Goal: Information Seeking & Learning: Learn about a topic

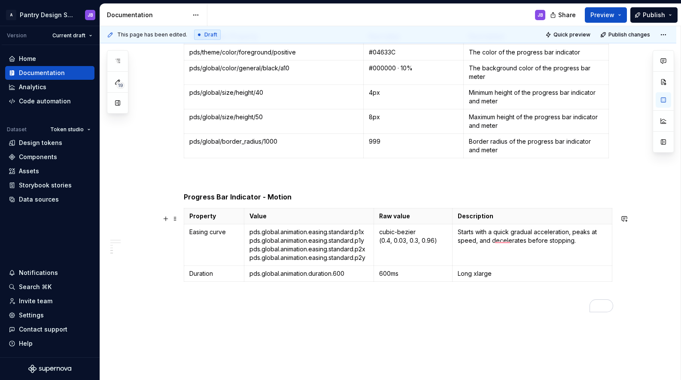
scroll to position [780, 0]
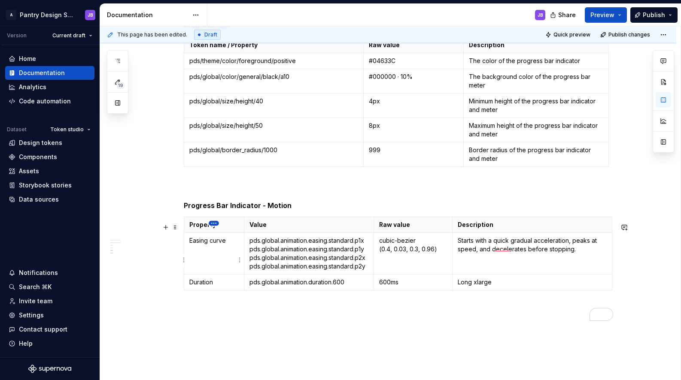
type textarea "*"
click at [209, 210] on h5 "Progress Bar Indicator - Motion" at bounding box center [398, 205] width 429 height 9
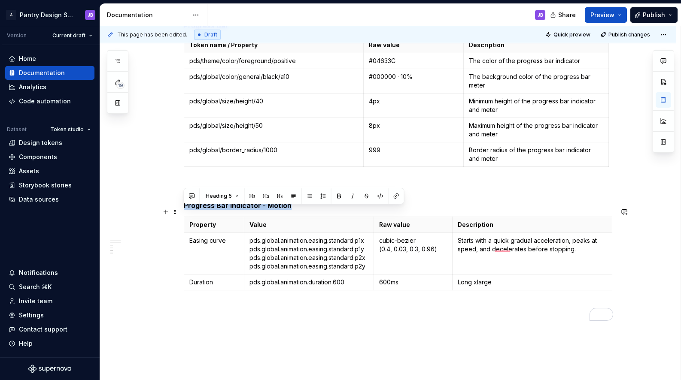
click at [209, 210] on h5 "Progress Bar Indicator - Motion" at bounding box center [398, 205] width 429 height 9
click at [276, 195] on button "button" at bounding box center [280, 196] width 12 height 12
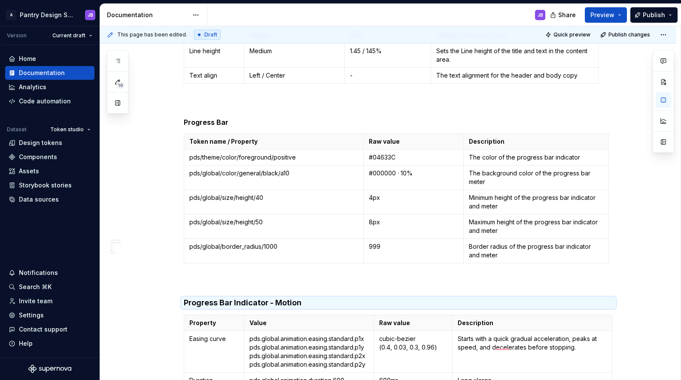
scroll to position [590, 0]
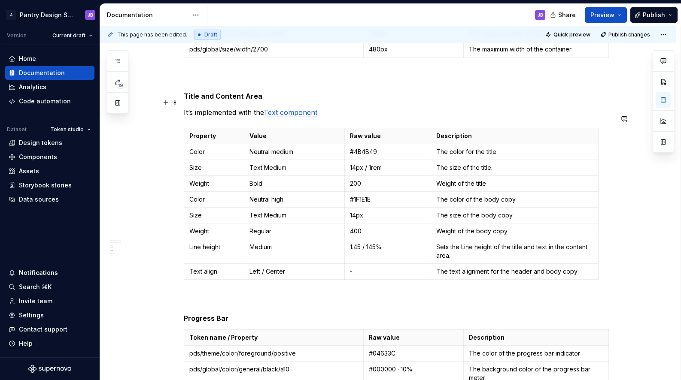
click at [202, 100] on h5 "Title and Content Area" at bounding box center [398, 96] width 429 height 9
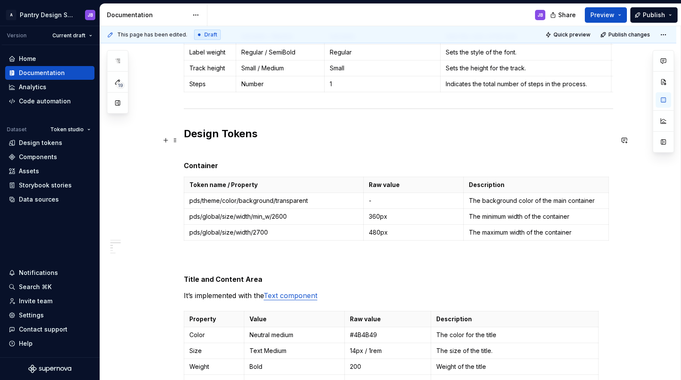
click at [193, 139] on h2 "Design Tokens" at bounding box center [398, 140] width 429 height 27
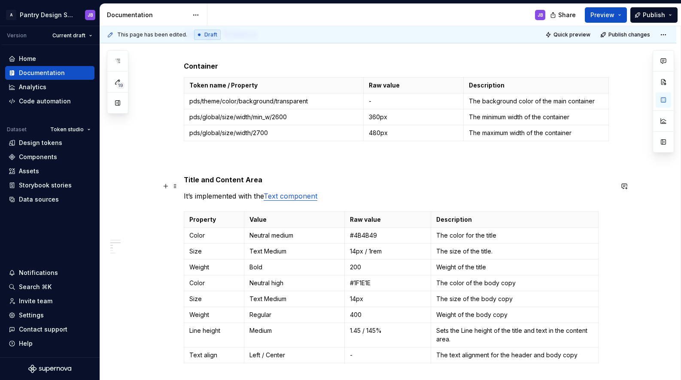
click at [216, 184] on h5 "Title and Content Area" at bounding box center [398, 180] width 429 height 9
click at [205, 184] on h5 "Title and Content Area" at bounding box center [398, 180] width 429 height 9
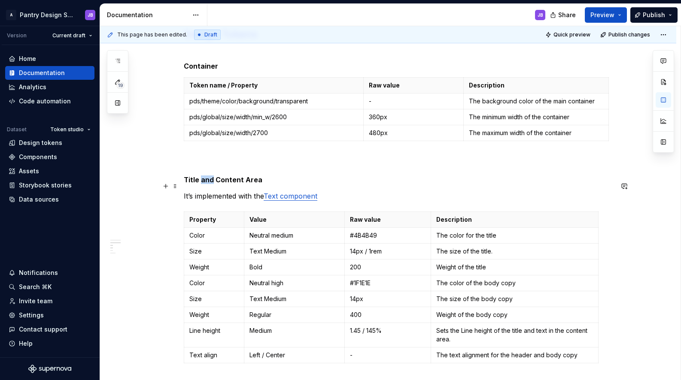
click at [205, 184] on h5 "Title and Content Area" at bounding box center [398, 180] width 429 height 9
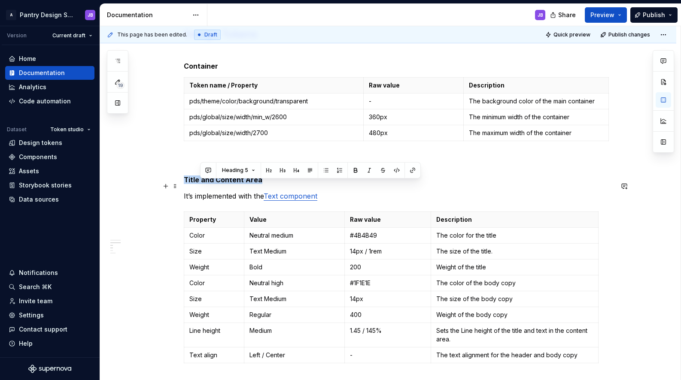
click at [205, 184] on h5 "Title and Content Area" at bounding box center [398, 180] width 429 height 9
click at [268, 170] on button "button" at bounding box center [266, 170] width 12 height 12
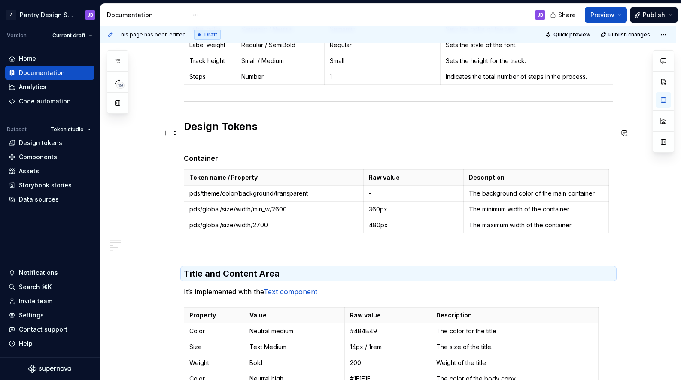
click at [231, 134] on h2 "Design Tokens" at bounding box center [398, 133] width 429 height 27
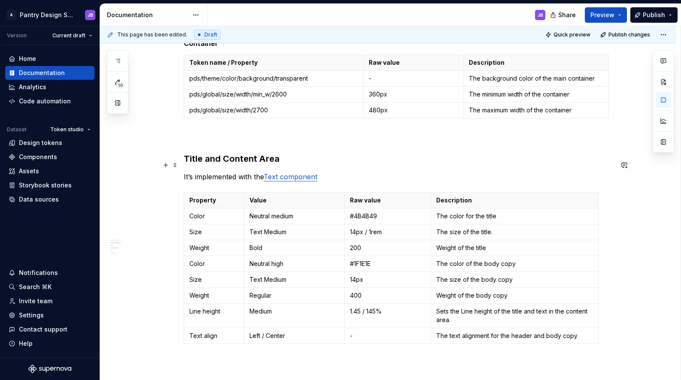
click at [234, 164] on h3 "Title and Content Area" at bounding box center [398, 159] width 429 height 12
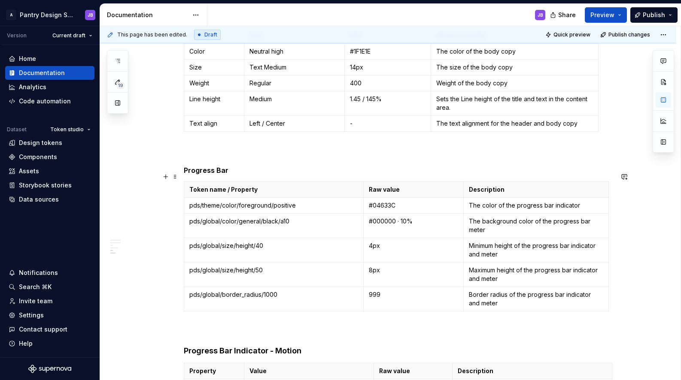
click at [203, 175] on h5 "Progress Bar" at bounding box center [398, 170] width 429 height 9
click at [265, 161] on button "button" at bounding box center [266, 161] width 12 height 12
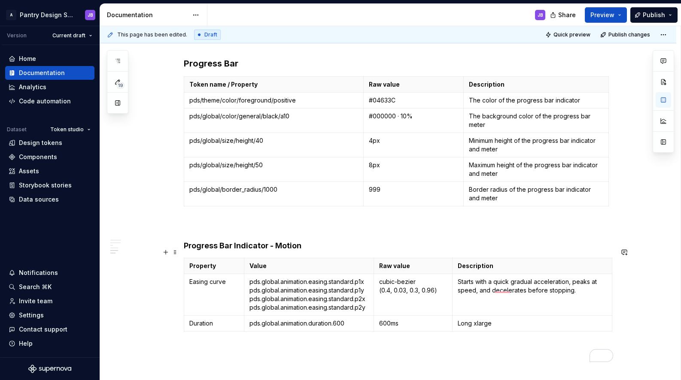
click at [281, 251] on h4 "Progress Bar Indicator - Motion" at bounding box center [398, 246] width 429 height 10
click at [191, 231] on p "To enrich screen reader interactions, please activate Accessibility in Grammarl…" at bounding box center [398, 225] width 429 height 10
click at [191, 231] on p "Motion" at bounding box center [398, 225] width 429 height 10
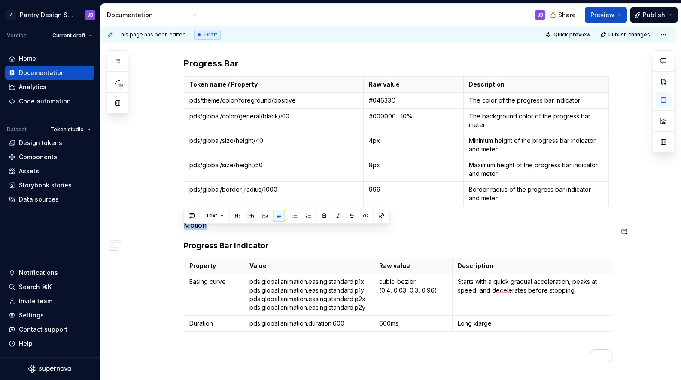
click at [250, 216] on button "button" at bounding box center [252, 216] width 12 height 12
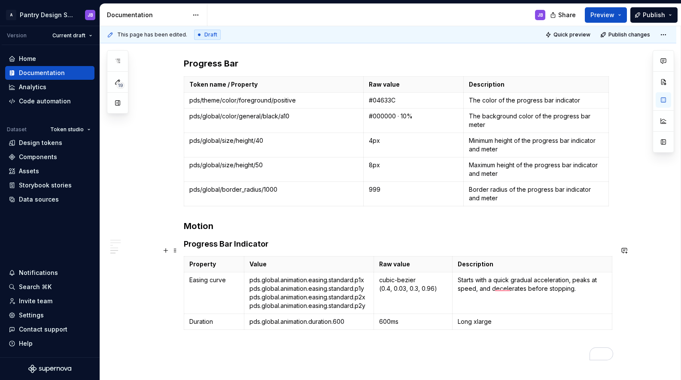
click at [209, 249] on h4 "Progress Bar Indicator" at bounding box center [398, 244] width 429 height 10
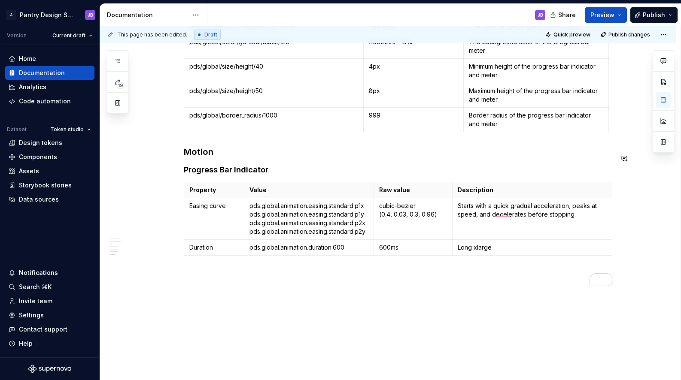
scroll to position [851, 0]
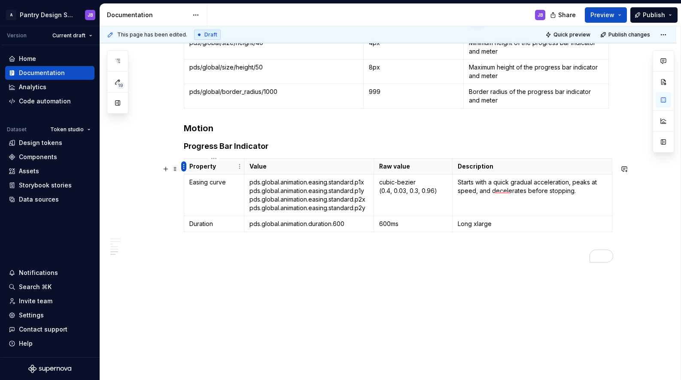
click at [184, 167] on html "A Pantry Design System JB Version Current draft Home Documentation Analytics Co…" at bounding box center [340, 190] width 681 height 380
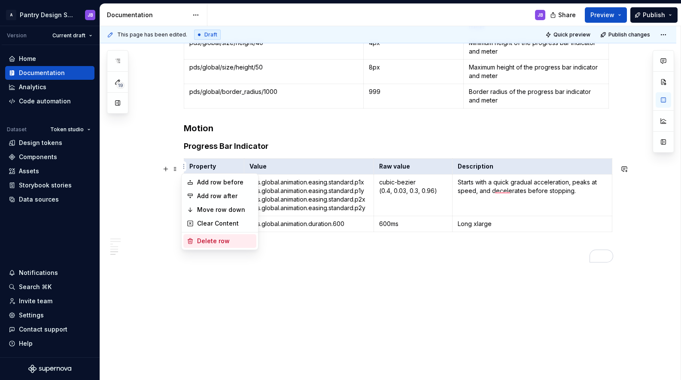
click at [212, 241] on div "Delete row" at bounding box center [225, 241] width 56 height 9
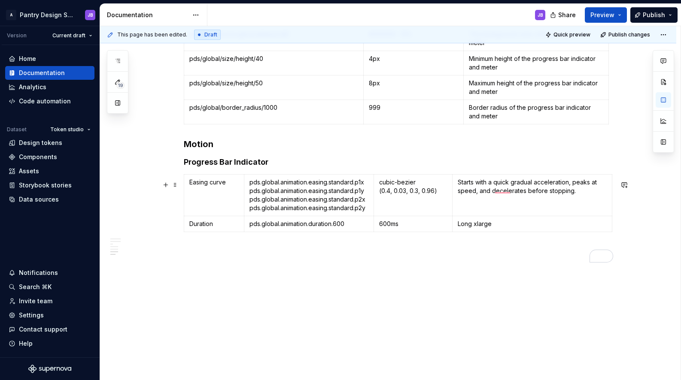
scroll to position [836, 0]
click at [175, 180] on span at bounding box center [175, 185] width 7 height 12
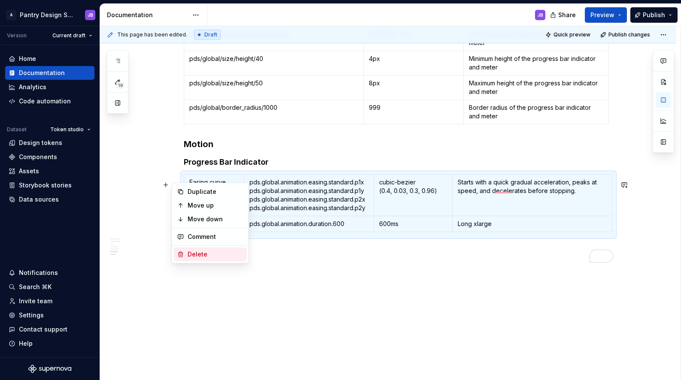
click at [196, 254] on div "Delete" at bounding box center [216, 254] width 56 height 9
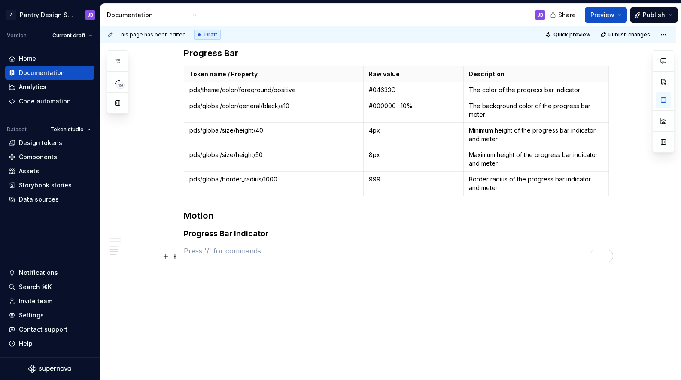
scroll to position [764, 0]
click at [187, 252] on p "To enrich screen reader interactions, please activate Accessibility in Grammarl…" at bounding box center [398, 251] width 429 height 10
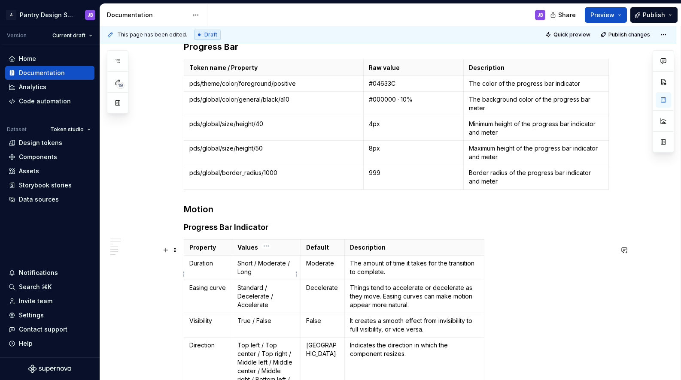
click at [258, 272] on p "Short / Moderate / Long" at bounding box center [266, 267] width 58 height 17
drag, startPoint x: 262, startPoint y: 294, endPoint x: 239, endPoint y: 296, distance: 22.9
click at [239, 296] on p "Standard / Decelerate / Accelerate" at bounding box center [266, 297] width 58 height 26
click at [273, 301] on p "Decelerate / Accelerate" at bounding box center [266, 292] width 58 height 17
click at [319, 292] on p "Decelerate" at bounding box center [322, 288] width 33 height 9
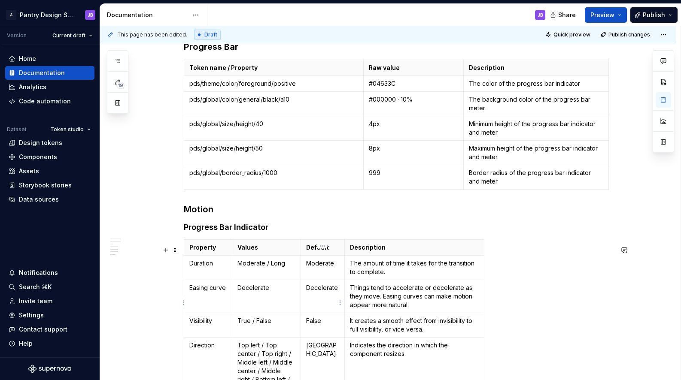
click at [319, 292] on p "Decelerate" at bounding box center [322, 288] width 33 height 9
click at [316, 268] on p "Moderate" at bounding box center [322, 263] width 33 height 9
click at [312, 292] on p "To enrich screen reader interactions, please activate Accessibility in Grammarl…" at bounding box center [322, 288] width 33 height 9
drag, startPoint x: 369, startPoint y: 73, endPoint x: 396, endPoint y: 69, distance: 27.8
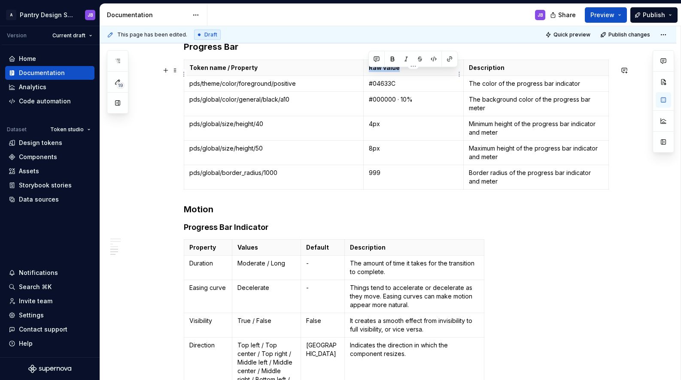
click at [397, 70] on p "Raw value" at bounding box center [414, 68] width 90 height 9
click at [319, 252] on p "Default" at bounding box center [322, 247] width 33 height 9
click at [316, 252] on p "Default" at bounding box center [322, 247] width 33 height 9
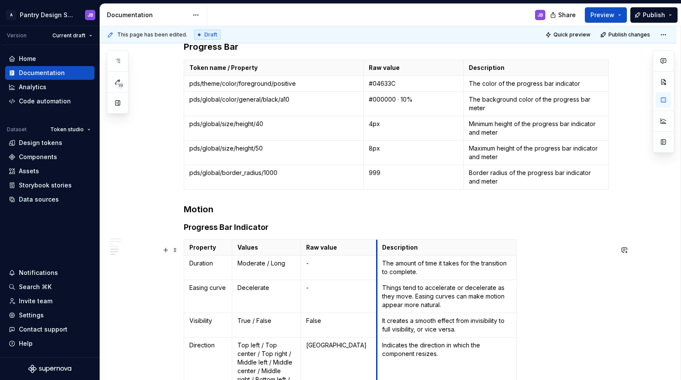
drag, startPoint x: 344, startPoint y: 272, endPoint x: 424, endPoint y: 262, distance: 80.9
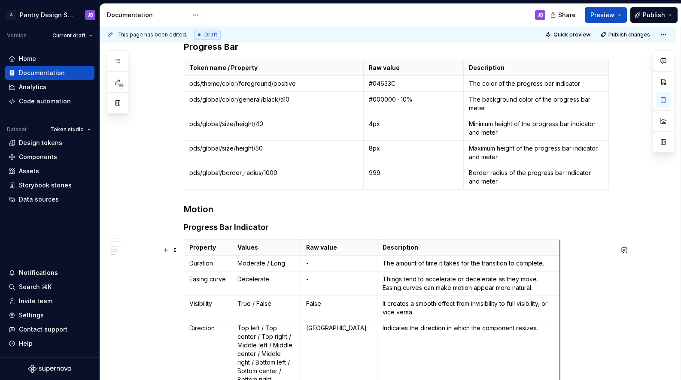
drag, startPoint x: 516, startPoint y: 262, endPoint x: 559, endPoint y: 258, distance: 42.7
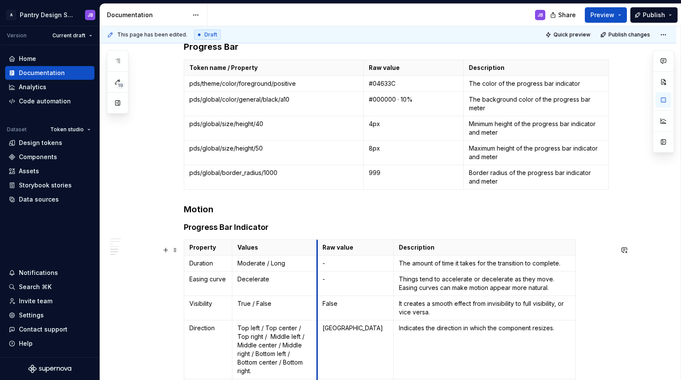
drag, startPoint x: 301, startPoint y: 266, endPoint x: 321, endPoint y: 266, distance: 20.2
click at [317, 264] on td "-" at bounding box center [355, 264] width 76 height 16
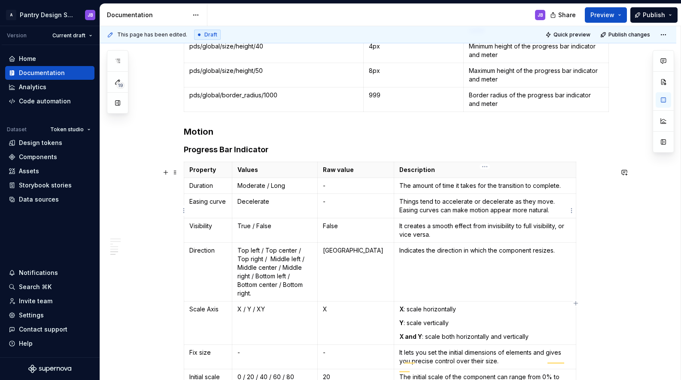
scroll to position [854, 0]
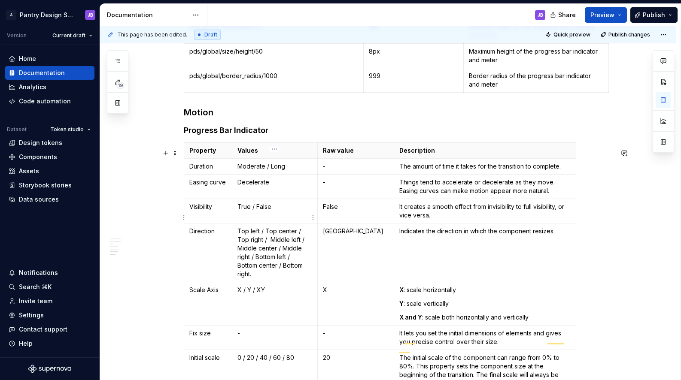
drag, startPoint x: 251, startPoint y: 213, endPoint x: 270, endPoint y: 215, distance: 19.4
click at [270, 211] on p "True / False" at bounding box center [274, 207] width 75 height 9
click at [265, 211] on p "True / False" at bounding box center [274, 207] width 75 height 9
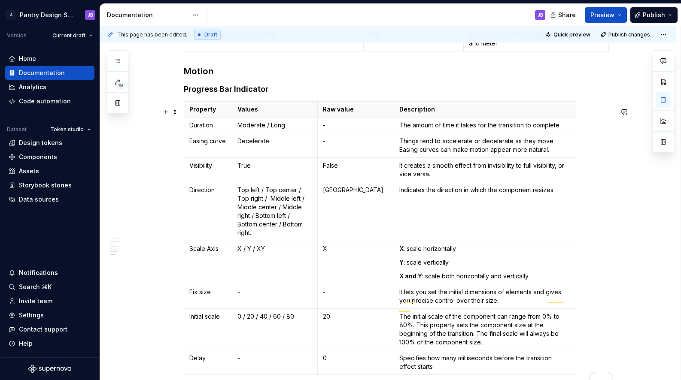
scroll to position [903, 0]
drag, startPoint x: 242, startPoint y: 322, endPoint x: 292, endPoint y: 319, distance: 50.8
click at [293, 319] on p "0 / 20 / 40 / 60 / 80" at bounding box center [274, 316] width 75 height 9
click at [325, 321] on p "20" at bounding box center [356, 316] width 66 height 9
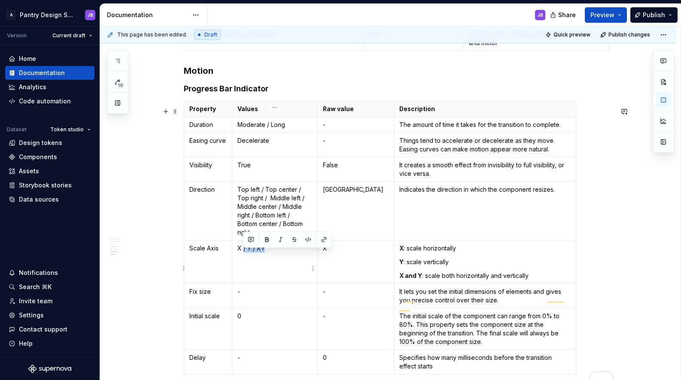
drag, startPoint x: 243, startPoint y: 255, endPoint x: 264, endPoint y: 255, distance: 21.5
click at [264, 253] on p "X / Y / XY" at bounding box center [274, 248] width 75 height 9
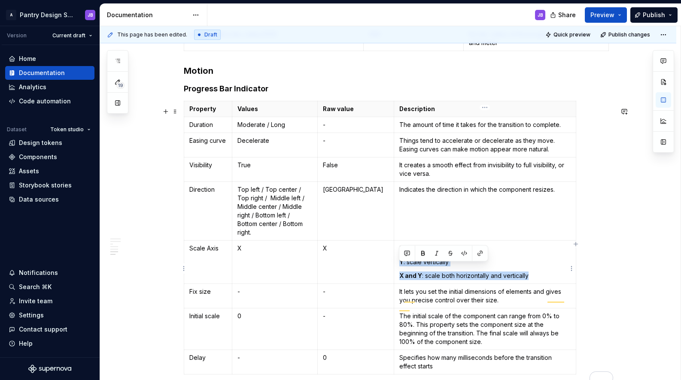
drag, startPoint x: 510, startPoint y: 281, endPoint x: 398, endPoint y: 271, distance: 112.0
click at [398, 271] on td "X : scale horizontally Y : scale vertically X and Y : scale both horizontally a…" at bounding box center [485, 262] width 182 height 43
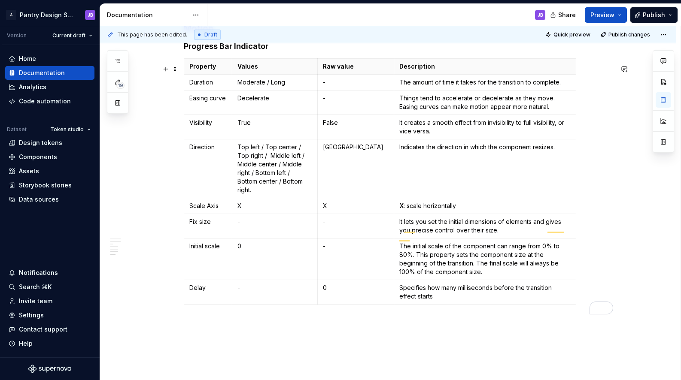
scroll to position [946, 0]
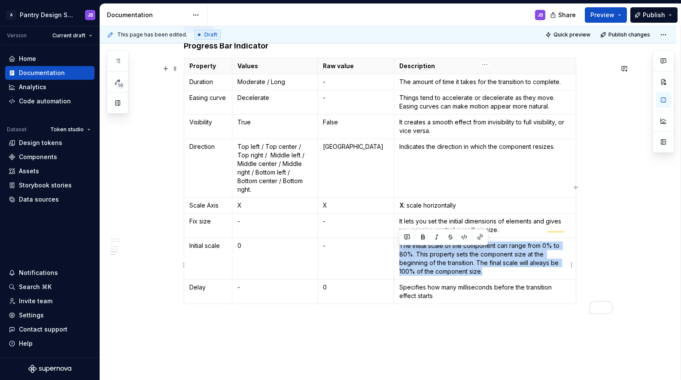
drag, startPoint x: 400, startPoint y: 252, endPoint x: 488, endPoint y: 276, distance: 91.8
click at [490, 275] on p "The initial scale of the component can range from 0% to 80%. This property sets…" at bounding box center [484, 259] width 171 height 34
click at [490, 276] on p "The initial scale of the component can range from 0% to 80%. This property sets…" at bounding box center [484, 259] width 171 height 34
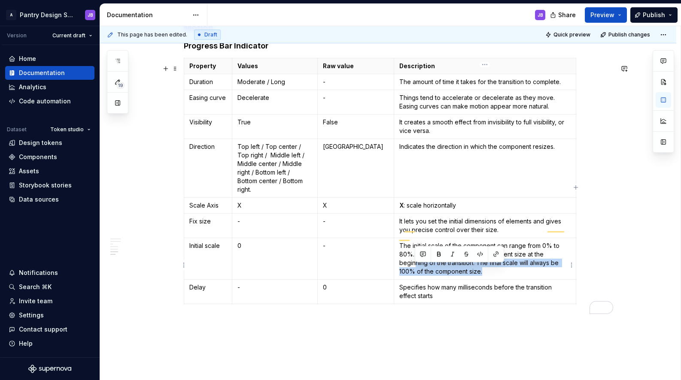
drag, startPoint x: 487, startPoint y: 278, endPoint x: 408, endPoint y: 271, distance: 79.8
click at [411, 271] on p "The initial scale of the component can range from 0% to 80%. This property sets…" at bounding box center [484, 259] width 171 height 34
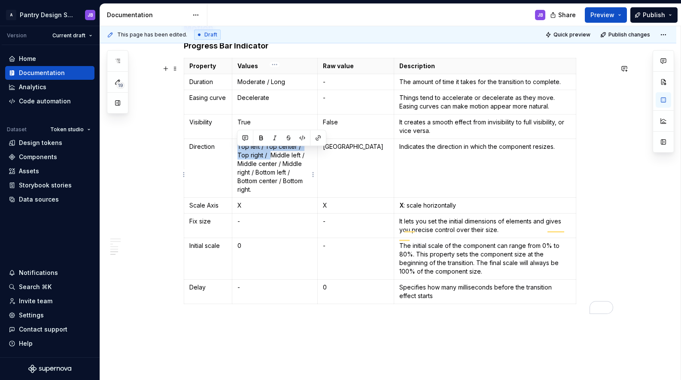
drag, startPoint x: 268, startPoint y: 161, endPoint x: 235, endPoint y: 156, distance: 33.5
click at [237, 156] on td "Top left / Top center / Top right / Middle left / Middle center / Middle right …" at bounding box center [275, 168] width 86 height 59
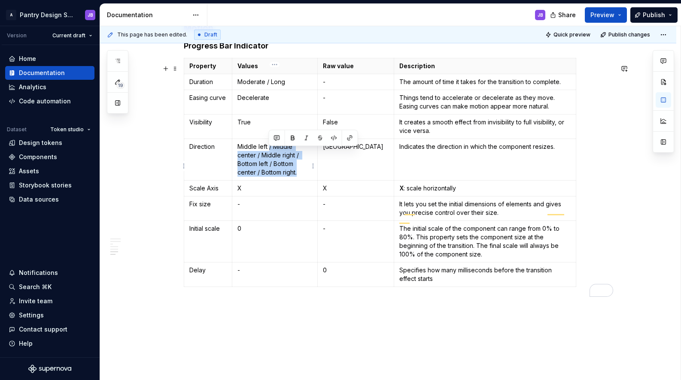
drag, startPoint x: 268, startPoint y: 153, endPoint x: 308, endPoint y: 182, distance: 49.2
click at [297, 177] on p "Middle left / Middle center / Middle right / Bottom left / Bottom center / Bott…" at bounding box center [274, 160] width 75 height 34
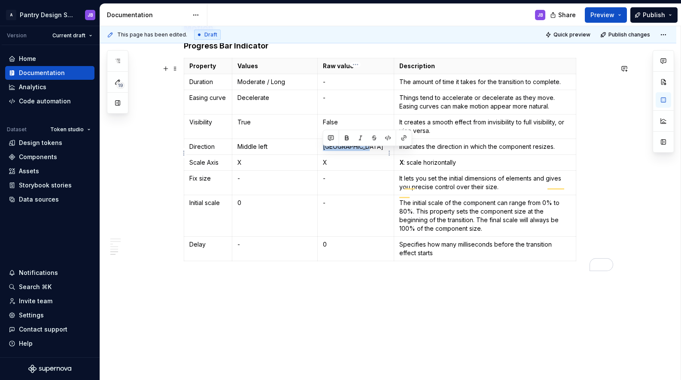
drag, startPoint x: 322, startPoint y: 154, endPoint x: 361, endPoint y: 150, distance: 38.8
click at [362, 150] on td "Bottom center" at bounding box center [356, 147] width 76 height 16
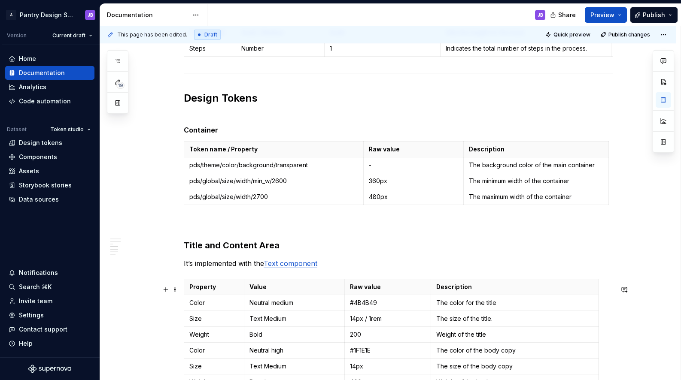
scroll to position [209, 0]
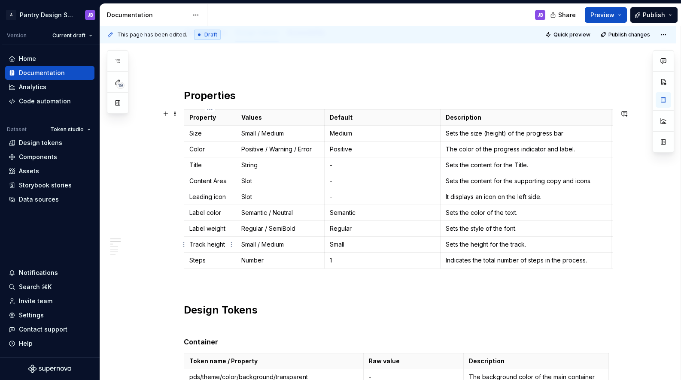
click at [199, 245] on p "Track height" at bounding box center [209, 244] width 41 height 9
drag, startPoint x: 450, startPoint y: 245, endPoint x: 525, endPoint y: 246, distance: 75.6
click at [526, 246] on p "Sets the height for the track." at bounding box center [526, 244] width 161 height 9
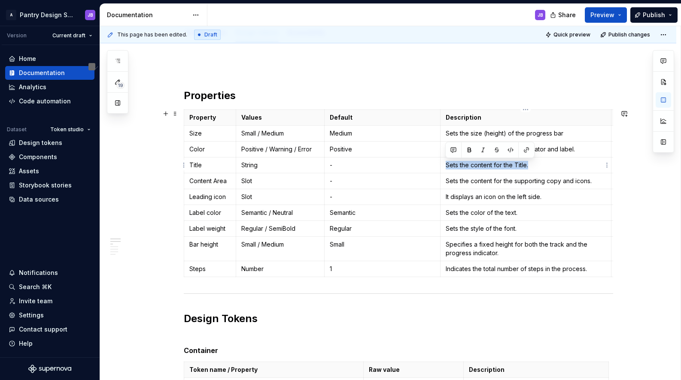
drag, startPoint x: 447, startPoint y: 166, endPoint x: 528, endPoint y: 165, distance: 81.2
click at [528, 165] on p "Sets the content for the Title." at bounding box center [526, 165] width 161 height 9
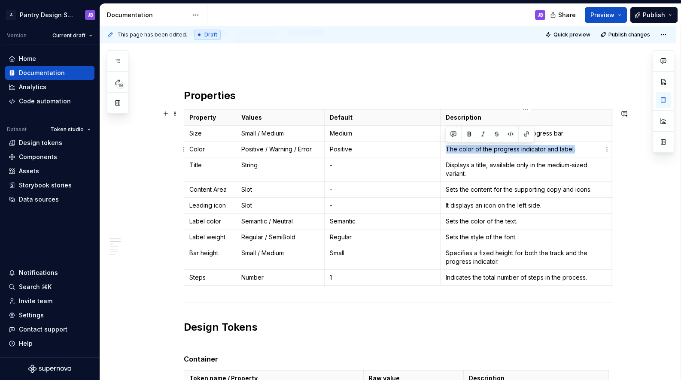
drag, startPoint x: 447, startPoint y: 149, endPoint x: 578, endPoint y: 149, distance: 131.4
click at [578, 149] on p "The color of the progress indicator and label." at bounding box center [526, 149] width 161 height 9
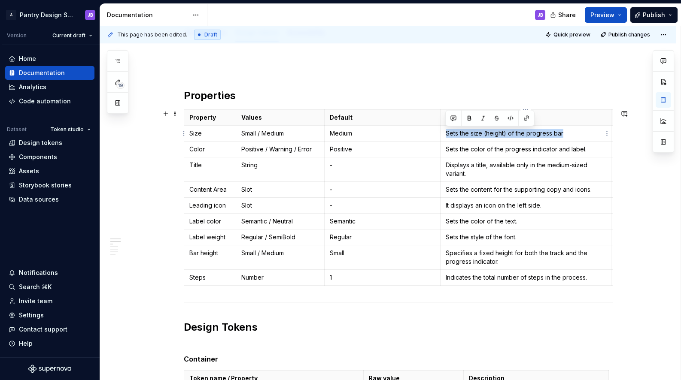
drag, startPoint x: 447, startPoint y: 133, endPoint x: 563, endPoint y: 134, distance: 115.9
click at [563, 134] on p "Sets the size (height) of the progress bar" at bounding box center [526, 133] width 161 height 9
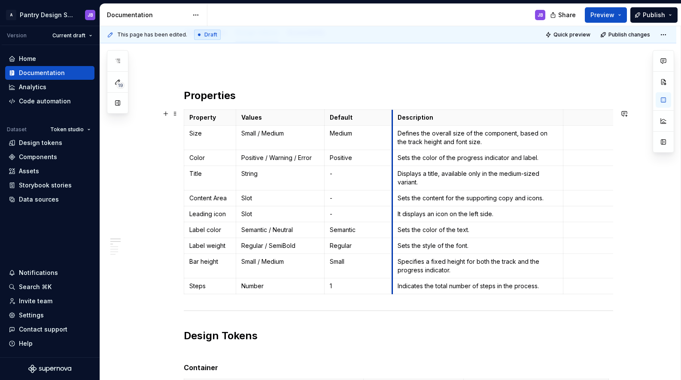
drag, startPoint x: 440, startPoint y: 135, endPoint x: 399, endPoint y: 155, distance: 45.3
click at [389, 157] on tbody "Property Values Default Description Size Small / Medium Medium Defines the over…" at bounding box center [459, 202] width 550 height 185
click at [557, 118] on html "A Pantry Design System JB Version Current draft Home Documentation Analytics Co…" at bounding box center [340, 190] width 681 height 380
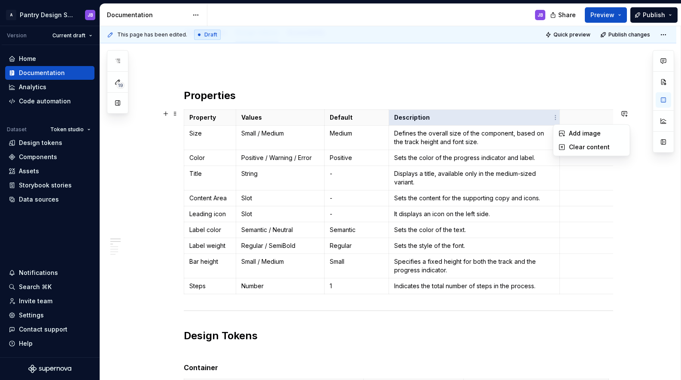
click at [581, 119] on html "A Pantry Design System JB Version Current draft Home Documentation Analytics Co…" at bounding box center [340, 190] width 681 height 380
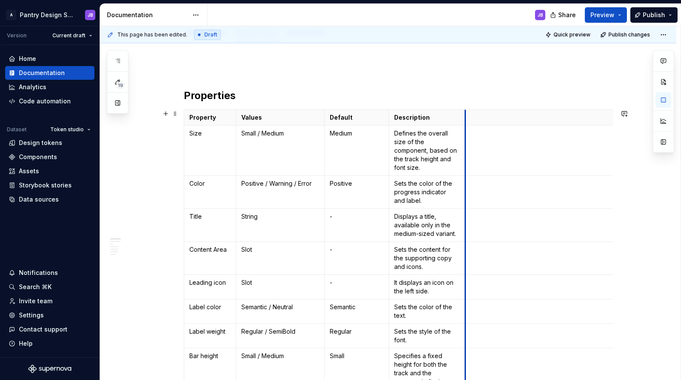
drag, startPoint x: 560, startPoint y: 123, endPoint x: 470, endPoint y: 142, distance: 92.6
click at [466, 141] on tbody "Property Values Default Description Size Small / Medium Medium Defines the over…" at bounding box center [410, 266] width 453 height 313
click at [551, 112] on html "A Pantry Design System JB Version Current draft Home Documentation Analytics Co…" at bounding box center [340, 190] width 681 height 380
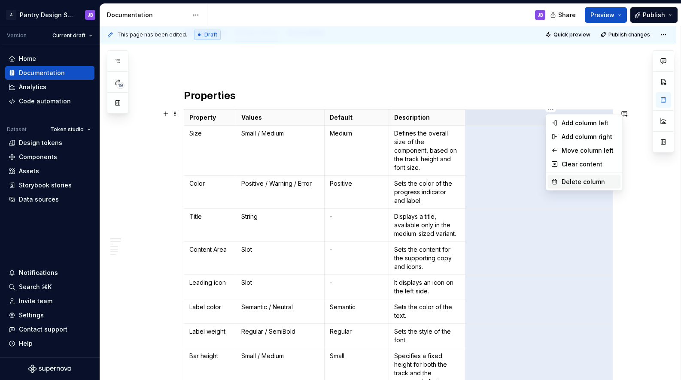
click at [580, 182] on div "Delete column" at bounding box center [590, 182] width 56 height 9
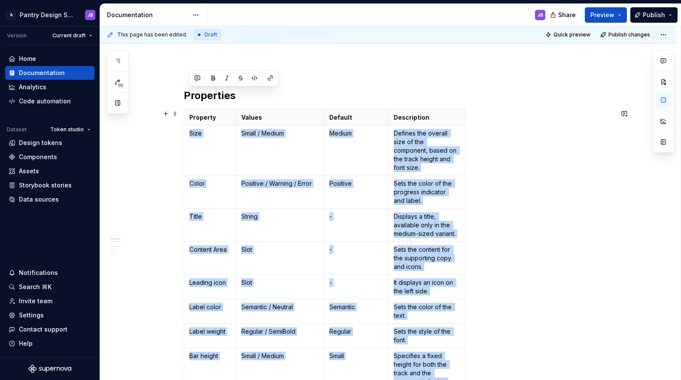
scroll to position [167, 0]
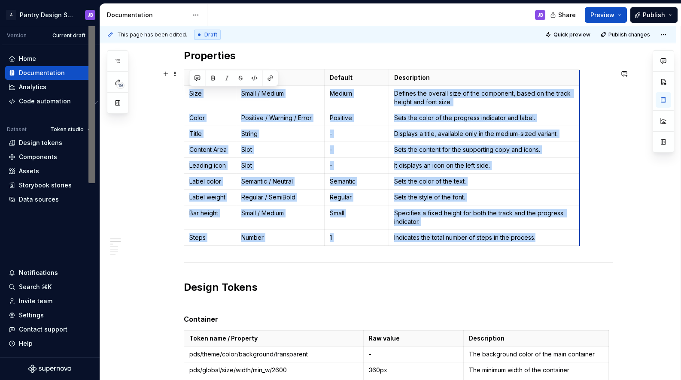
drag, startPoint x: 464, startPoint y: 85, endPoint x: 579, endPoint y: 92, distance: 114.8
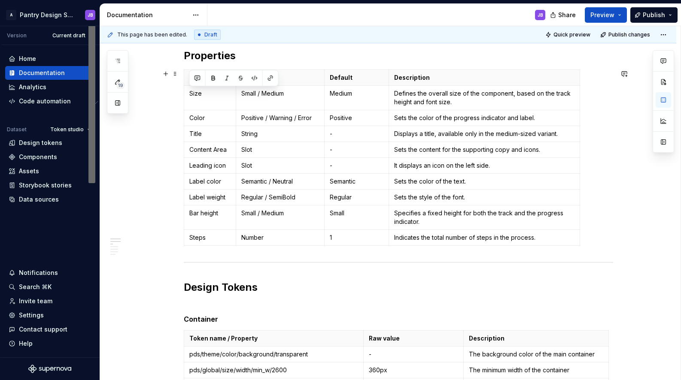
click at [598, 109] on div "Property Values Default Description Size Small / Medium Medium Defines the over…" at bounding box center [398, 160] width 429 height 180
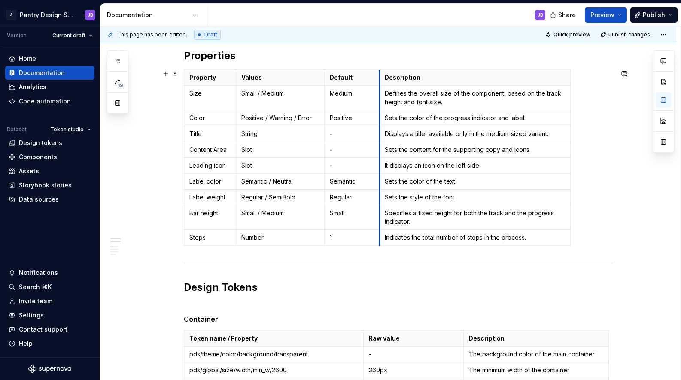
drag, startPoint x: 388, startPoint y: 109, endPoint x: 378, endPoint y: 110, distance: 9.9
click at [379, 110] on td "Sets the color of the progress indicator and label." at bounding box center [474, 118] width 191 height 16
drag, startPoint x: 390, startPoint y: 167, endPoint x: 383, endPoint y: 167, distance: 6.9
click at [383, 167] on p "It displays an icon on the left side." at bounding box center [473, 165] width 180 height 9
click at [484, 164] on p "Displays an icon on the left side." at bounding box center [473, 165] width 180 height 9
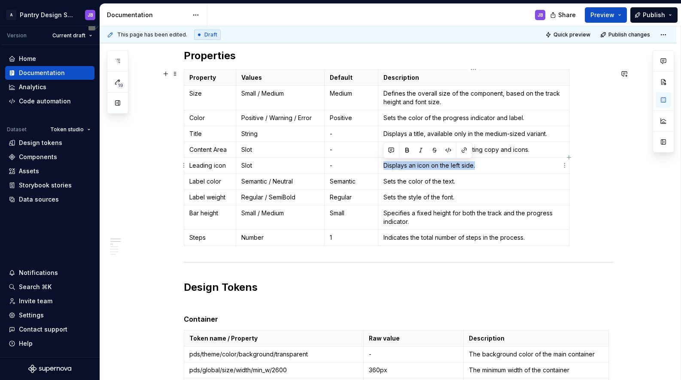
drag, startPoint x: 387, startPoint y: 165, endPoint x: 474, endPoint y: 163, distance: 86.8
click at [474, 163] on p "Displays an icon on the left side." at bounding box center [473, 165] width 180 height 9
copy p "Displays an icon on the left side."
click at [390, 166] on p "Displays an icon on the left side." at bounding box center [473, 165] width 180 height 9
drag, startPoint x: 390, startPoint y: 165, endPoint x: 477, endPoint y: 164, distance: 86.7
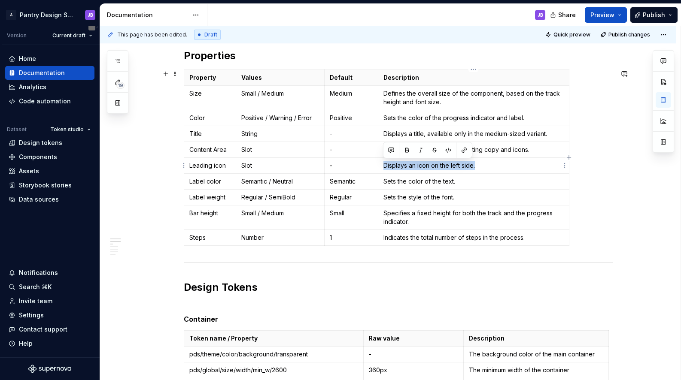
click at [477, 164] on p "Displays an icon on the left side." at bounding box center [473, 165] width 180 height 9
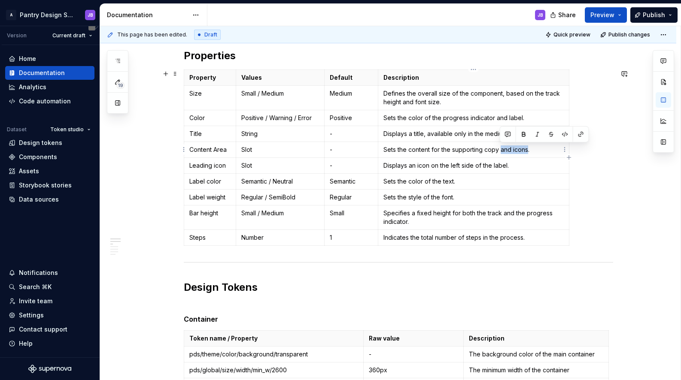
drag, startPoint x: 500, startPoint y: 151, endPoint x: 528, endPoint y: 148, distance: 28.0
click at [528, 148] on p "Sets the content for the supporting copy and icons." at bounding box center [473, 150] width 180 height 9
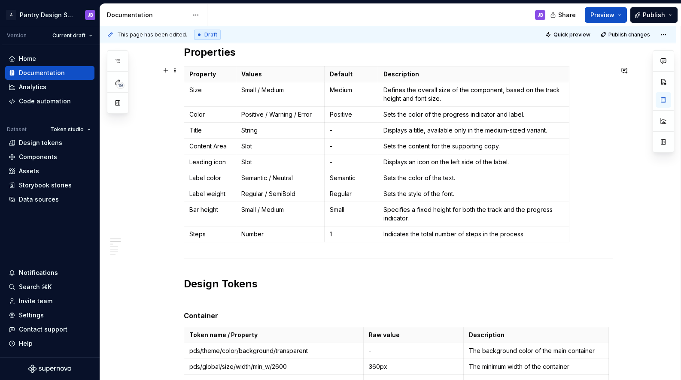
scroll to position [177, 0]
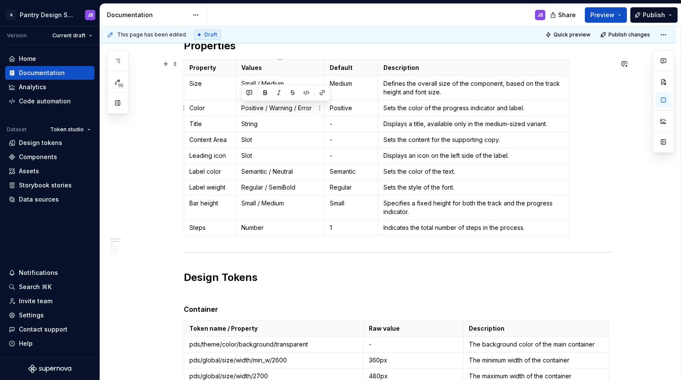
drag, startPoint x: 241, startPoint y: 107, endPoint x: 313, endPoint y: 105, distance: 72.2
click at [313, 105] on p "Positive / Warning / Error" at bounding box center [280, 108] width 78 height 9
copy p "Positive / Warning / Error"
click at [254, 173] on p "Semantic / Neutral" at bounding box center [280, 171] width 78 height 9
click at [253, 173] on p "Semantic / Neutral" at bounding box center [280, 171] width 78 height 9
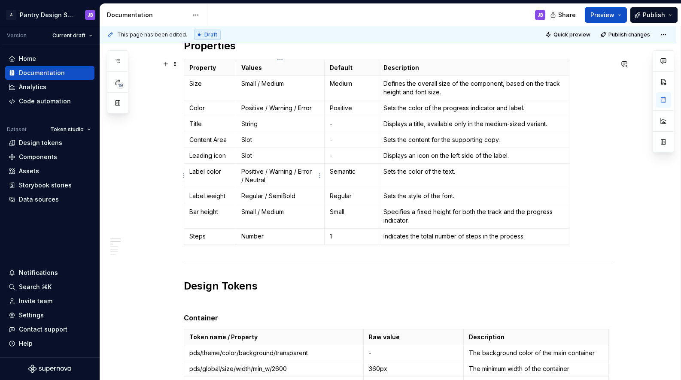
click at [295, 174] on p "Positive / Warning / Error / Neutral" at bounding box center [280, 175] width 78 height 17
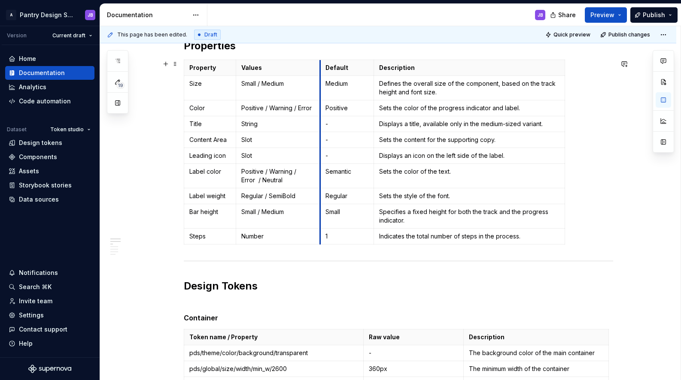
click at [320, 68] on th "Default" at bounding box center [347, 68] width 54 height 16
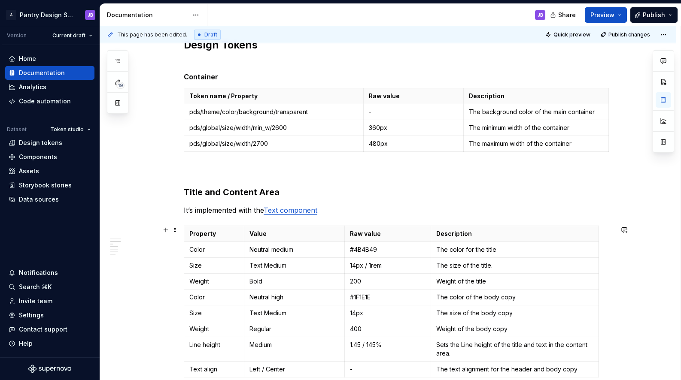
scroll to position [508, 0]
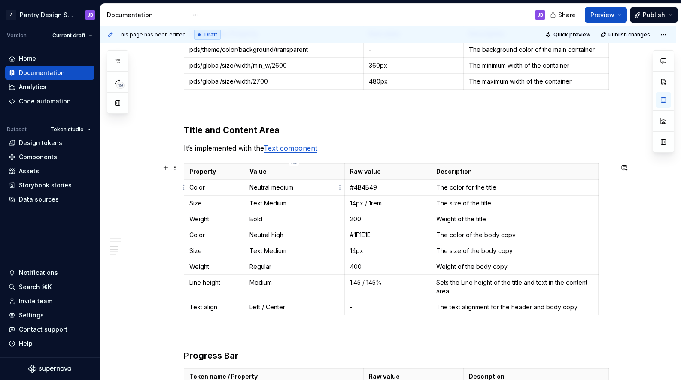
click at [280, 188] on p "Neutral medium" at bounding box center [294, 187] width 90 height 9
click at [365, 187] on p "#4B4B49" at bounding box center [388, 187] width 76 height 9
click at [358, 235] on p "#1F1E1E" at bounding box center [388, 235] width 76 height 9
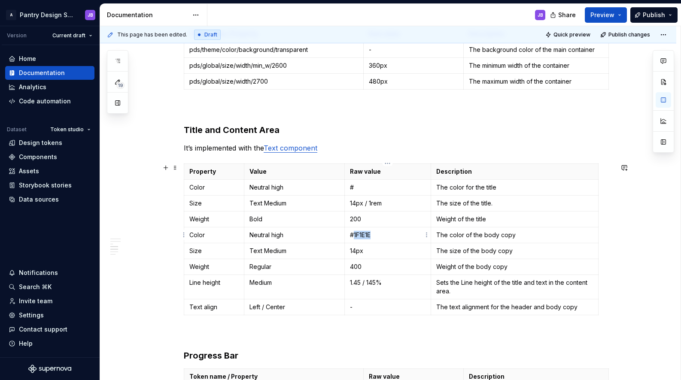
click at [358, 235] on p "#1F1E1E" at bounding box center [388, 235] width 76 height 9
copy p "1F1E1E"
click at [356, 187] on p "#" at bounding box center [388, 187] width 76 height 9
click at [489, 237] on p "The color of the body copy" at bounding box center [514, 235] width 157 height 9
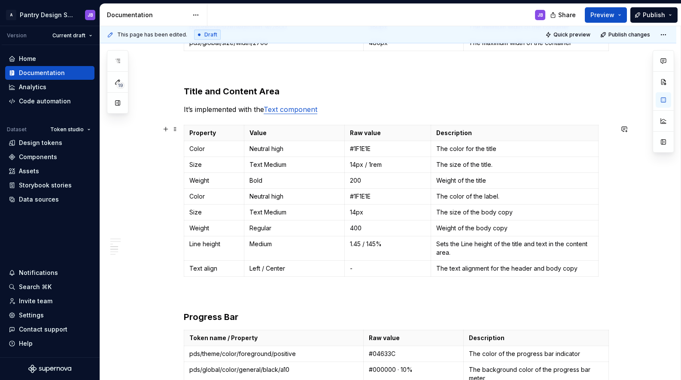
scroll to position [527, 0]
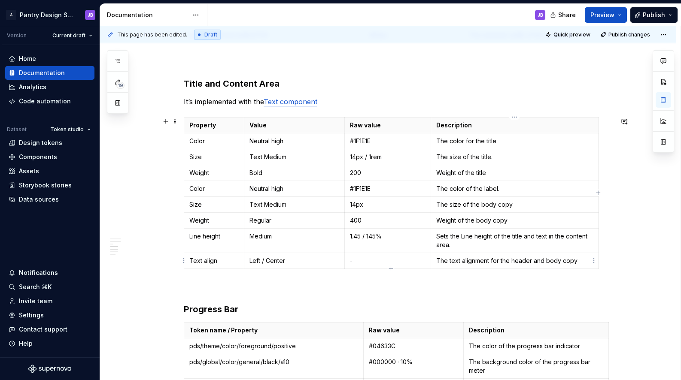
click at [554, 261] on p "The text alignment for the header and body copy" at bounding box center [514, 261] width 157 height 9
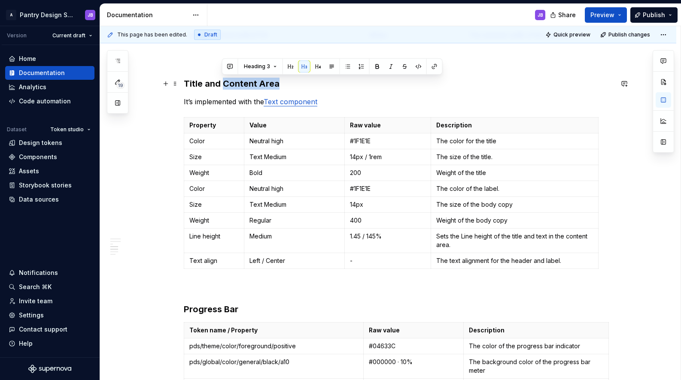
drag, startPoint x: 224, startPoint y: 82, endPoint x: 275, endPoint y: 81, distance: 51.5
click at [275, 81] on h3 "Title and Content Area" at bounding box center [398, 84] width 429 height 12
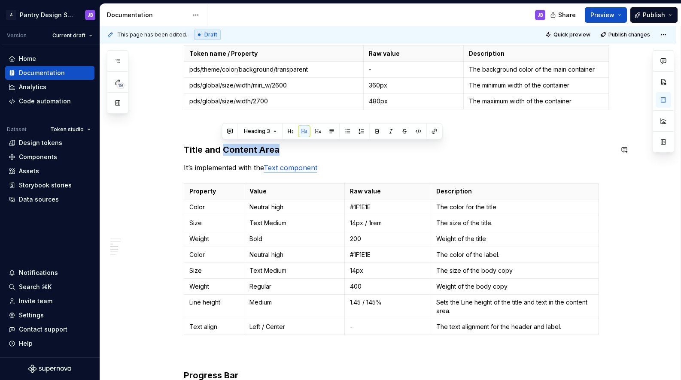
scroll to position [461, 0]
click at [301, 152] on h3 "Title and Content Area" at bounding box center [398, 150] width 429 height 12
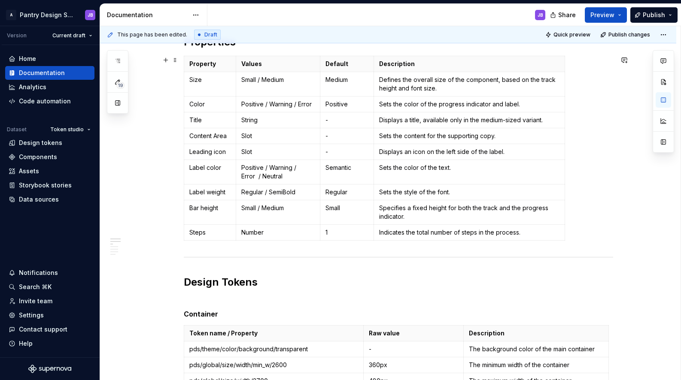
scroll to position [70, 0]
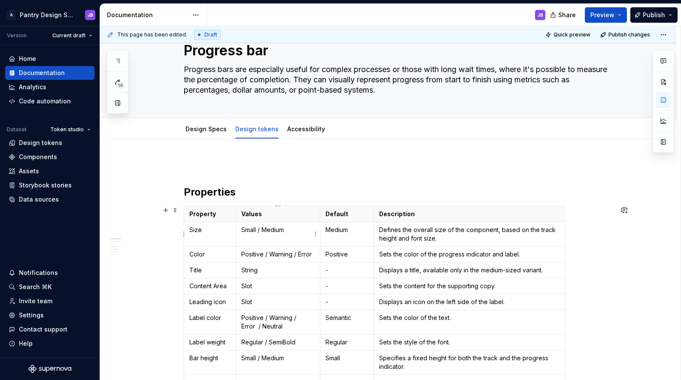
click at [250, 230] on p "Small / Medium" at bounding box center [277, 230] width 73 height 9
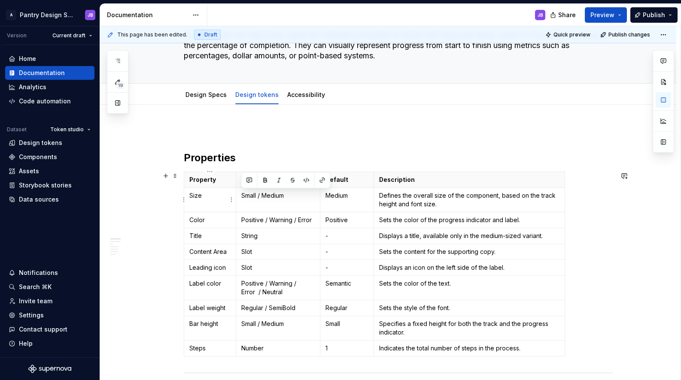
click at [195, 195] on p "Size" at bounding box center [209, 196] width 41 height 9
click at [195, 194] on p "Size" at bounding box center [209, 196] width 41 height 9
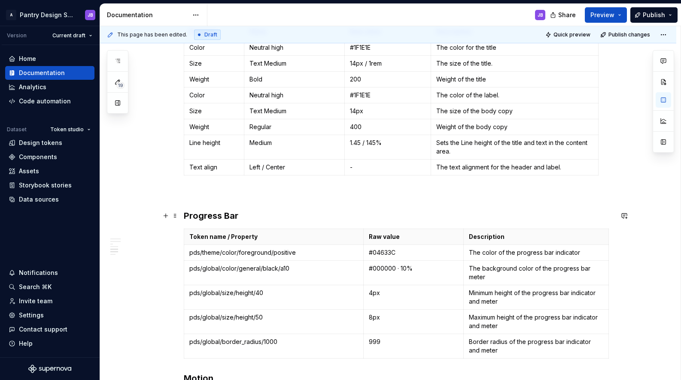
click at [185, 215] on h3 "Progress Bar" at bounding box center [398, 216] width 429 height 12
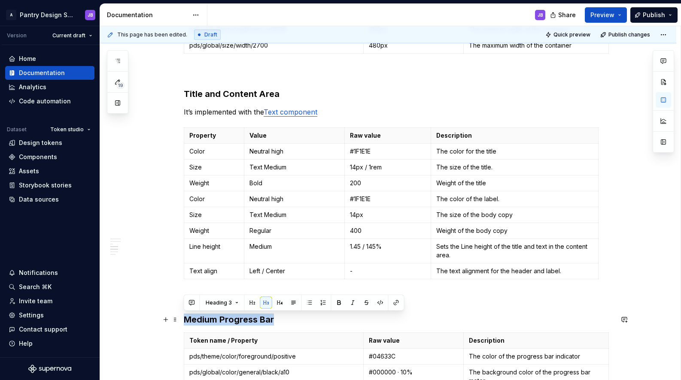
drag, startPoint x: 276, startPoint y: 319, endPoint x: 185, endPoint y: 320, distance: 90.6
click at [185, 320] on h3 "Medium Progress Bar" at bounding box center [398, 320] width 429 height 12
click at [294, 321] on h3 "Medium Progress Bar" at bounding box center [398, 320] width 429 height 12
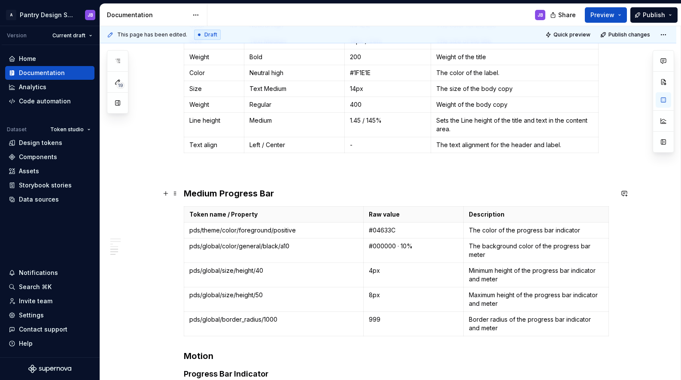
click at [198, 196] on h3 "Medium Progress Bar" at bounding box center [398, 194] width 429 height 12
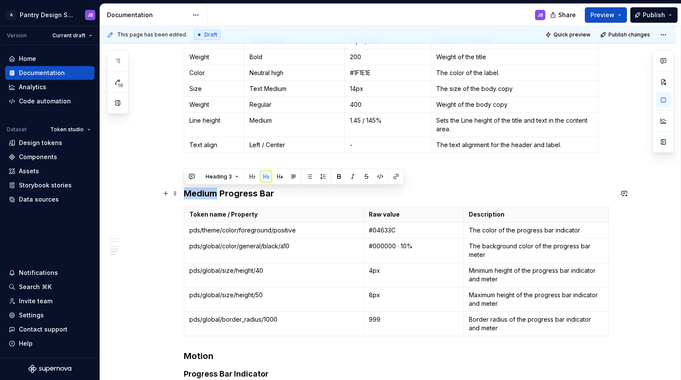
click at [198, 196] on h3 "Medium Progress Bar" at bounding box center [398, 194] width 429 height 12
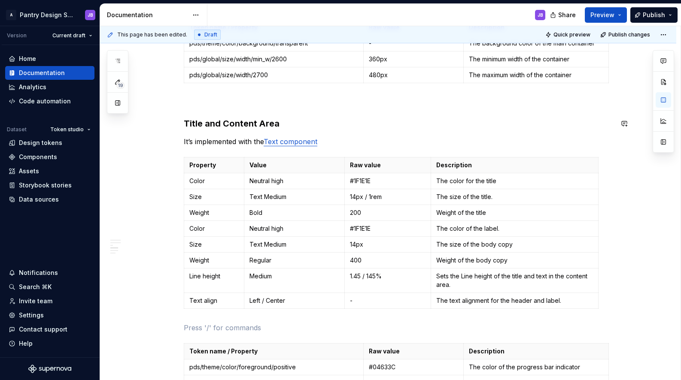
click at [189, 114] on div "Properties Property Values Default Description Size Small / Medium Medium Defin…" at bounding box center [398, 216] width 429 height 1027
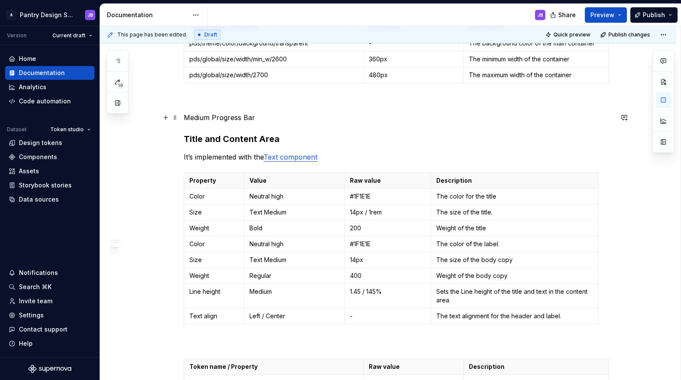
click at [195, 119] on p "Medium Progress Bar" at bounding box center [398, 118] width 429 height 10
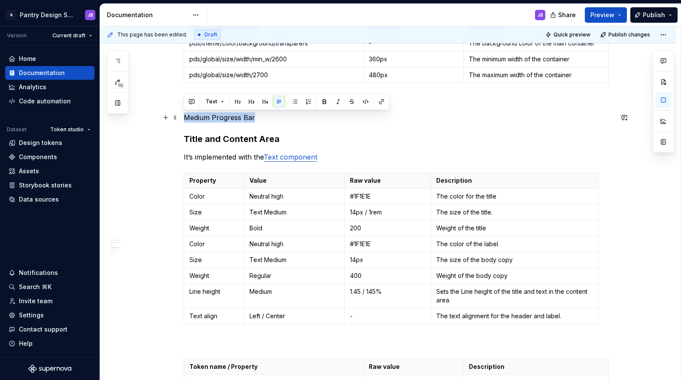
click at [195, 119] on p "Medium Progress Bar" at bounding box center [398, 118] width 429 height 10
click at [249, 100] on button "button" at bounding box center [252, 102] width 12 height 12
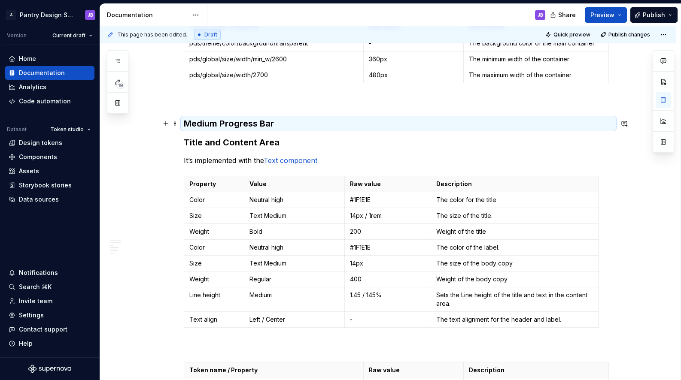
click at [243, 122] on h3 "Medium Progress Bar" at bounding box center [398, 124] width 429 height 12
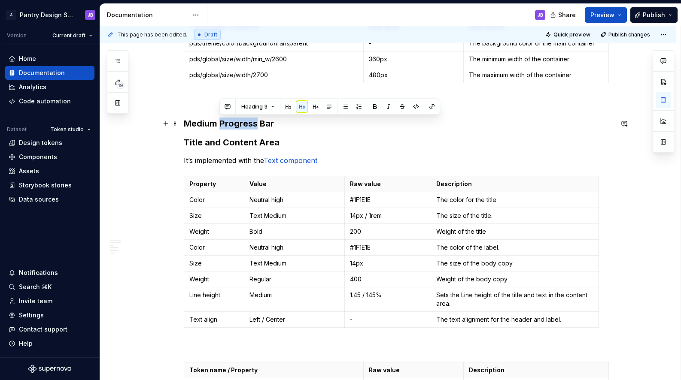
click at [243, 122] on h3 "Medium Progress Bar" at bounding box center [398, 124] width 429 height 12
click at [250, 105] on button "button" at bounding box center [252, 107] width 12 height 12
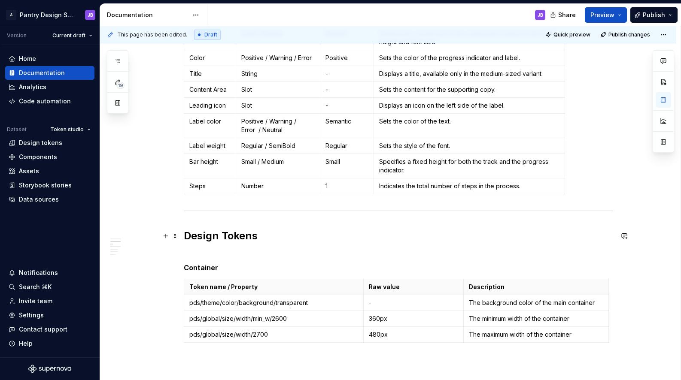
click at [208, 240] on h2 "Design Tokens" at bounding box center [398, 242] width 429 height 27
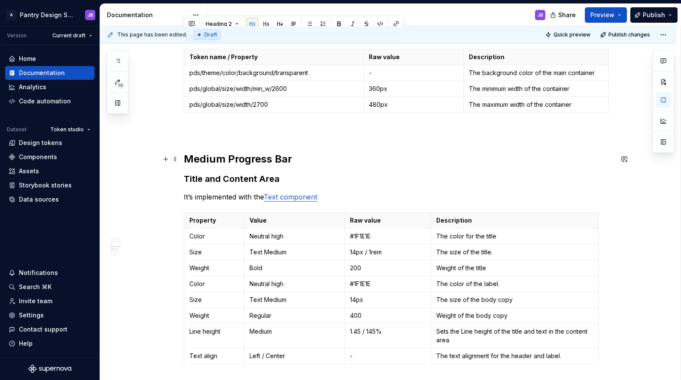
click at [214, 161] on h2 "Medium Progress Bar" at bounding box center [398, 159] width 429 height 14
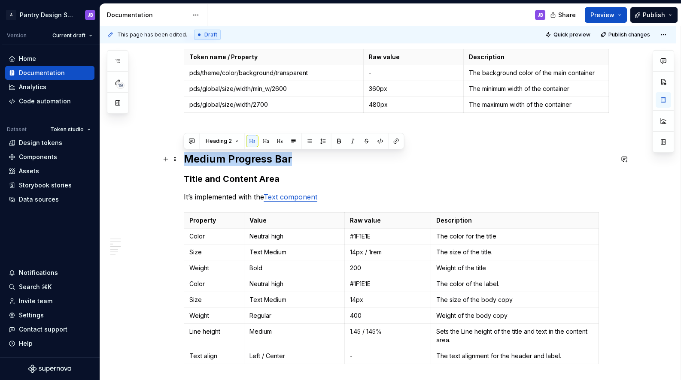
click at [214, 161] on h2 "Medium Progress Bar" at bounding box center [398, 159] width 429 height 14
click at [264, 139] on button "button" at bounding box center [266, 141] width 12 height 12
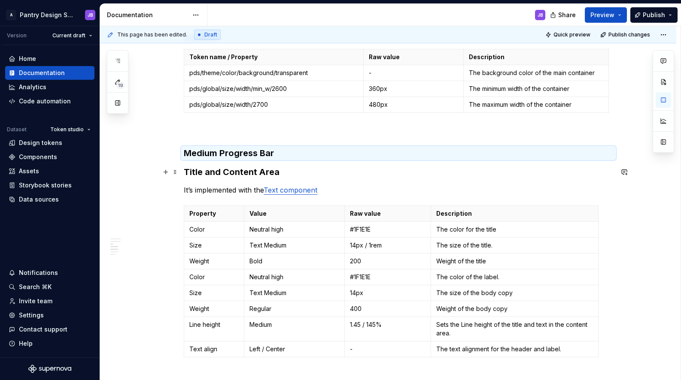
click at [222, 173] on h3 "Title and Content Area" at bounding box center [398, 172] width 429 height 12
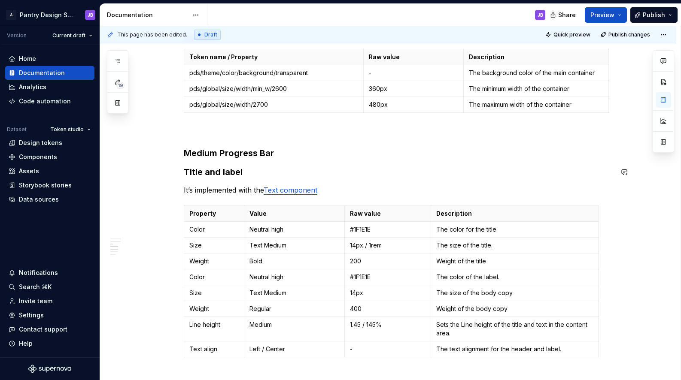
click at [327, 164] on div "Properties Property Values Default Description Size Small / Medium Medium Defin…" at bounding box center [398, 256] width 429 height 1046
click at [185, 191] on p "It’s implemented with the Text component" at bounding box center [398, 190] width 429 height 10
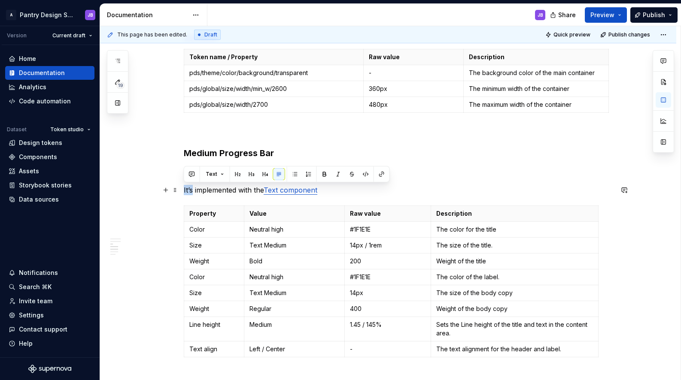
click at [185, 191] on p "It’s implemented with the Text component" at bounding box center [398, 190] width 429 height 10
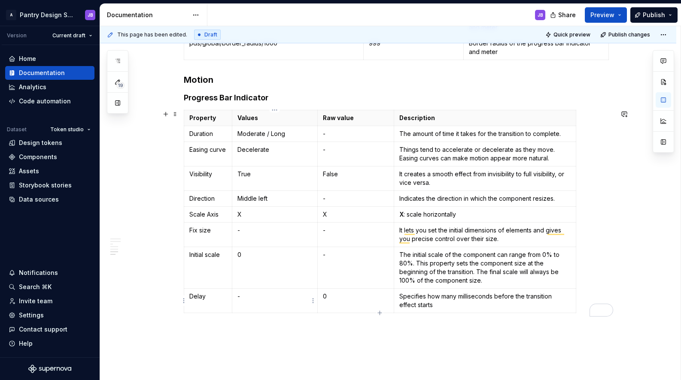
click at [240, 296] on p "-" at bounding box center [274, 296] width 75 height 9
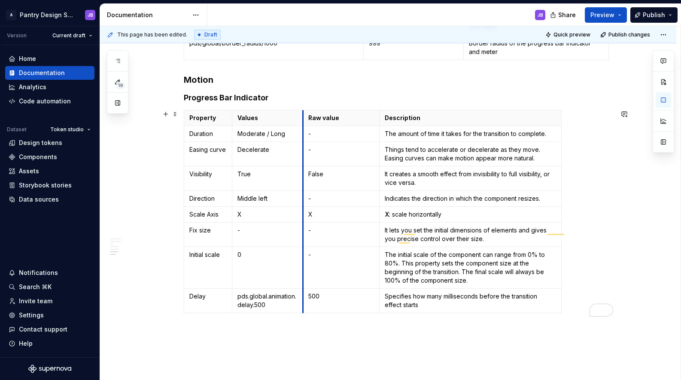
drag, startPoint x: 316, startPoint y: 166, endPoint x: 302, endPoint y: 167, distance: 14.2
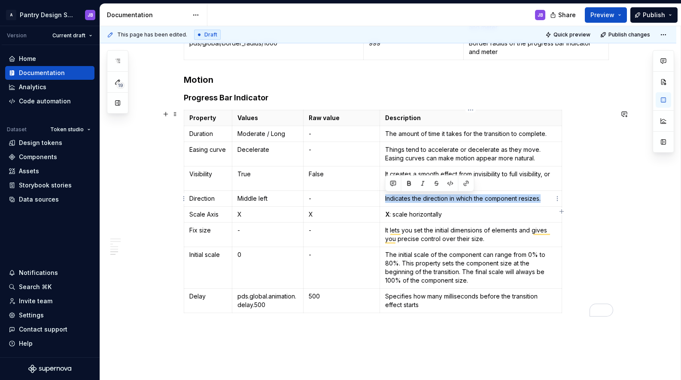
drag, startPoint x: 384, startPoint y: 201, endPoint x: 541, endPoint y: 199, distance: 156.7
click at [543, 199] on td "Indicates the direction in which the component resizes." at bounding box center [471, 199] width 182 height 16
copy p "Indicates the direction in which the component resizes."
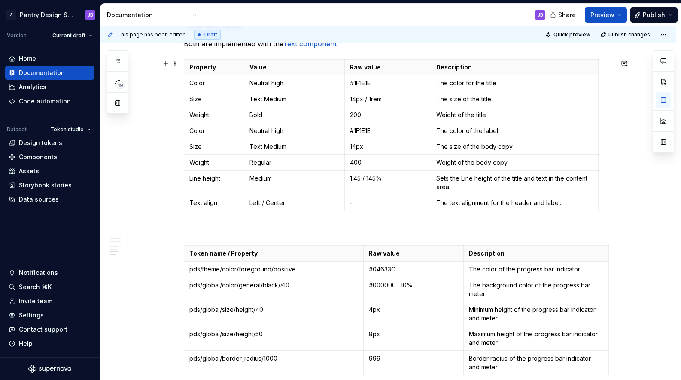
scroll to position [540, 0]
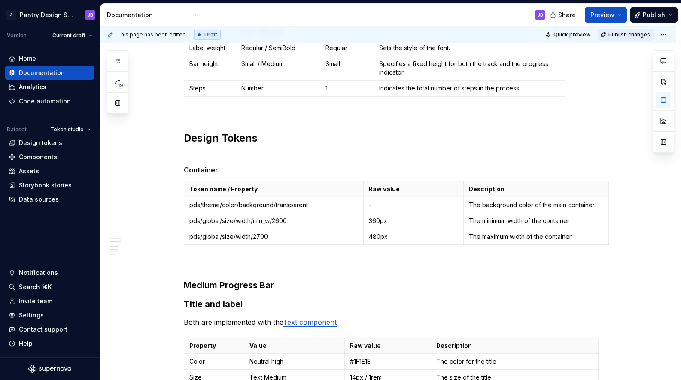
click at [631, 32] on span "Publish changes" at bounding box center [629, 34] width 42 height 7
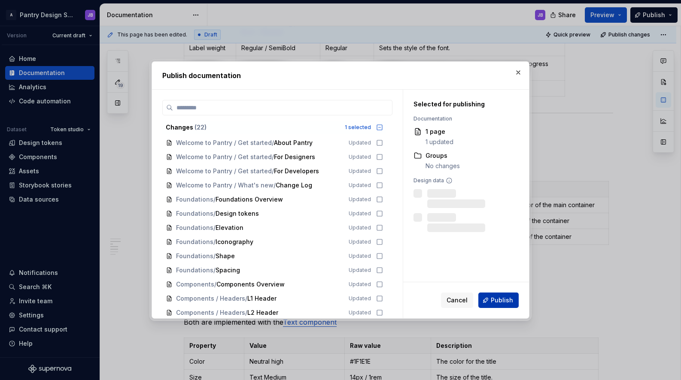
click at [501, 299] on span "Publish" at bounding box center [502, 300] width 22 height 9
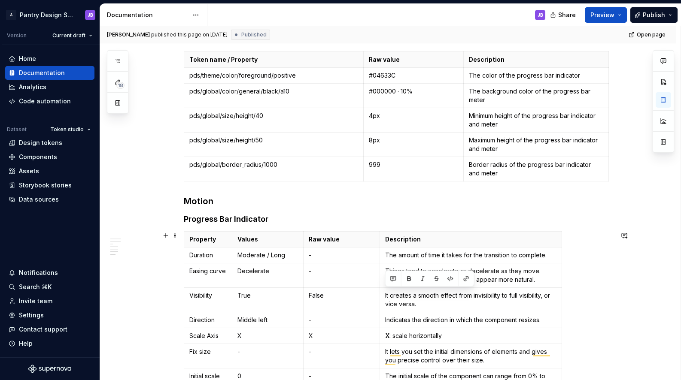
scroll to position [830, 0]
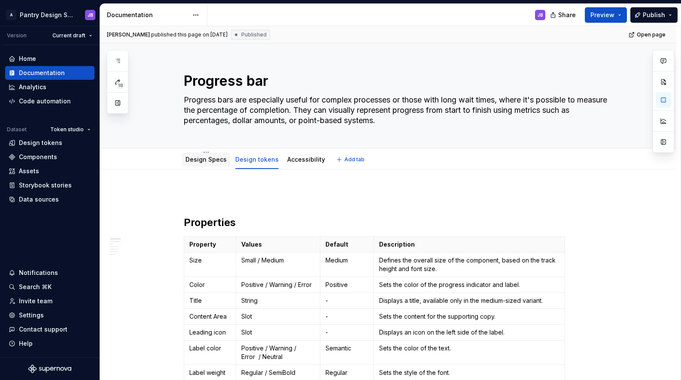
click at [212, 164] on div "Design Specs" at bounding box center [205, 160] width 41 height 10
click at [205, 160] on link "Design Specs" at bounding box center [205, 159] width 41 height 7
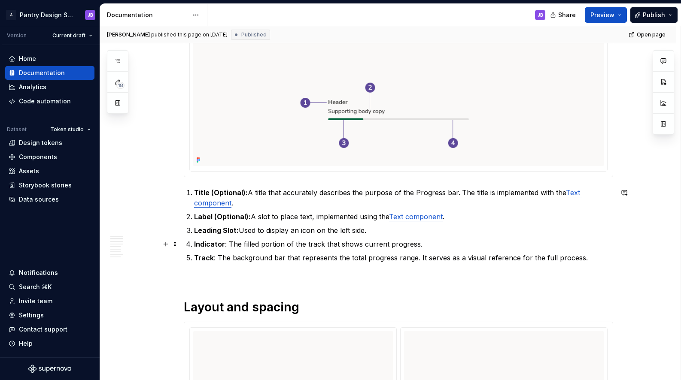
click at [206, 244] on strong "Indicator" at bounding box center [209, 244] width 31 height 9
click at [214, 246] on strong "Indicator" at bounding box center [209, 244] width 31 height 9
click at [214, 245] on strong "Indicator" at bounding box center [209, 244] width 31 height 9
click at [215, 245] on strong "Indicator" at bounding box center [209, 244] width 31 height 9
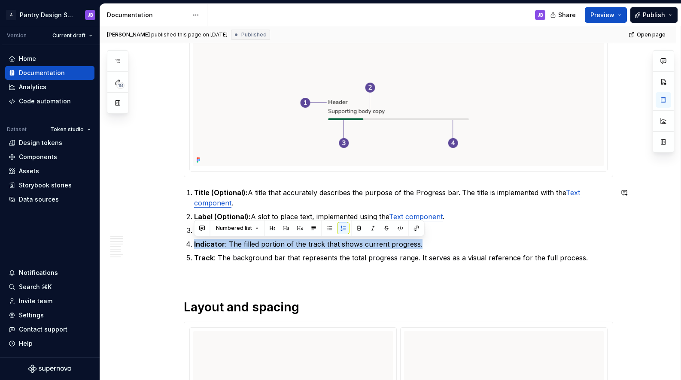
copy p "Indicator : The filled portion of the track that shows current progress."
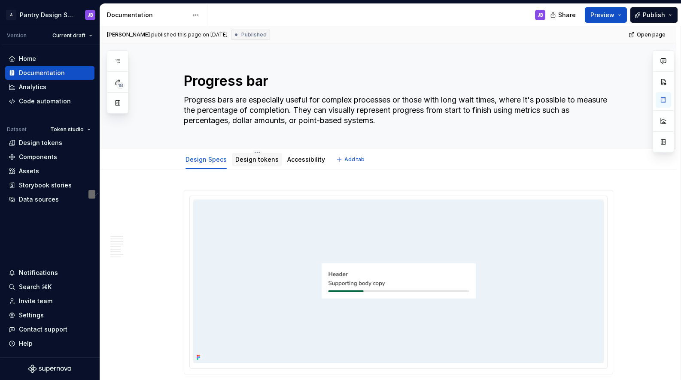
click at [259, 161] on link "Design tokens" at bounding box center [256, 159] width 43 height 7
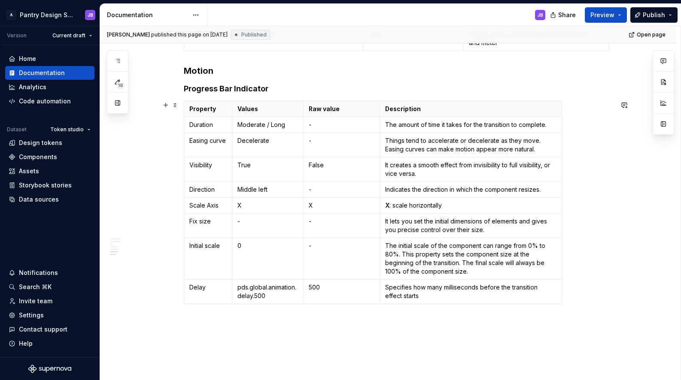
scroll to position [927, 0]
click at [184, 225] on html "A Pantry Design System JB Version Current draft Home Documentation Analytics Co…" at bounding box center [340, 190] width 681 height 380
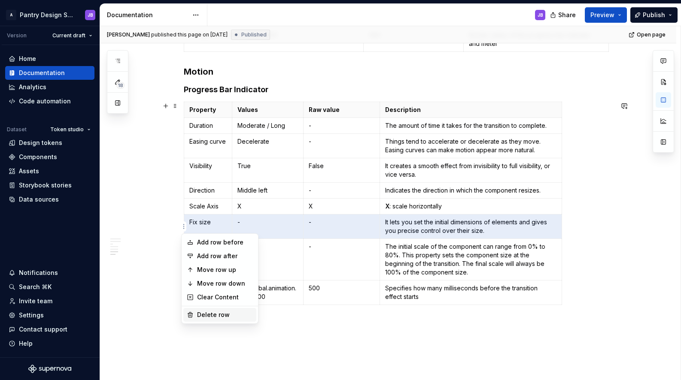
drag, startPoint x: 222, startPoint y: 313, endPoint x: 303, endPoint y: 322, distance: 82.1
click at [222, 313] on div "Delete row" at bounding box center [225, 315] width 56 height 9
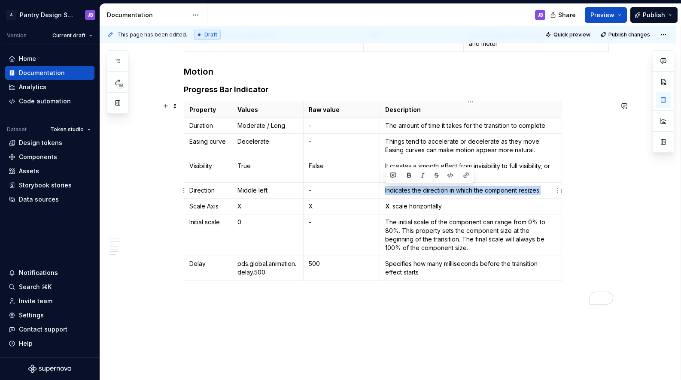
drag, startPoint x: 385, startPoint y: 188, endPoint x: 541, endPoint y: 189, distance: 156.3
click at [541, 189] on p "Indicates the direction in which the component resizes." at bounding box center [470, 190] width 171 height 9
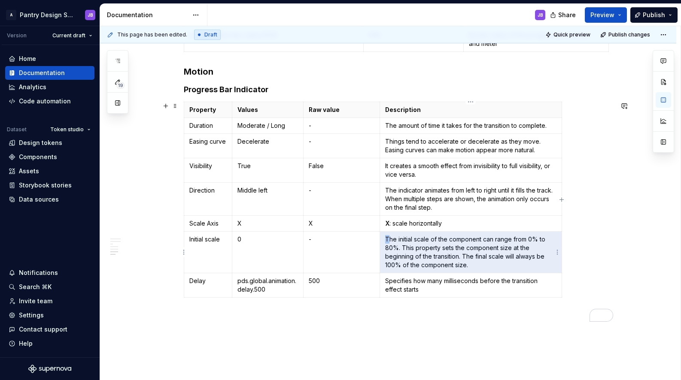
drag, startPoint x: 475, startPoint y: 266, endPoint x: 387, endPoint y: 241, distance: 91.5
click at [388, 240] on p "The initial scale of the component can range from 0% to 80%. This property sets…" at bounding box center [470, 252] width 171 height 34
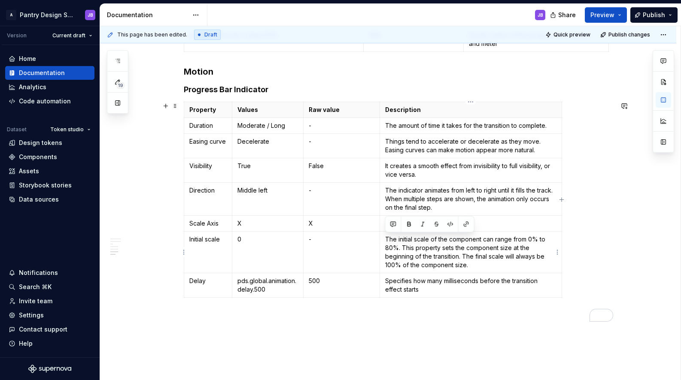
click at [408, 248] on p "The initial scale of the component can range from 0% to 80%. This property sets…" at bounding box center [470, 252] width 171 height 34
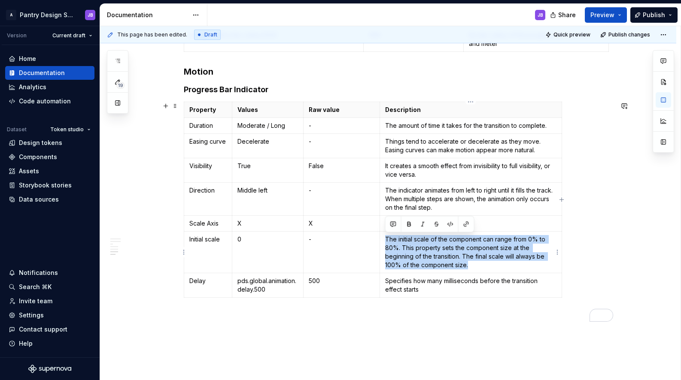
drag, startPoint x: 476, startPoint y: 265, endPoint x: 386, endPoint y: 242, distance: 93.6
click at [385, 242] on p "The initial scale of the component can range from 0% to 80%. This property sets…" at bounding box center [470, 252] width 171 height 34
click at [474, 255] on p "The initial scale of the component can range from 0% to 80%. This property sets…" at bounding box center [470, 252] width 171 height 34
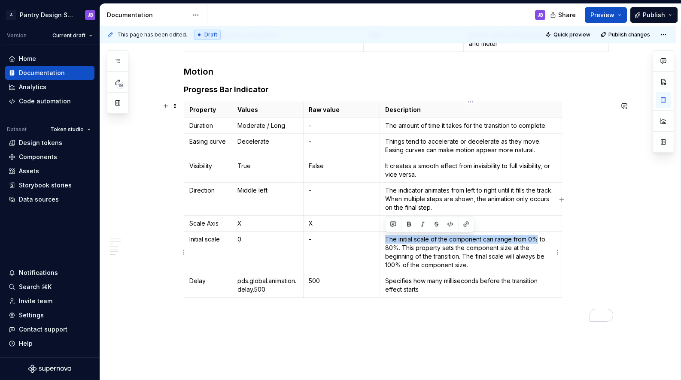
drag, startPoint x: 385, startPoint y: 239, endPoint x: 536, endPoint y: 239, distance: 150.7
click at [536, 239] on p "The initial scale of the component can range from 0% to 80%. This property sets…" at bounding box center [470, 252] width 171 height 34
copy p "The initial scale of the component can range from 0%"
type textarea "*"
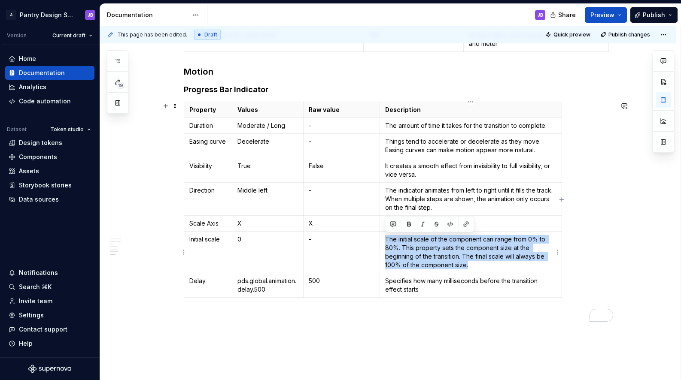
drag, startPoint x: 474, startPoint y: 267, endPoint x: 386, endPoint y: 243, distance: 91.7
click at [386, 243] on p "The initial scale of the component can range from 0% to 80%. This property sets…" at bounding box center [470, 252] width 171 height 34
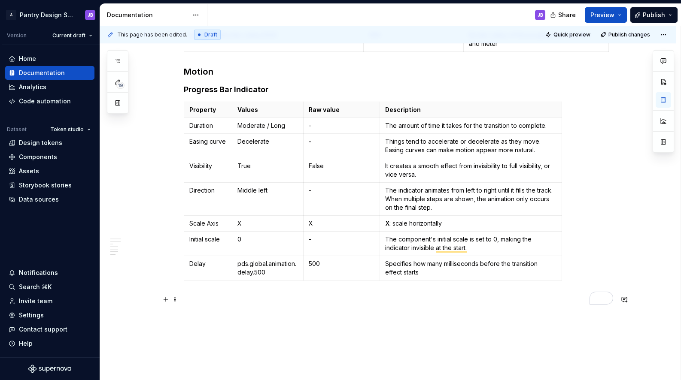
click at [397, 299] on p "To enrich screen reader interactions, please activate Accessibility in Grammarl…" at bounding box center [398, 300] width 429 height 10
drag, startPoint x: 385, startPoint y: 264, endPoint x: 428, endPoint y: 265, distance: 42.5
click at [428, 265] on p "Specifies how many milliseconds before the transition effect starts" at bounding box center [470, 268] width 171 height 17
click at [439, 271] on p "Specifies how many milliseconds before the transition effect starts" at bounding box center [470, 268] width 171 height 17
drag, startPoint x: 385, startPoint y: 265, endPoint x: 441, endPoint y: 264, distance: 56.3
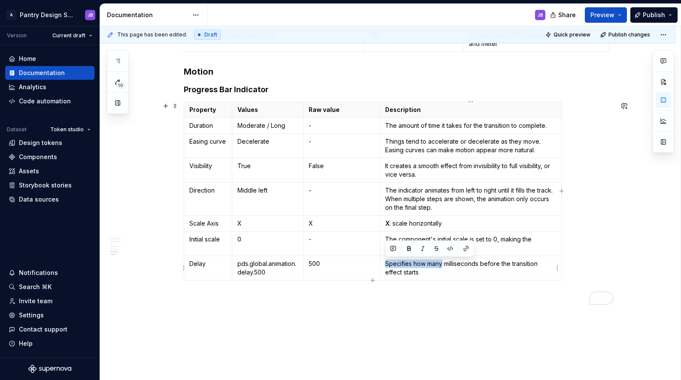
click at [441, 264] on p "Specifies how many milliseconds before the transition effect starts" at bounding box center [470, 268] width 171 height 17
click at [443, 296] on p "To enrich screen reader interactions, please activate Accessibility in Grammarl…" at bounding box center [398, 300] width 429 height 10
drag, startPoint x: 413, startPoint y: 263, endPoint x: 476, endPoint y: 267, distance: 63.2
click at [478, 267] on p "Specifies how many milliseconds before the transition effect starts" at bounding box center [470, 268] width 171 height 17
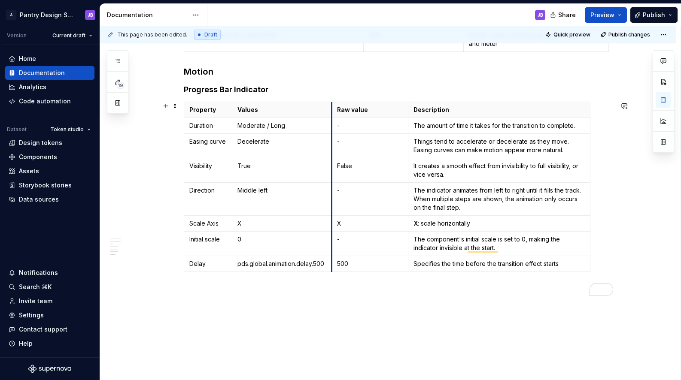
drag, startPoint x: 303, startPoint y: 195, endPoint x: 331, endPoint y: 186, distance: 29.5
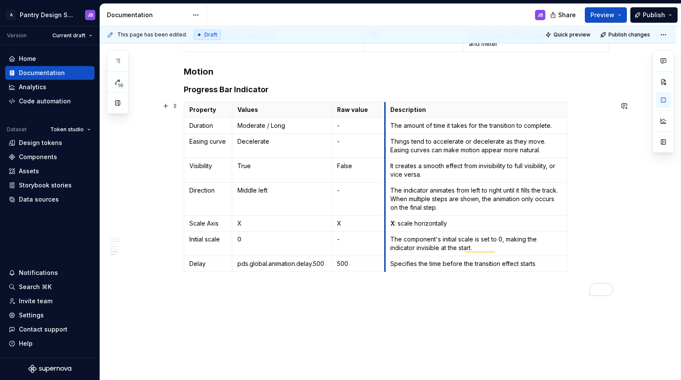
drag, startPoint x: 408, startPoint y: 116, endPoint x: 385, endPoint y: 122, distance: 23.8
click at [385, 122] on tbody "Property Values Raw value Description Duration Moderate / Long - The amount of …" at bounding box center [375, 187] width 383 height 170
drag, startPoint x: 265, startPoint y: 127, endPoint x: 284, endPoint y: 125, distance: 19.5
click at [284, 125] on p "Moderate / Long" at bounding box center [281, 126] width 89 height 9
click at [176, 106] on span at bounding box center [175, 106] width 7 height 12
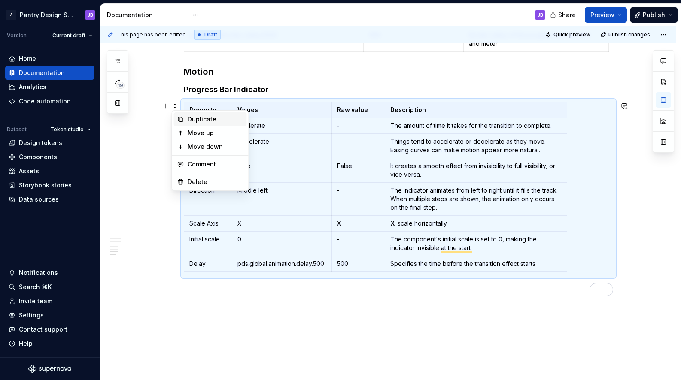
click at [205, 118] on div "Duplicate" at bounding box center [216, 119] width 56 height 9
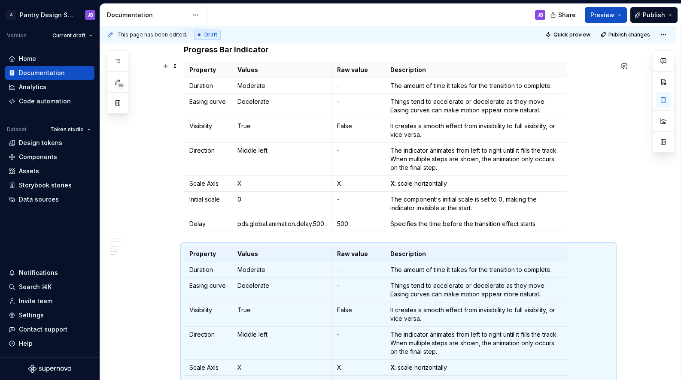
scroll to position [962, 0]
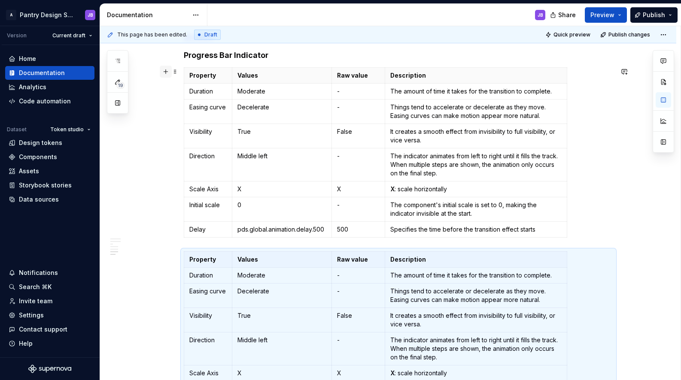
click at [167, 71] on button "button" at bounding box center [166, 72] width 12 height 12
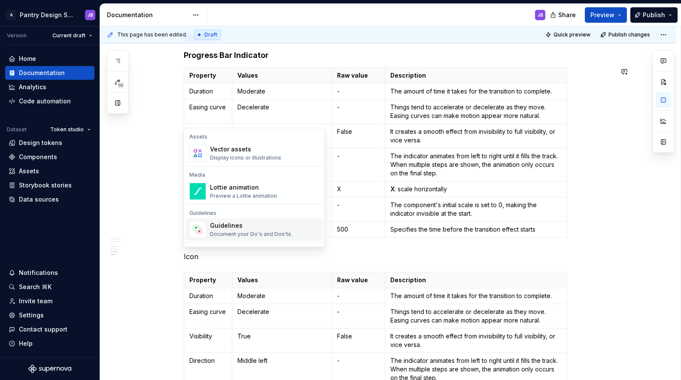
click at [249, 255] on p "Icon" at bounding box center [398, 257] width 429 height 10
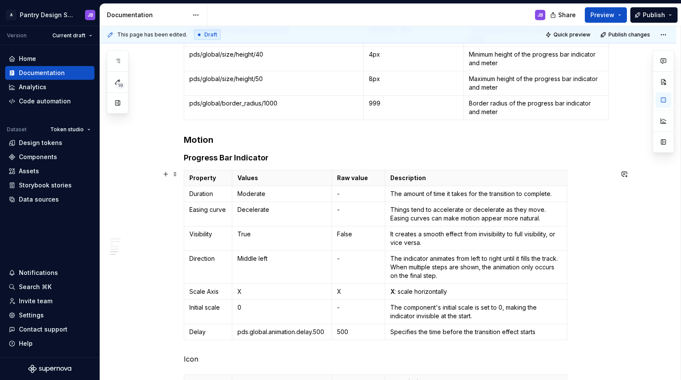
scroll to position [844, 0]
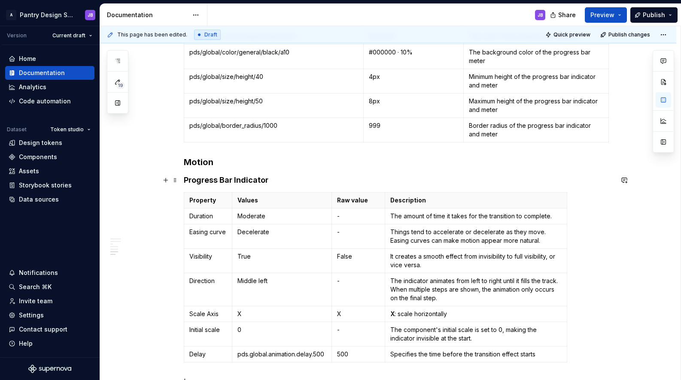
click at [201, 181] on h4 "Progress Bar Indicator" at bounding box center [398, 180] width 429 height 10
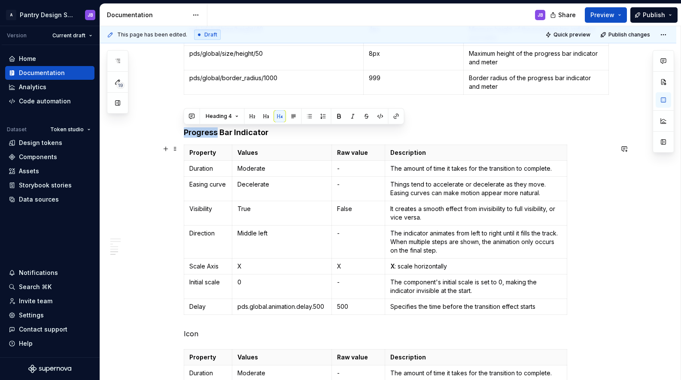
scroll to position [910, 0]
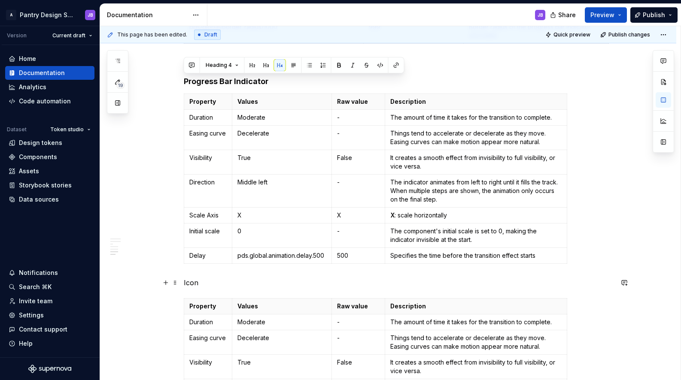
click at [190, 285] on p "Icon" at bounding box center [398, 283] width 429 height 10
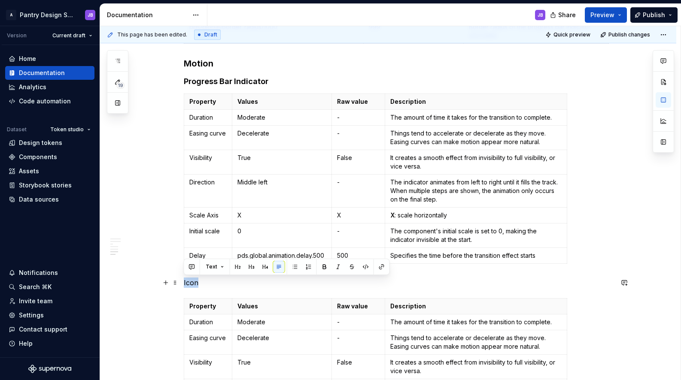
click at [190, 285] on p "Icon" at bounding box center [398, 283] width 429 height 10
click at [263, 268] on button "button" at bounding box center [265, 267] width 12 height 12
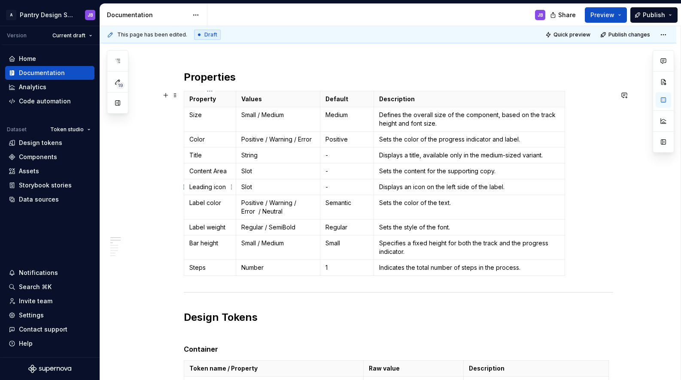
click at [203, 190] on p "Leading icon" at bounding box center [209, 187] width 41 height 9
copy p "Leading icon"
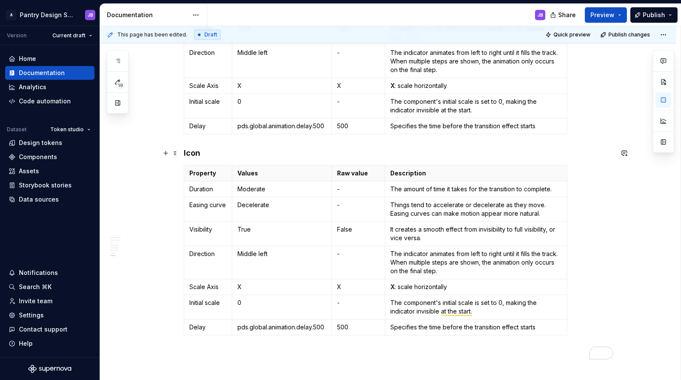
click at [190, 154] on h4 "Icon" at bounding box center [398, 153] width 429 height 10
click at [255, 154] on h4 "Leading icon" at bounding box center [398, 153] width 429 height 10
click at [245, 189] on p "Moderate" at bounding box center [281, 189] width 89 height 9
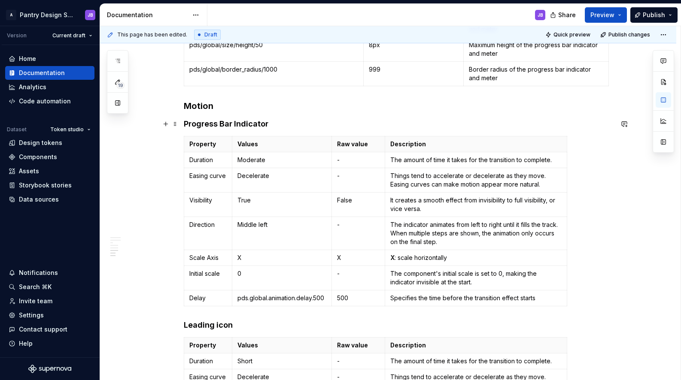
click at [274, 125] on h4 "Progress Bar Indicator" at bounding box center [398, 124] width 429 height 10
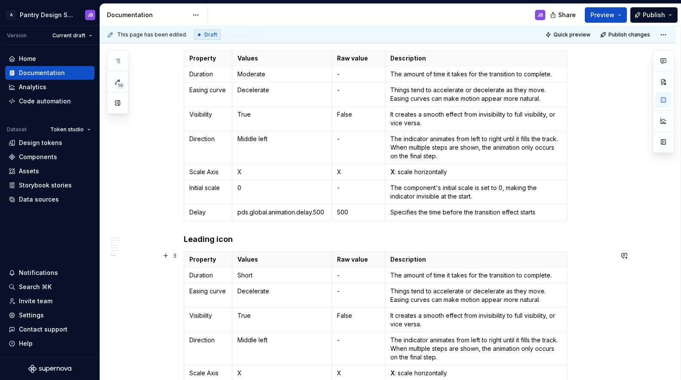
scroll to position [1017, 0]
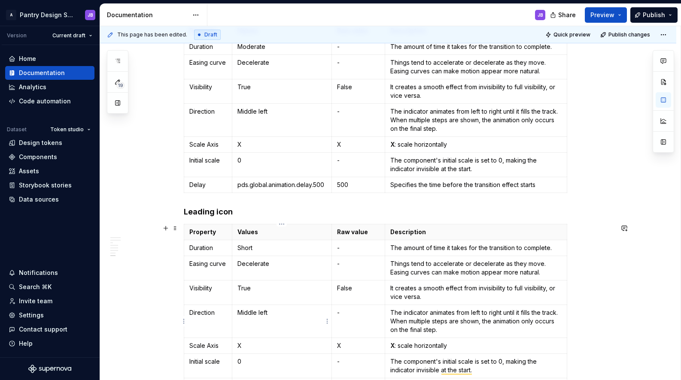
click at [247, 315] on p "Middle left" at bounding box center [281, 313] width 89 height 9
click at [412, 314] on p "The indicator animates from left to right until it fills the track. When multip…" at bounding box center [475, 322] width 171 height 26
click at [449, 313] on p "The icon animates from left to right until it fills the track. When multiple st…" at bounding box center [475, 322] width 171 height 26
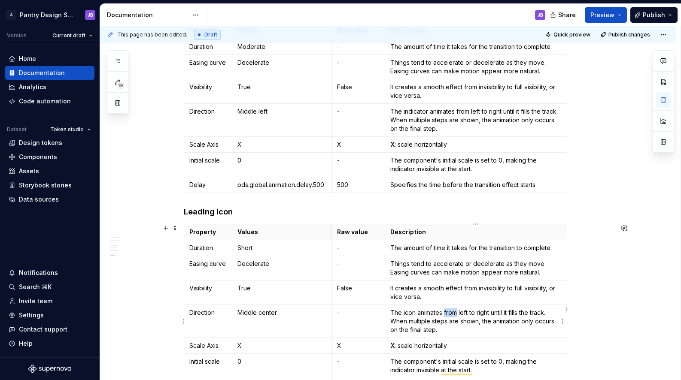
click at [449, 313] on p "The icon animates from left to right until it fills the track. When multiple st…" at bounding box center [475, 322] width 171 height 26
click at [462, 316] on p "The icon animates from left to right until it fills the track. When multiple st…" at bounding box center [475, 322] width 171 height 26
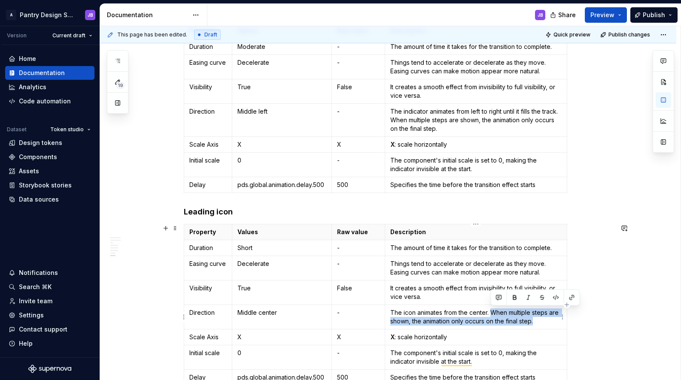
drag, startPoint x: 490, startPoint y: 312, endPoint x: 533, endPoint y: 320, distance: 43.6
click at [534, 320] on p "The icon animates from the center. When multiple steps are shown, the animation…" at bounding box center [475, 317] width 171 height 17
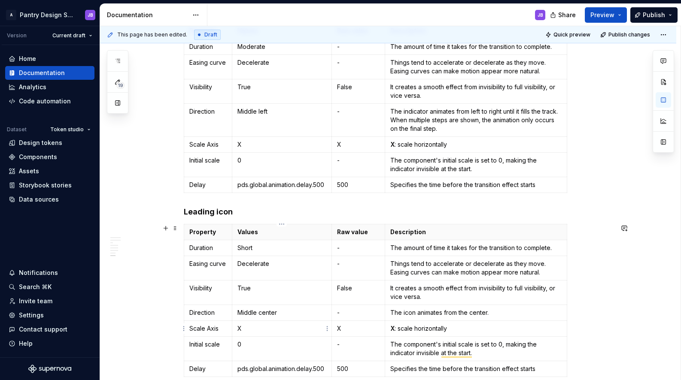
click at [241, 330] on p "X" at bounding box center [281, 329] width 89 height 9
drag, startPoint x: 398, startPoint y: 330, endPoint x: 445, endPoint y: 325, distance: 47.4
click at [446, 325] on p "X : scale horizontally" at bounding box center [475, 329] width 171 height 9
click at [394, 331] on strong "X" at bounding box center [392, 328] width 4 height 7
click at [395, 328] on strong "XY" at bounding box center [394, 328] width 9 height 7
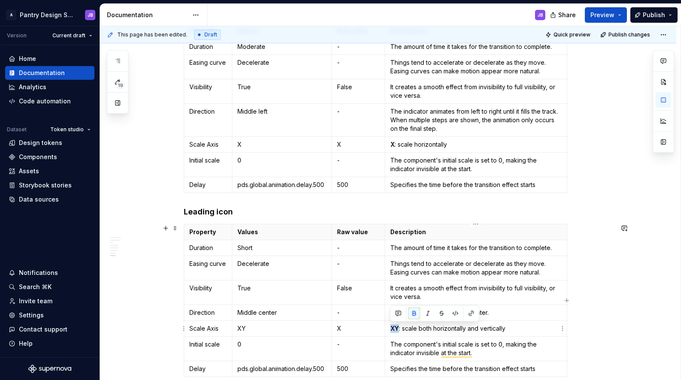
click at [395, 328] on strong "XY" at bounding box center [394, 328] width 9 height 7
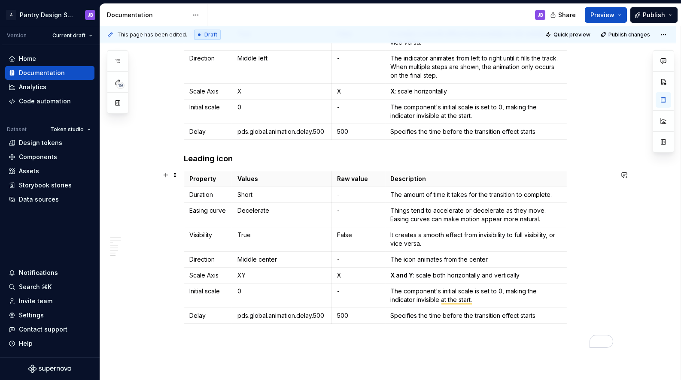
scroll to position [1082, 0]
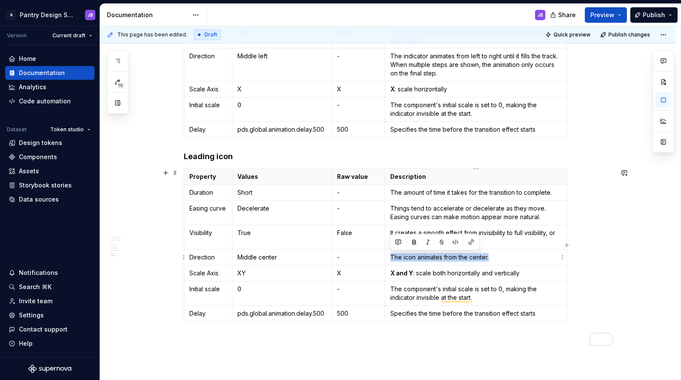
drag, startPoint x: 391, startPoint y: 256, endPoint x: 491, endPoint y: 256, distance: 100.0
click at [489, 255] on p "The icon animates from the center." at bounding box center [475, 257] width 171 height 9
click at [237, 158] on h4 "Leading icon" at bounding box center [398, 157] width 429 height 10
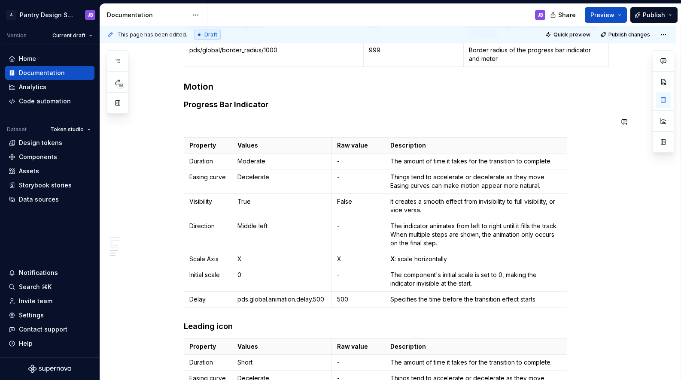
scroll to position [894, 0]
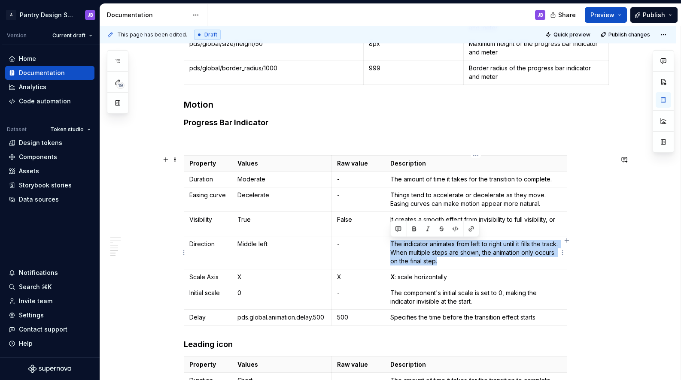
drag, startPoint x: 393, startPoint y: 246, endPoint x: 469, endPoint y: 259, distance: 77.2
click at [467, 258] on p "The indicator animates from left to right until it fills the track. When multip…" at bounding box center [475, 253] width 171 height 26
copy p "The indicator animates from left to right until it fills the track. When multip…"
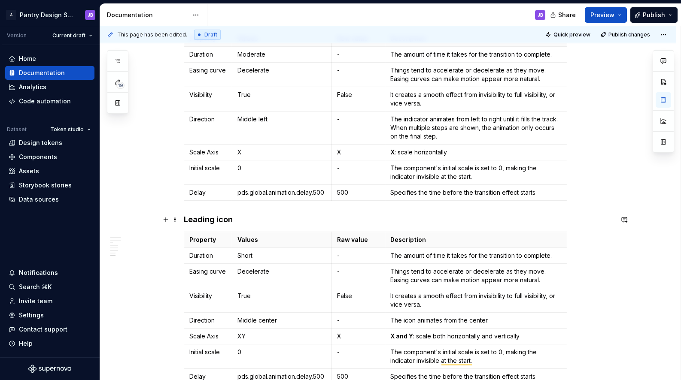
scroll to position [1030, 0]
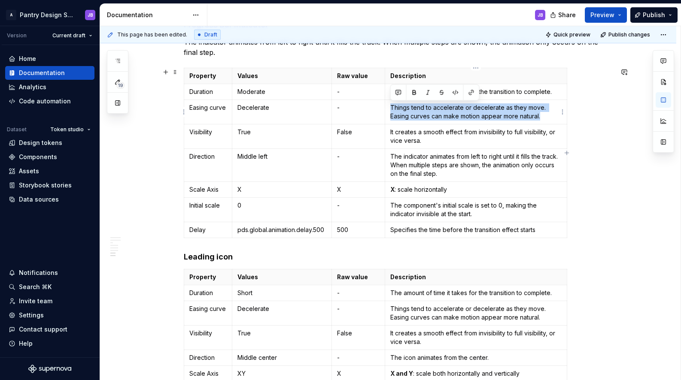
drag, startPoint x: 393, startPoint y: 108, endPoint x: 540, endPoint y: 116, distance: 147.1
click at [541, 117] on p "Things tend to accelerate or decelerate as they move. Easing curves can make mo…" at bounding box center [475, 111] width 171 height 17
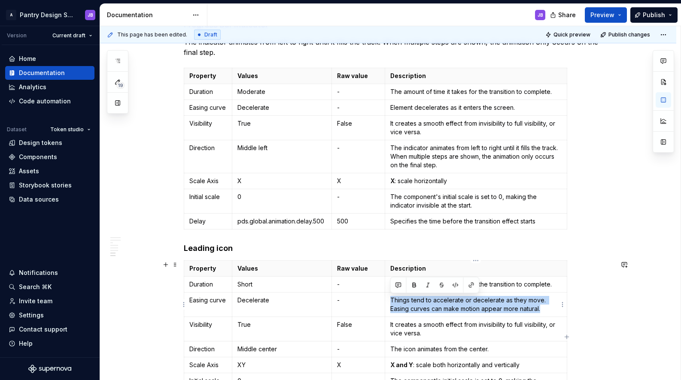
drag, startPoint x: 397, startPoint y: 300, endPoint x: 549, endPoint y: 308, distance: 152.7
click at [549, 308] on p "Things tend to accelerate or decelerate as they move. Easing curves can make mo…" at bounding box center [475, 304] width 171 height 17
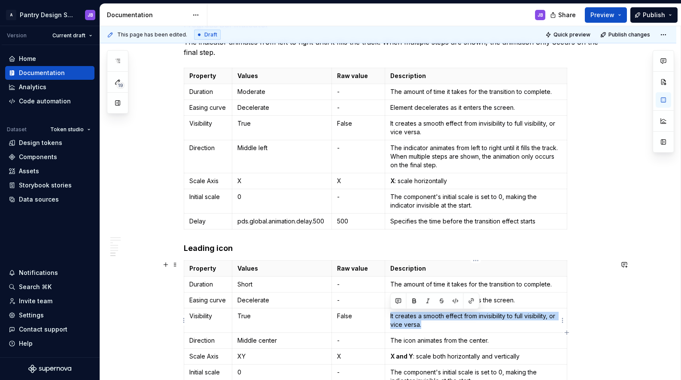
drag, startPoint x: 422, startPoint y: 324, endPoint x: 389, endPoint y: 321, distance: 33.2
click at [389, 320] on td "It creates a smooth effect from invisibility to full visibility, or vice versa." at bounding box center [476, 321] width 182 height 24
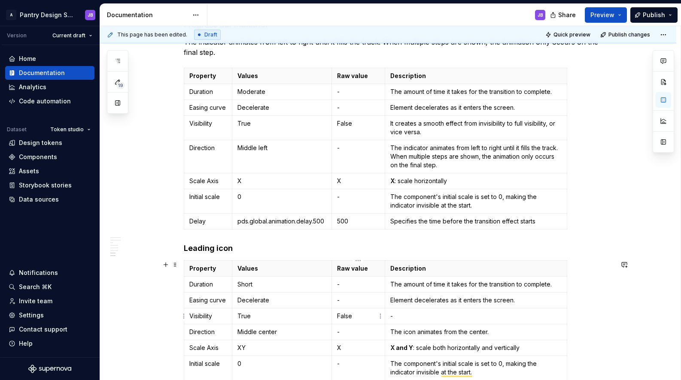
click at [346, 318] on p "False" at bounding box center [358, 316] width 43 height 9
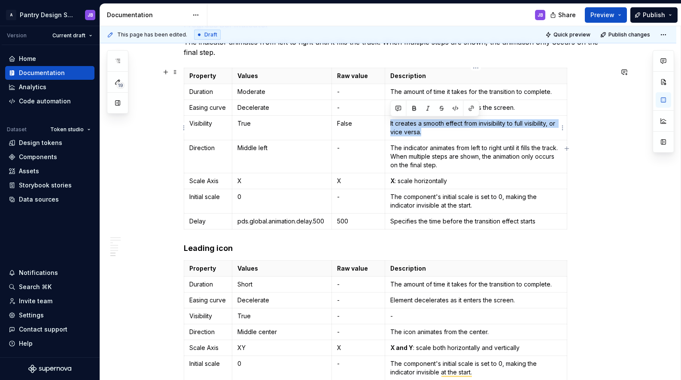
drag, startPoint x: 424, startPoint y: 131, endPoint x: 389, endPoint y: 122, distance: 35.9
click at [389, 123] on td "It creates a smooth effect from invisibility to full visibility, or vice versa." at bounding box center [476, 128] width 182 height 24
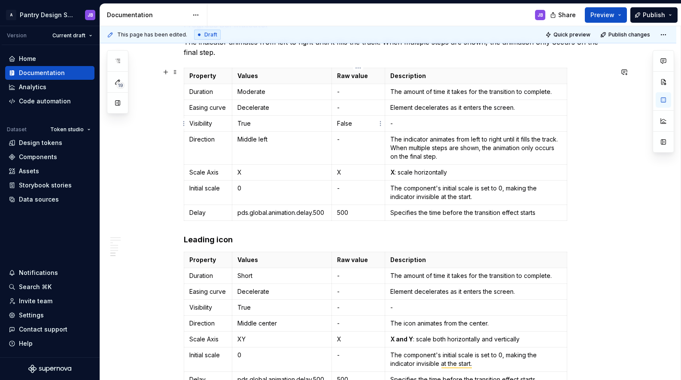
click at [340, 122] on p "False" at bounding box center [358, 123] width 43 height 9
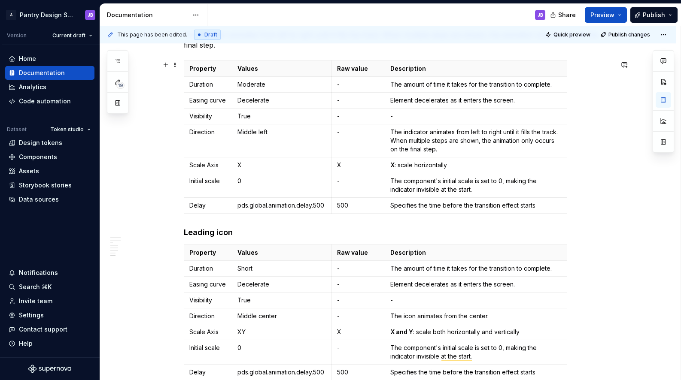
scroll to position [1003, 0]
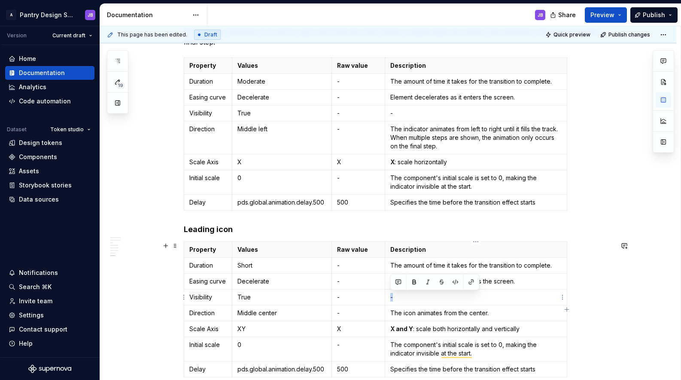
drag, startPoint x: 398, startPoint y: 297, endPoint x: 389, endPoint y: 297, distance: 9.0
click at [389, 297] on td "-" at bounding box center [476, 298] width 182 height 16
click at [410, 300] on p "-" at bounding box center [475, 297] width 171 height 9
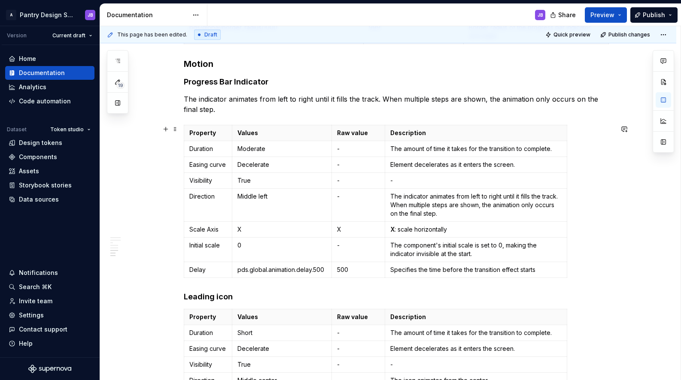
scroll to position [937, 0]
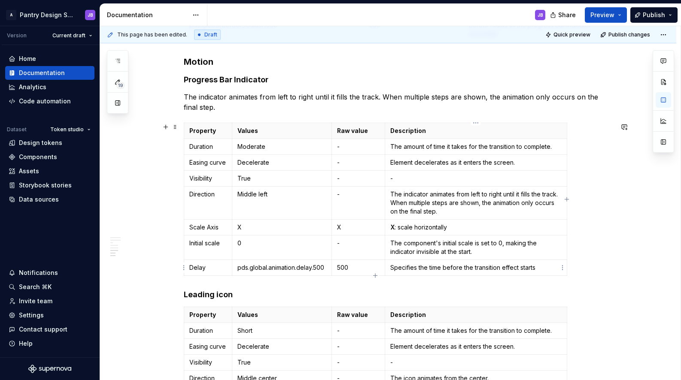
click at [537, 269] on p "Specifies the time before the transition effect starts" at bounding box center [475, 268] width 171 height 9
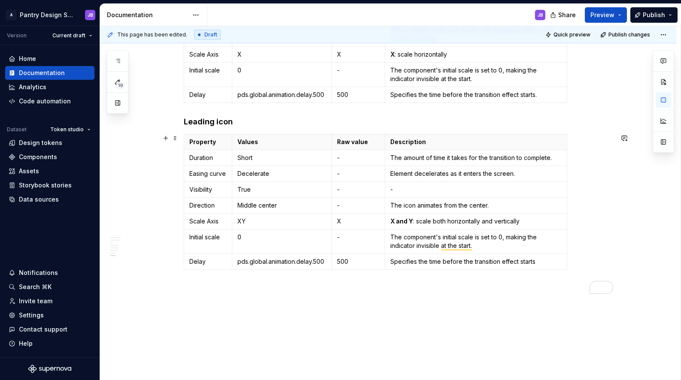
scroll to position [1137, 0]
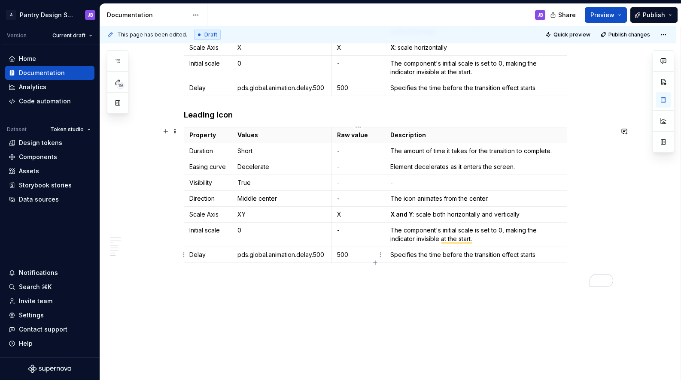
click at [340, 254] on p "500" at bounding box center [358, 255] width 43 height 9
click at [301, 256] on p "pds.global.animation.delay.500" at bounding box center [281, 255] width 89 height 9
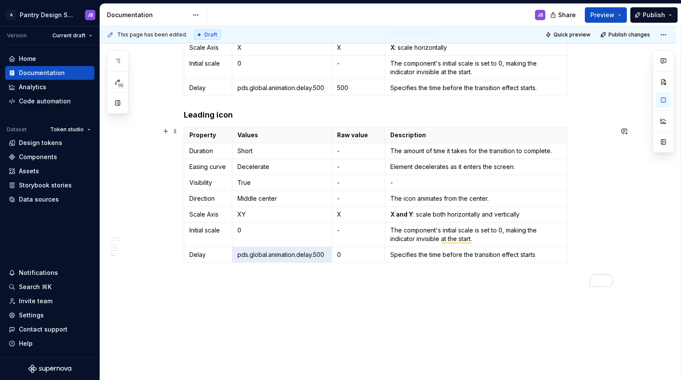
click at [263, 261] on td "pds.global.animation.delay.500" at bounding box center [282, 255] width 100 height 16
drag, startPoint x: 237, startPoint y: 255, endPoint x: 322, endPoint y: 254, distance: 84.6
click at [323, 253] on p "pds.global.animation.delay.500" at bounding box center [281, 255] width 89 height 9
drag, startPoint x: 322, startPoint y: 253, endPoint x: 239, endPoint y: 258, distance: 83.0
click at [238, 258] on p "pds.global.animation.delay.500" at bounding box center [281, 255] width 89 height 9
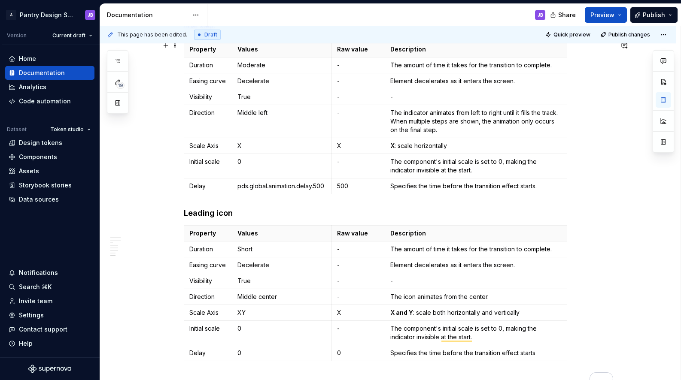
scroll to position [1006, 0]
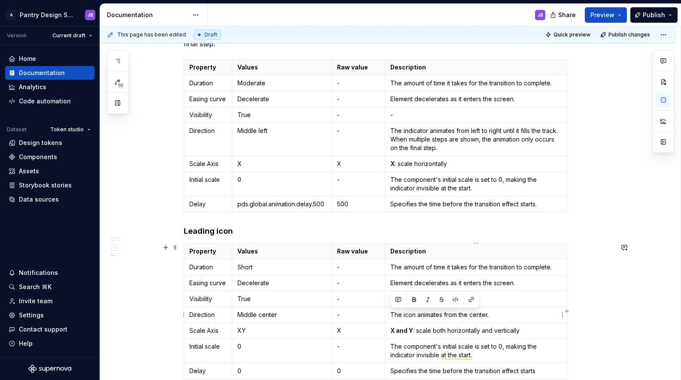
drag, startPoint x: 390, startPoint y: 315, endPoint x: 503, endPoint y: 316, distance: 113.4
click at [505, 316] on p "The icon animates from the center." at bounding box center [475, 315] width 171 height 9
copy p "The icon animates from the center."
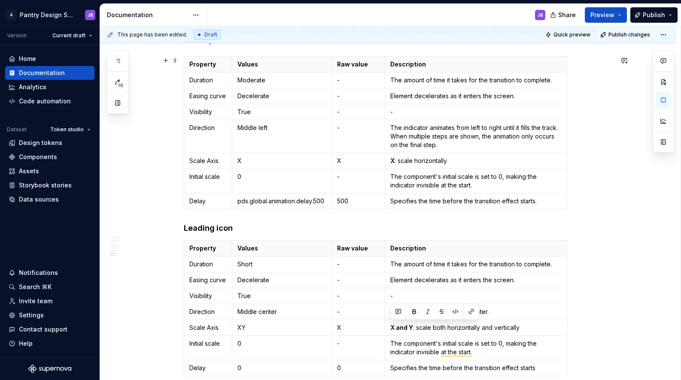
scroll to position [1008, 0]
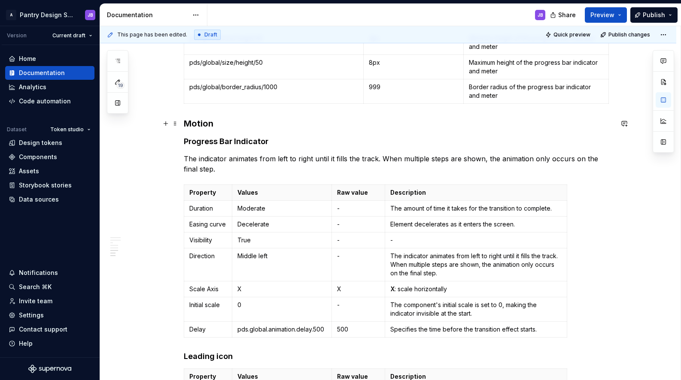
click at [219, 124] on h3 "Motion" at bounding box center [398, 124] width 429 height 12
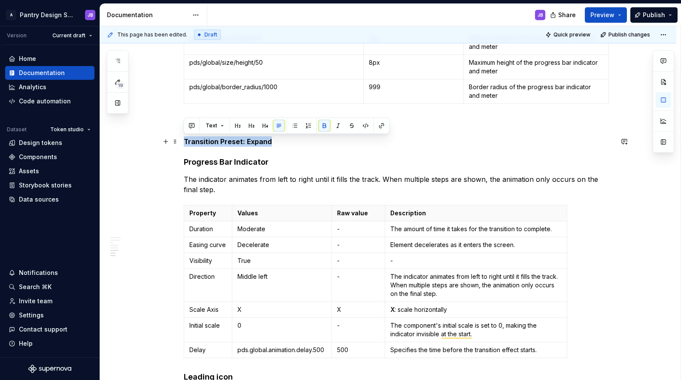
drag, startPoint x: 273, startPoint y: 140, endPoint x: 183, endPoint y: 142, distance: 89.8
click at [253, 123] on button "button" at bounding box center [252, 126] width 12 height 12
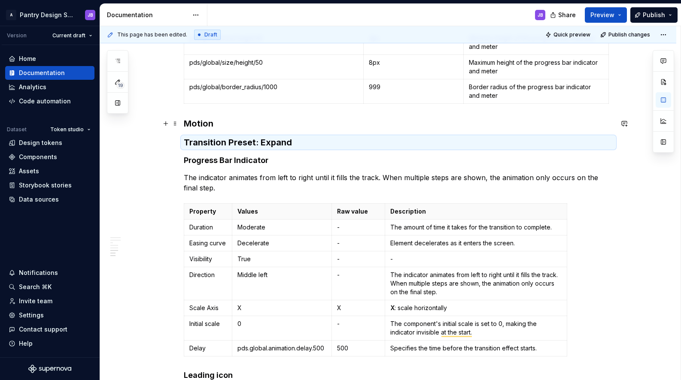
click at [199, 123] on h3 "Motion" at bounding box center [398, 124] width 429 height 12
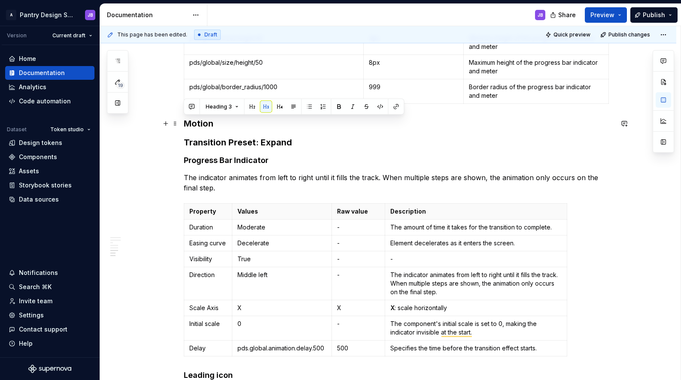
click at [199, 123] on h3 "Motion" at bounding box center [398, 124] width 429 height 12
click at [215, 163] on h4 "Progress Bar Indicator" at bounding box center [398, 160] width 429 height 10
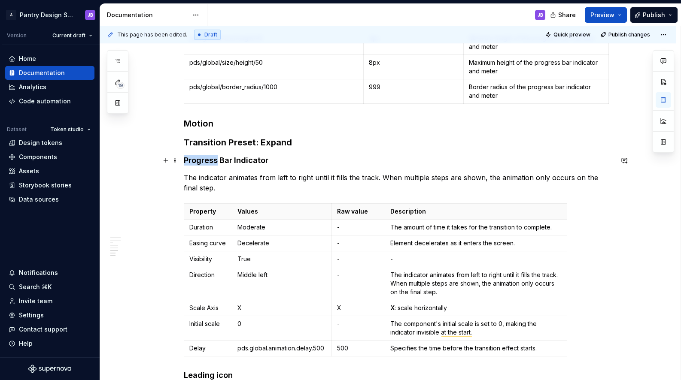
click at [215, 163] on h4 "Progress Bar Indicator" at bounding box center [398, 160] width 429 height 10
click at [216, 163] on h4 "Progress Bar Indicator" at bounding box center [398, 160] width 429 height 10
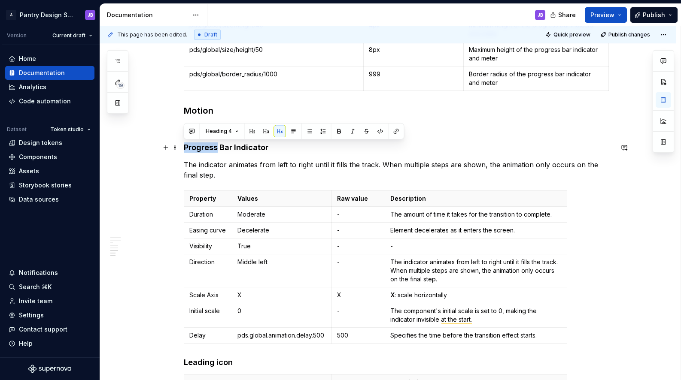
click at [290, 150] on h4 "Progress Bar Indicator" at bounding box center [398, 148] width 429 height 10
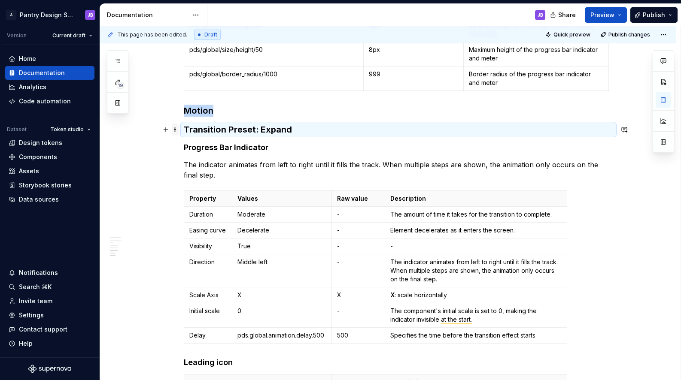
click at [174, 130] on span at bounding box center [175, 130] width 7 height 12
click at [193, 141] on div "Duplicate" at bounding box center [216, 143] width 56 height 9
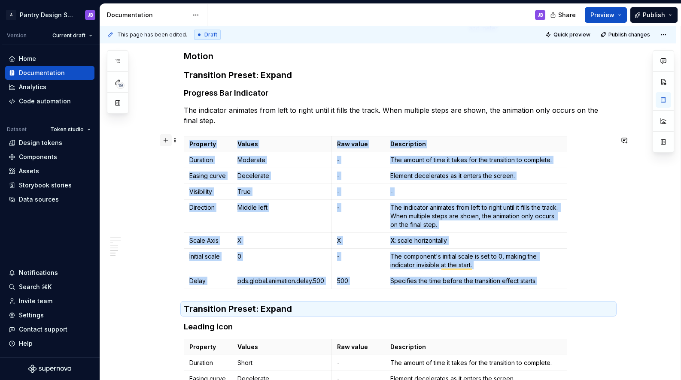
click at [165, 140] on button "button" at bounding box center [166, 140] width 12 height 12
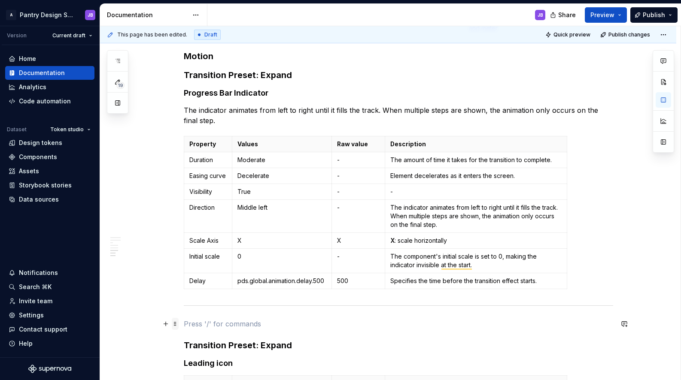
click at [173, 322] on span at bounding box center [175, 324] width 7 height 12
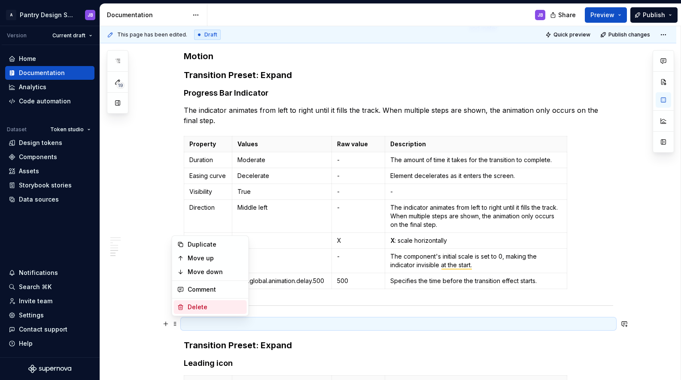
click at [189, 311] on div "Delete" at bounding box center [216, 307] width 56 height 9
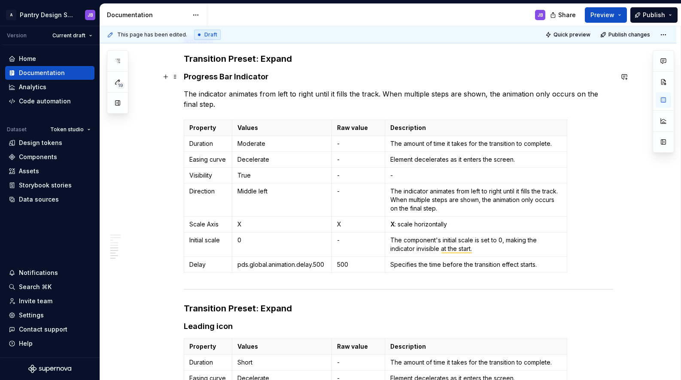
click at [191, 79] on h4 "Progress Bar Indicator" at bounding box center [398, 77] width 429 height 10
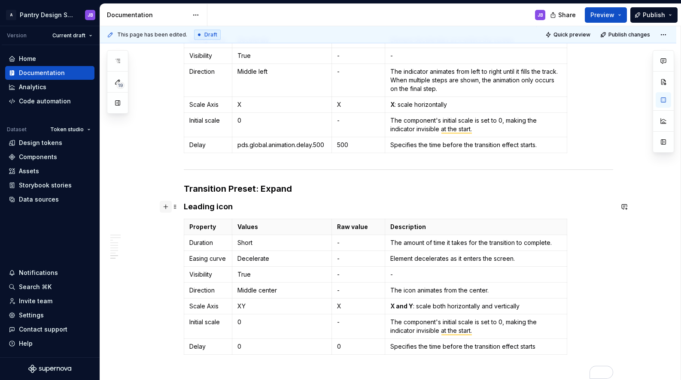
click at [165, 208] on button "button" at bounding box center [166, 207] width 12 height 12
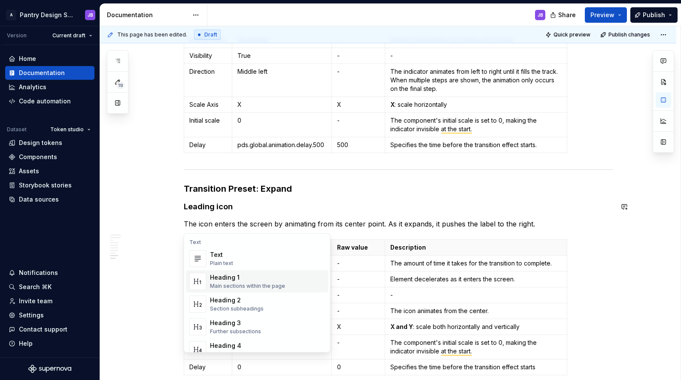
click at [344, 210] on h4 "Leading icon" at bounding box center [398, 207] width 429 height 10
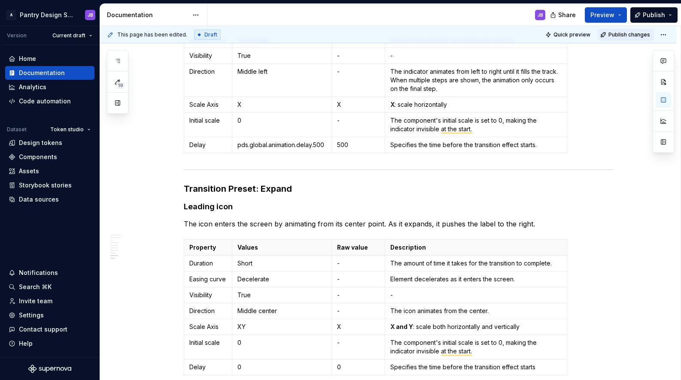
click at [628, 36] on span "Publish changes" at bounding box center [629, 34] width 42 height 7
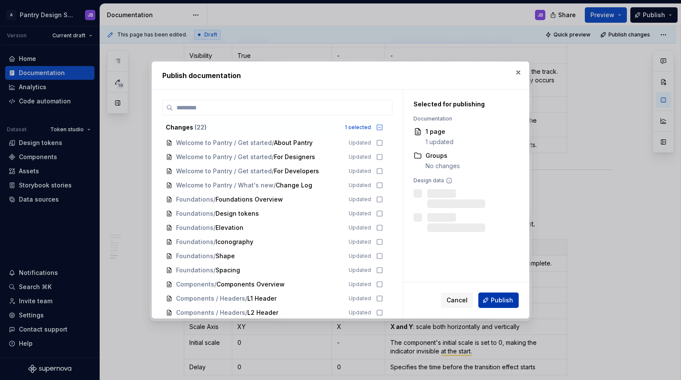
click at [506, 305] on button "Publish" at bounding box center [498, 300] width 40 height 15
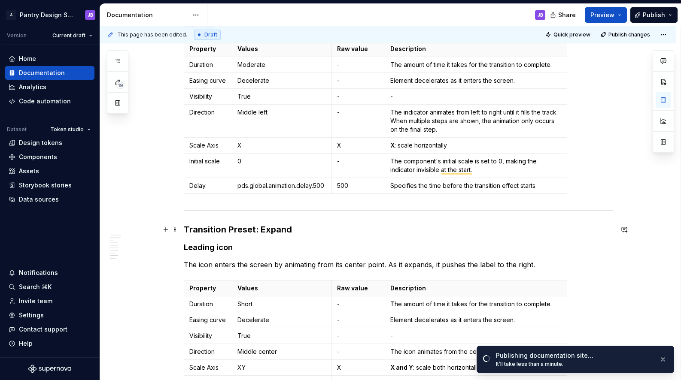
scroll to position [994, 0]
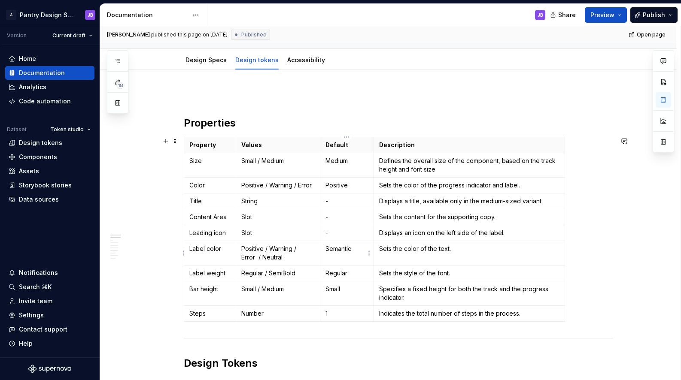
click at [339, 250] on p "Semantic" at bounding box center [346, 249] width 43 height 9
click at [335, 188] on p "Positive" at bounding box center [346, 185] width 43 height 9
copy p "Positive"
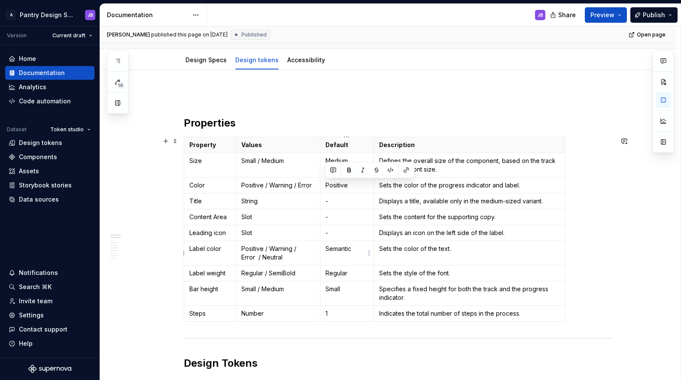
click at [338, 249] on p "Semantic" at bounding box center [346, 249] width 43 height 9
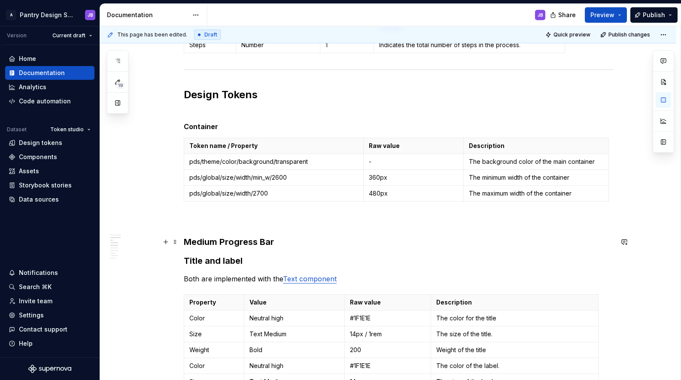
scroll to position [395, 0]
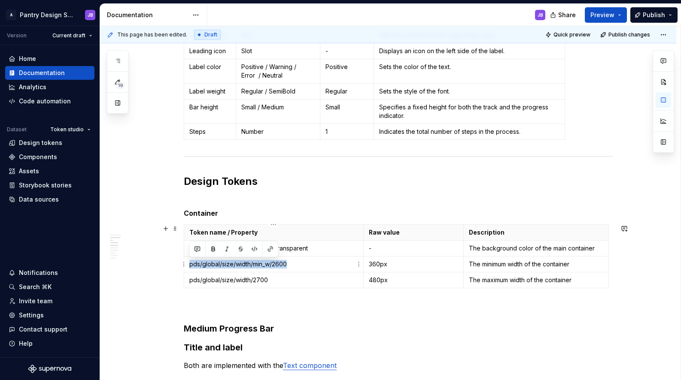
drag, startPoint x: 189, startPoint y: 265, endPoint x: 291, endPoint y: 265, distance: 101.8
click at [290, 266] on p "pds/global/size/width/min_w/2600" at bounding box center [273, 264] width 169 height 9
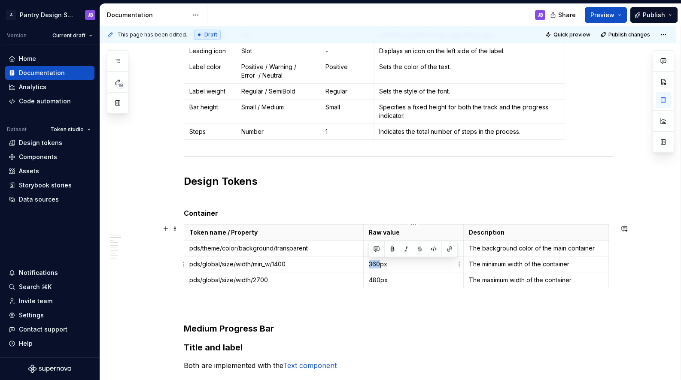
drag, startPoint x: 371, startPoint y: 265, endPoint x: 377, endPoint y: 263, distance: 6.4
click at [378, 264] on p "360px" at bounding box center [414, 264] width 90 height 9
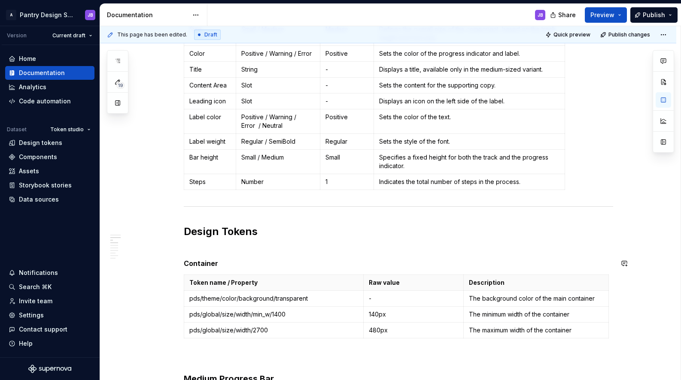
scroll to position [213, 0]
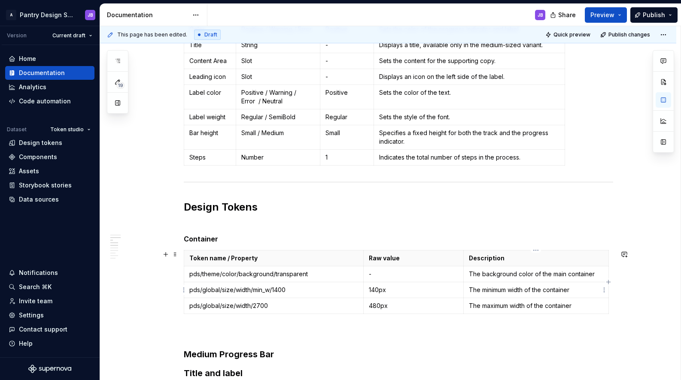
click at [556, 291] on p "The minimum width of the container" at bounding box center [536, 290] width 134 height 9
click at [557, 292] on p "The minimum width of the container" at bounding box center [536, 290] width 134 height 9
click at [551, 292] on p "The minimum width of the component" at bounding box center [536, 290] width 134 height 9
click at [554, 292] on p "The minimum width of the co.mponent" at bounding box center [536, 290] width 134 height 9
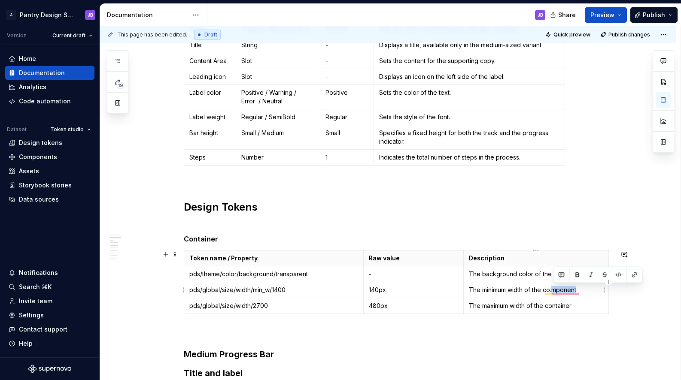
click at [554, 292] on p "The minimum width of the co.mponent" at bounding box center [536, 290] width 134 height 9
click at [553, 293] on p "The minimum width of the co.mponent" at bounding box center [536, 290] width 134 height 9
click at [576, 291] on p "The minimum width of the component" at bounding box center [536, 290] width 134 height 9
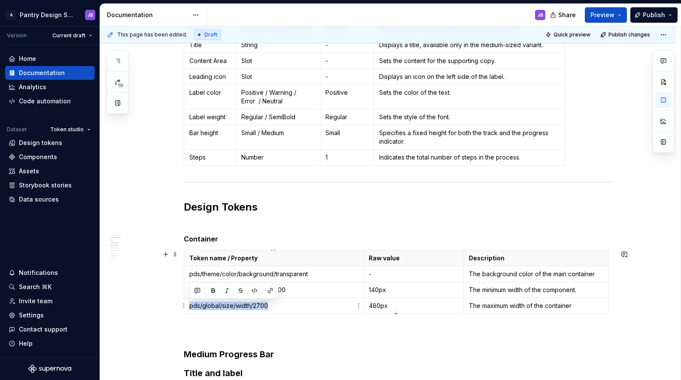
drag, startPoint x: 190, startPoint y: 307, endPoint x: 268, endPoint y: 306, distance: 77.7
click at [268, 307] on p "pds/global/size/width/2700" at bounding box center [273, 306] width 169 height 9
click at [194, 306] on p "480" at bounding box center [273, 306] width 169 height 9
click at [559, 292] on p "The minimum width of the component." at bounding box center [536, 290] width 134 height 9
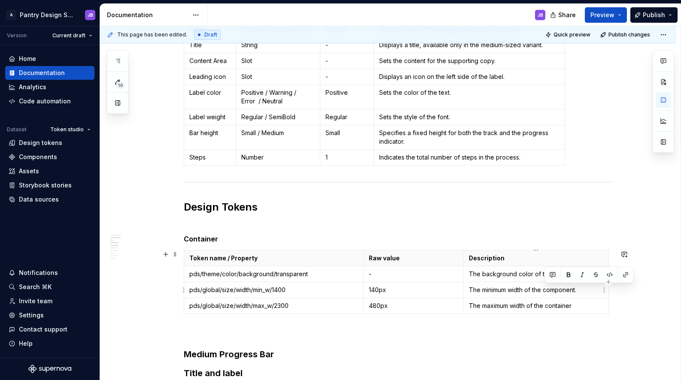
drag, startPoint x: 559, startPoint y: 291, endPoint x: 564, endPoint y: 292, distance: 5.0
click at [559, 291] on p "The minimum width of the component." at bounding box center [536, 290] width 134 height 9
click at [558, 307] on p "The maximum width of the container" at bounding box center [536, 306] width 134 height 9
drag, startPoint x: 558, startPoint y: 307, endPoint x: 563, endPoint y: 307, distance: 5.6
click at [558, 307] on p "The maximum width of the container" at bounding box center [536, 306] width 134 height 9
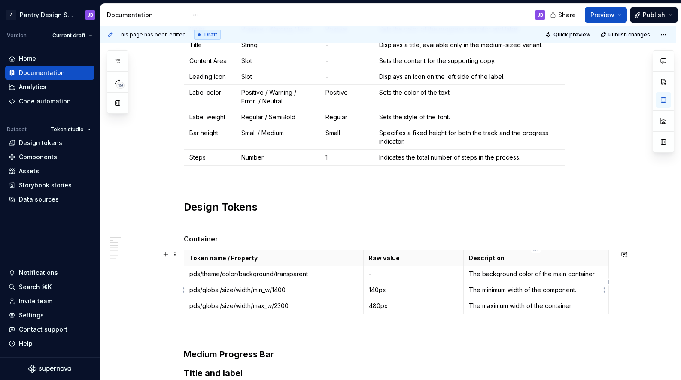
drag, startPoint x: 534, startPoint y: 292, endPoint x: 540, endPoint y: 291, distance: 6.6
click at [534, 292] on p "The minimum width of the component." at bounding box center [536, 290] width 134 height 9
click at [566, 291] on p "The minimum width of the component." at bounding box center [536, 290] width 134 height 9
click at [582, 307] on p "The maximum width of the container" at bounding box center [536, 306] width 134 height 9
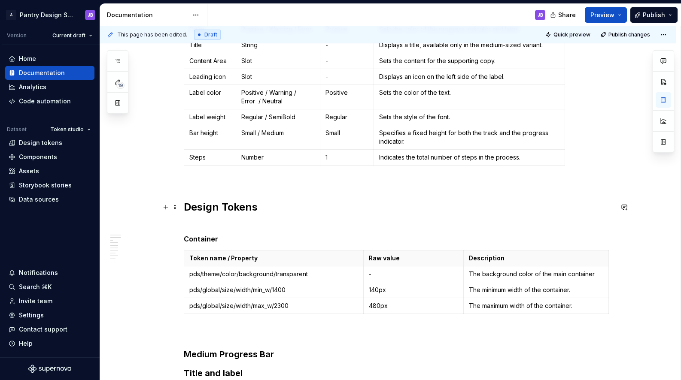
click at [389, 219] on h2 "Design Tokens" at bounding box center [398, 214] width 429 height 27
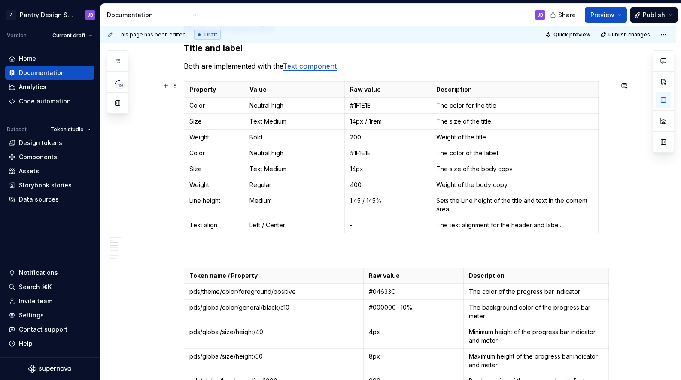
scroll to position [593, 0]
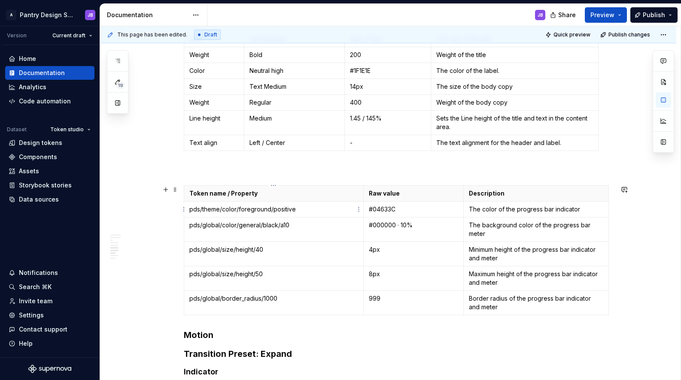
click at [305, 213] on p "pds/theme/color/foreground/positive" at bounding box center [273, 209] width 169 height 9
click at [183, 208] on html "A Pantry Design System JB Version Current draft Home Documentation Analytics Co…" at bounding box center [340, 190] width 681 height 380
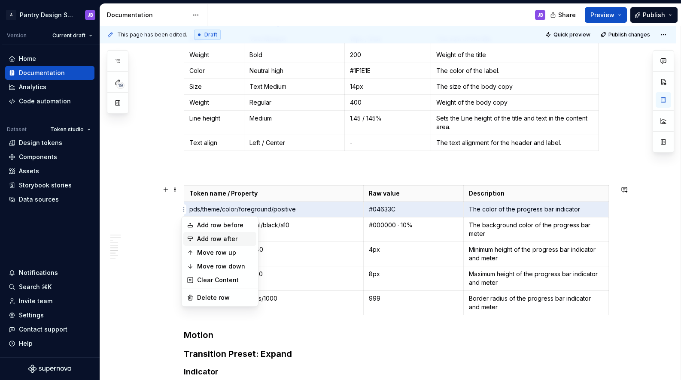
click at [234, 237] on div "Add row after" at bounding box center [225, 239] width 56 height 9
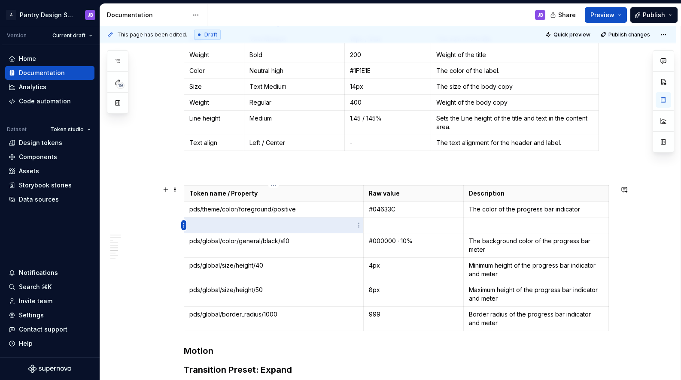
click at [183, 224] on html "A Pantry Design System JB Version Current draft Home Documentation Analytics Co…" at bounding box center [340, 190] width 681 height 380
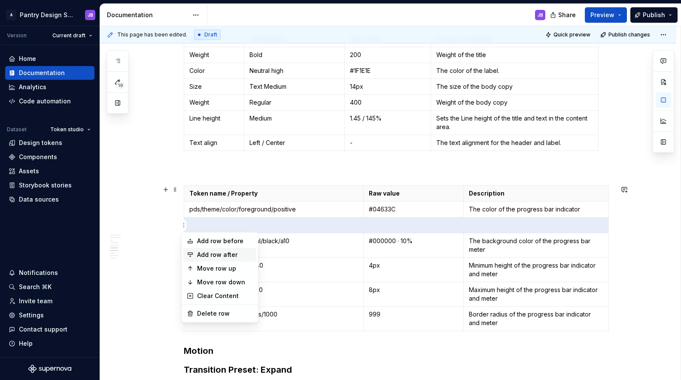
click at [217, 255] on div "Add row after" at bounding box center [225, 255] width 56 height 9
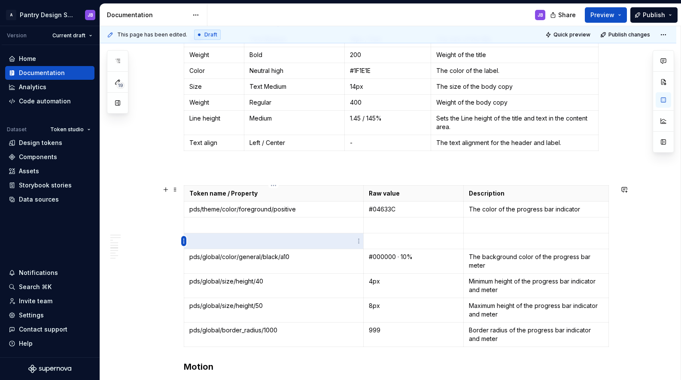
click at [184, 243] on html "A Pantry Design System JB Version Current draft Home Documentation Analytics Co…" at bounding box center [340, 190] width 681 height 380
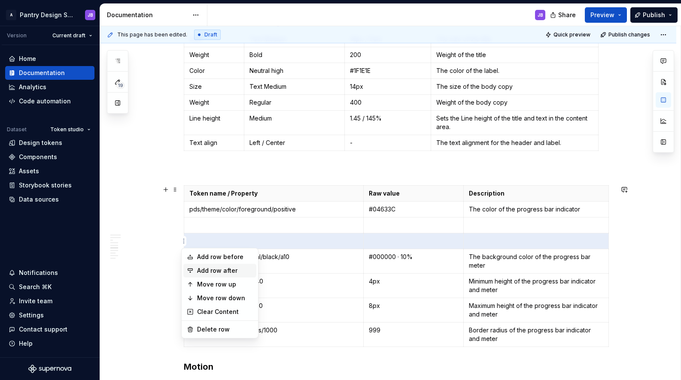
click at [216, 270] on div "Add row after" at bounding box center [225, 271] width 56 height 9
type textarea "*"
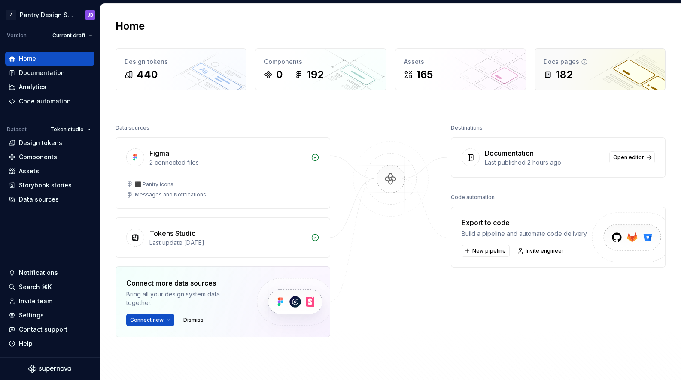
click at [588, 68] on div "182" at bounding box center [600, 75] width 113 height 14
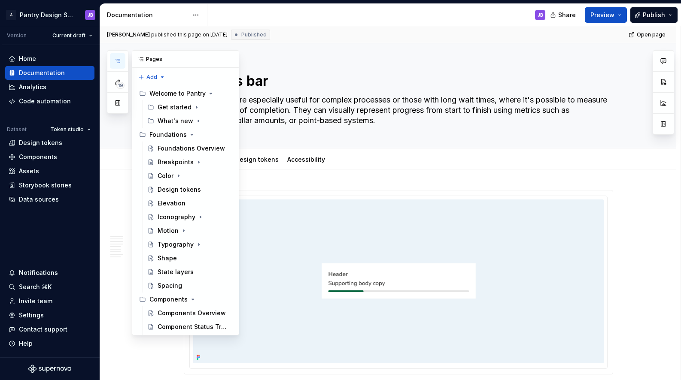
click at [117, 57] on button "button" at bounding box center [117, 60] width 15 height 15
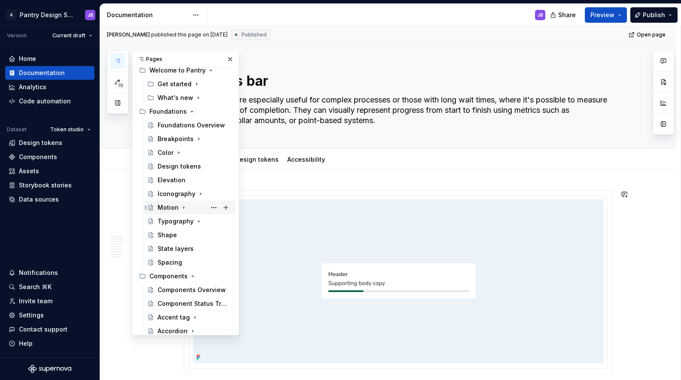
click at [183, 207] on icon "Page tree" at bounding box center [183, 207] width 7 height 7
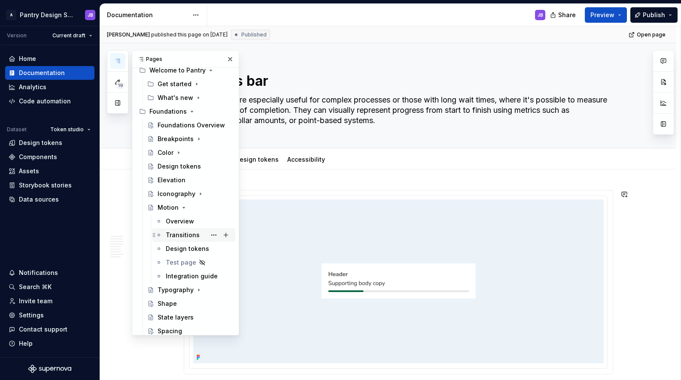
click at [192, 236] on div "Transitions" at bounding box center [183, 235] width 34 height 9
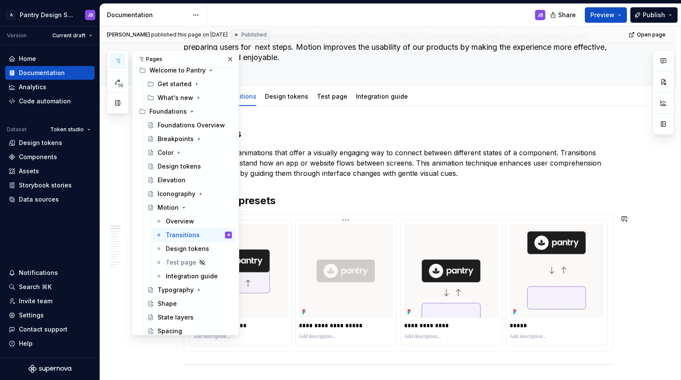
scroll to position [65, 0]
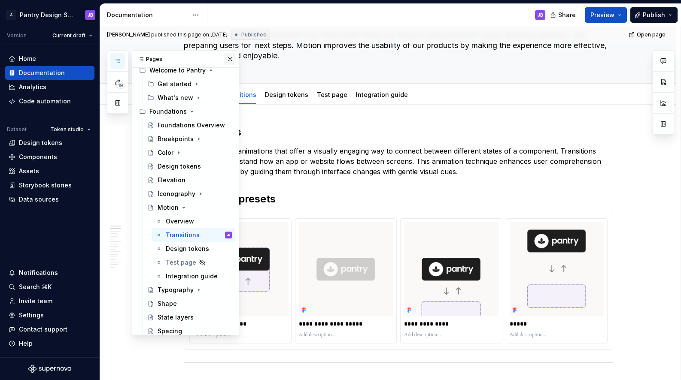
click at [227, 60] on button "button" at bounding box center [230, 59] width 12 height 12
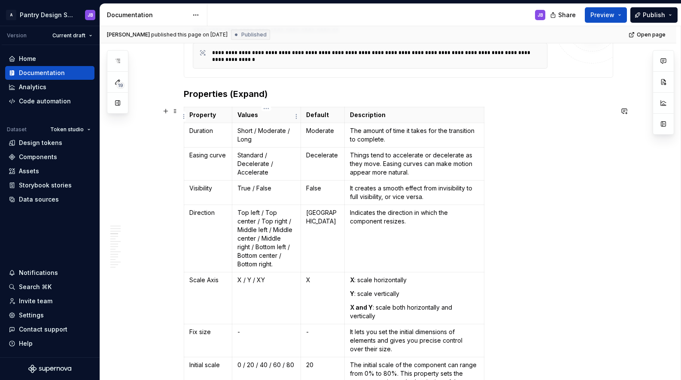
scroll to position [480, 0]
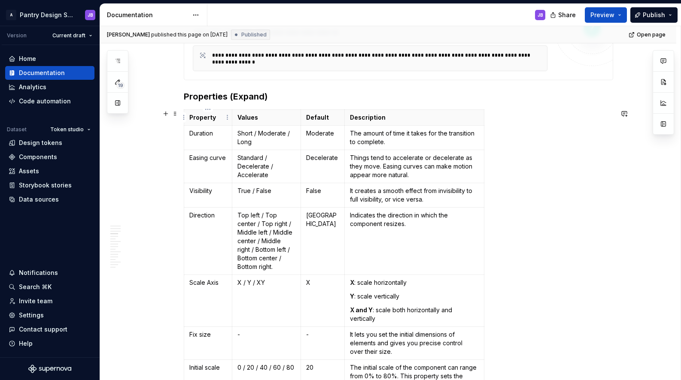
click at [191, 116] on p "Property" at bounding box center [207, 117] width 37 height 9
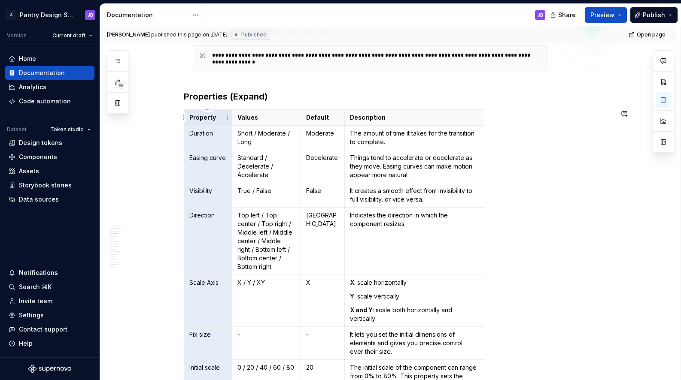
click at [530, 155] on div "Property Values Default Description Duration Short / Moderate / Long Moderate T…" at bounding box center [398, 273] width 429 height 329
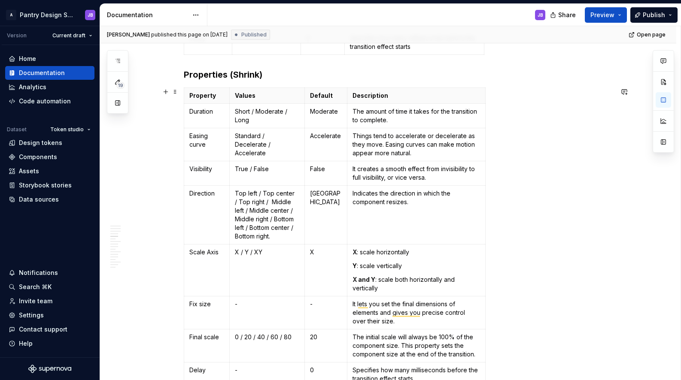
scroll to position [0, 0]
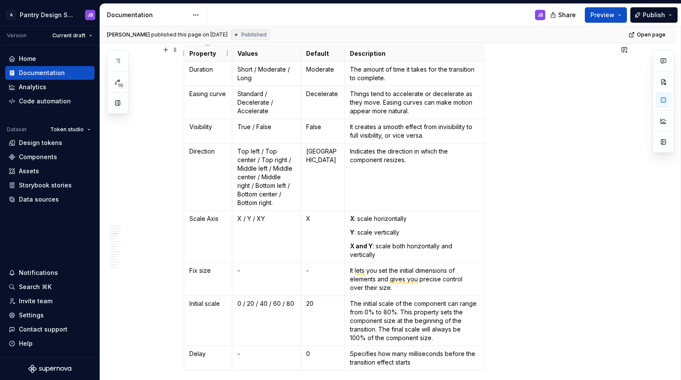
click at [191, 54] on p "Property" at bounding box center [207, 53] width 37 height 9
click at [543, 188] on div "Property Values Default Description Duration Short / Moderate / Long Moderate T…" at bounding box center [398, 210] width 429 height 329
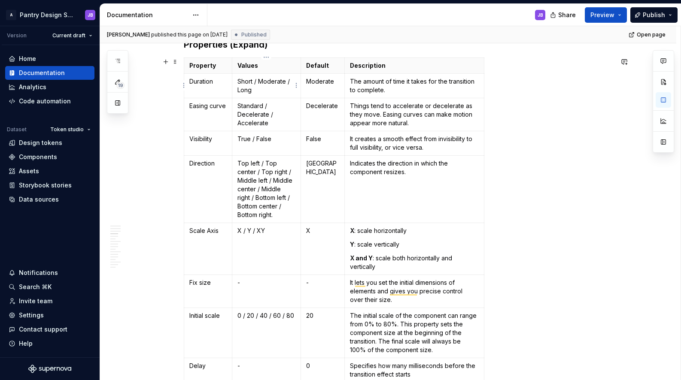
click at [247, 81] on p "Short / Moderate / Long" at bounding box center [266, 85] width 58 height 17
copy p "Short"
click at [513, 129] on div "Property Values Default Description Duration Short / Moderate / Long Moderate T…" at bounding box center [398, 222] width 429 height 329
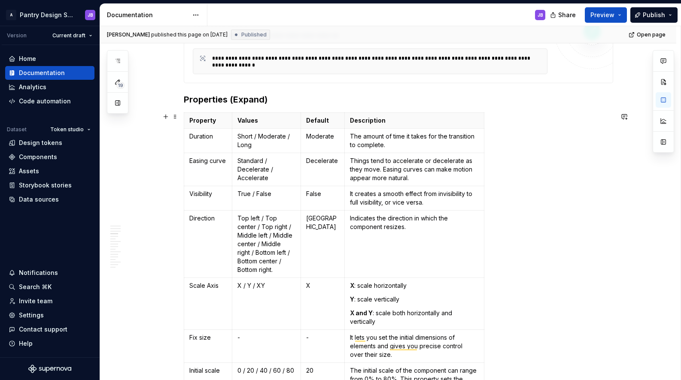
scroll to position [474, 0]
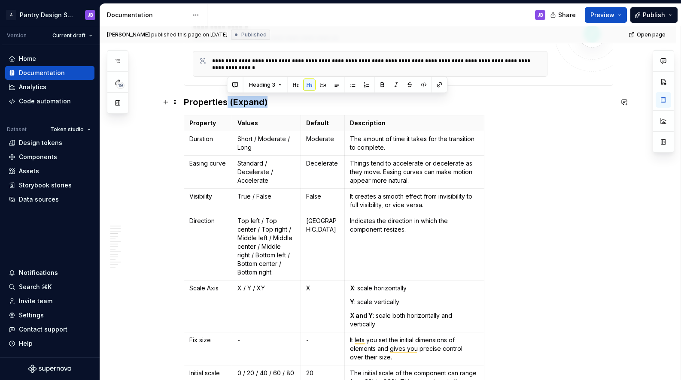
drag, startPoint x: 228, startPoint y: 102, endPoint x: 267, endPoint y: 101, distance: 39.5
click at [268, 102] on h3 "Properties (Expand)" at bounding box center [398, 102] width 429 height 12
copy h3 "(Expand)"
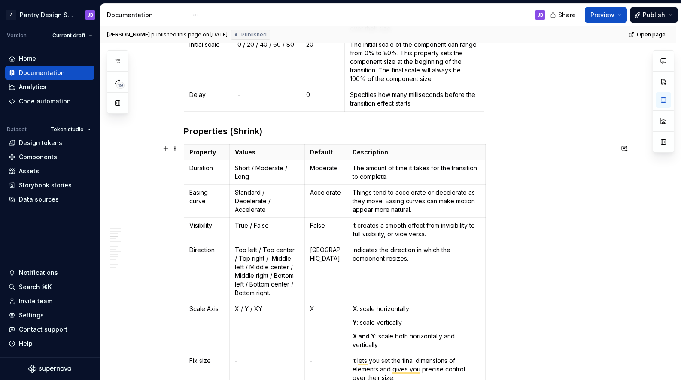
scroll to position [807, 0]
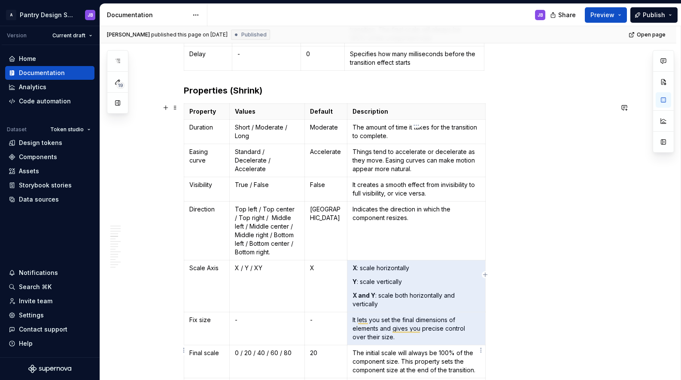
drag, startPoint x: 353, startPoint y: 331, endPoint x: 381, endPoint y: 338, distance: 28.6
click at [381, 338] on tbody "Property Values Default Description Duration Short / Moderate / Long Moderate T…" at bounding box center [334, 252] width 301 height 299
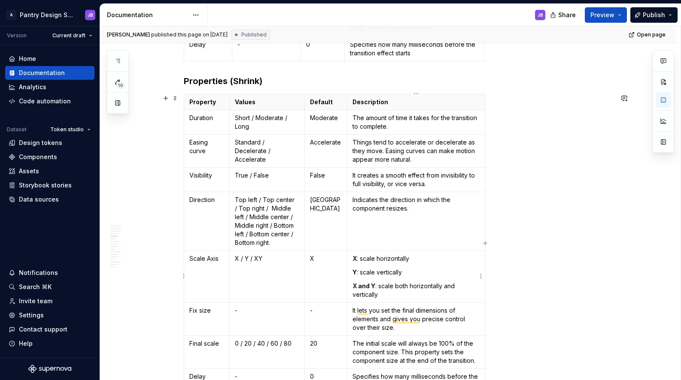
click at [384, 292] on p "X and Y : scale both horizontally and vertically" at bounding box center [417, 290] width 128 height 17
drag, startPoint x: 379, startPoint y: 286, endPoint x: 383, endPoint y: 292, distance: 7.6
click at [384, 292] on p "X and Y : scale both horizontally and vertically" at bounding box center [417, 290] width 128 height 17
copy p "scale both horizontally and vertically"
click at [353, 286] on strong "X and Y" at bounding box center [364, 286] width 23 height 7
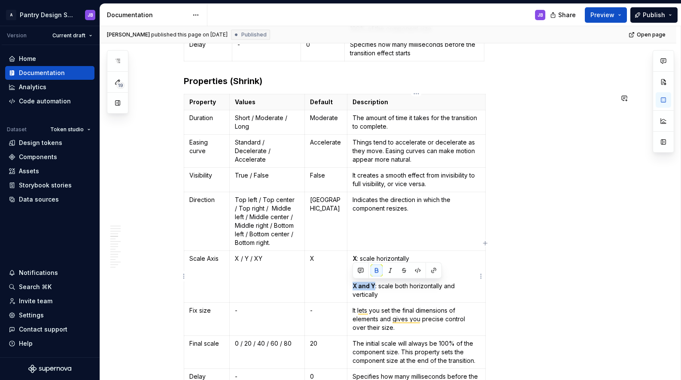
copy strong "X and Y"
click at [552, 131] on div "Property Values Default Description Duration Short / Moderate / Long Moderate T…" at bounding box center [398, 245] width 429 height 303
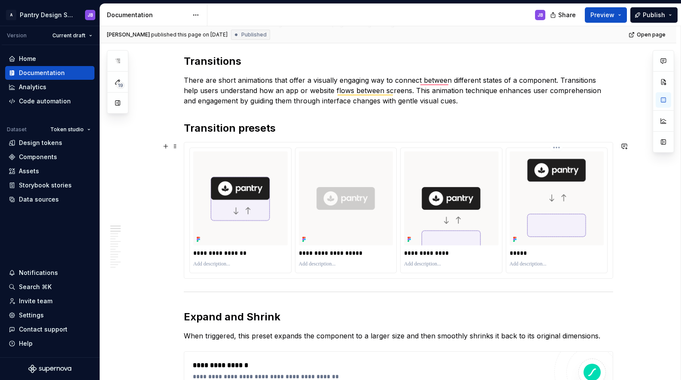
scroll to position [46, 0]
type textarea "*"
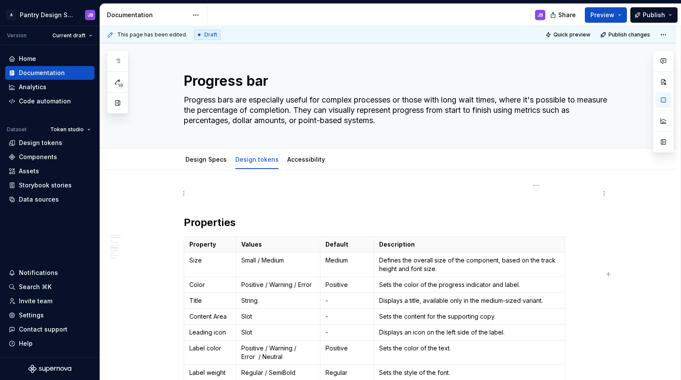
scroll to position [664, 0]
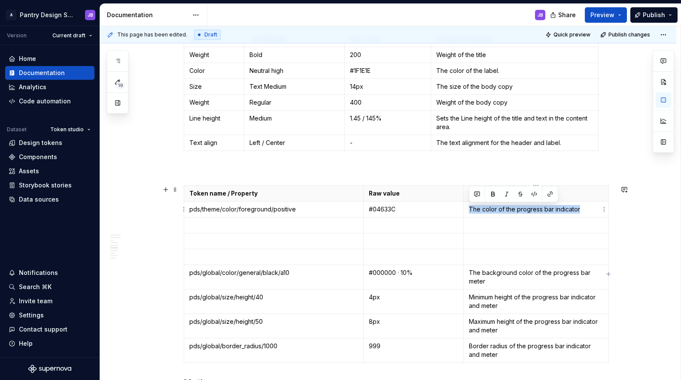
drag, startPoint x: 468, startPoint y: 209, endPoint x: 585, endPoint y: 207, distance: 117.2
click at [585, 207] on td "The color of the progress bar indicator" at bounding box center [536, 210] width 145 height 16
copy p "The color of the progress bar indicator"
click at [494, 225] on p "To enrich screen reader interactions, please activate Accessibility in Grammarl…" at bounding box center [536, 225] width 134 height 9
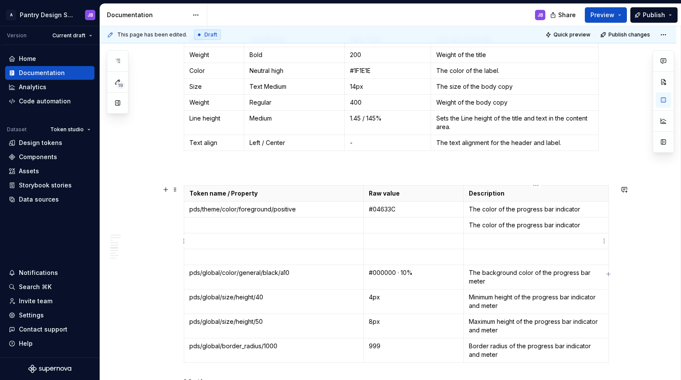
click at [490, 239] on p "To enrich screen reader interactions, please activate Accessibility in Grammarl…" at bounding box center [536, 241] width 134 height 9
click at [487, 257] on p "To enrich screen reader interactions, please activate Accessibility in Grammarl…" at bounding box center [536, 257] width 134 height 9
type textarea "*"
drag, startPoint x: 516, startPoint y: 211, endPoint x: 553, endPoint y: 210, distance: 37.4
click at [554, 209] on p "The color of the progress bar indicator" at bounding box center [536, 209] width 134 height 9
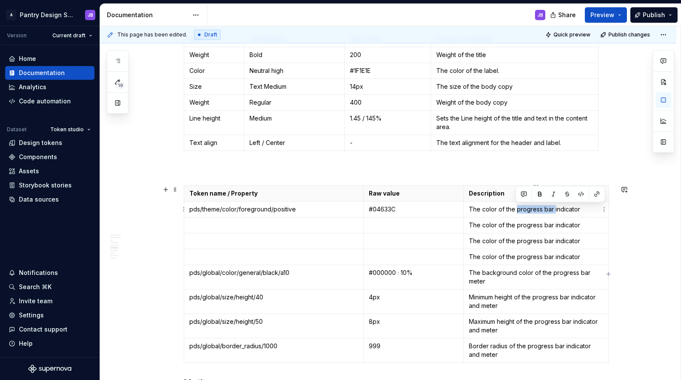
click at [581, 211] on p "The color of the progress bar indicator" at bounding box center [536, 209] width 134 height 9
click at [581, 226] on p "The color of the progress bar indicator" at bounding box center [536, 225] width 134 height 9
click at [581, 242] on p "The color of the progress bar indicator" at bounding box center [536, 241] width 134 height 9
click at [581, 259] on p "The color of the progress bar indicator" at bounding box center [536, 257] width 134 height 9
click at [489, 281] on p "The background color of the progress bar meter" at bounding box center [536, 277] width 134 height 17
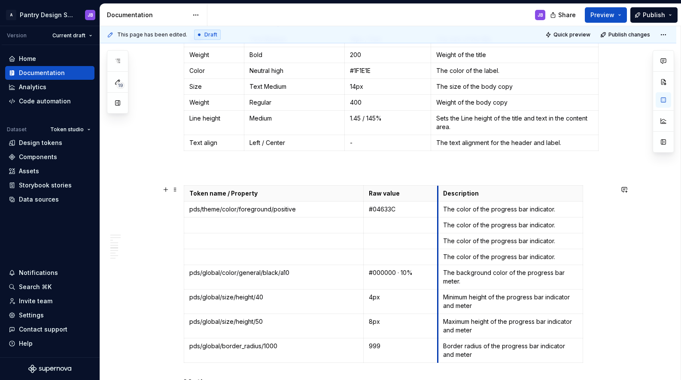
drag, startPoint x: 462, startPoint y: 265, endPoint x: 438, endPoint y: 273, distance: 24.7
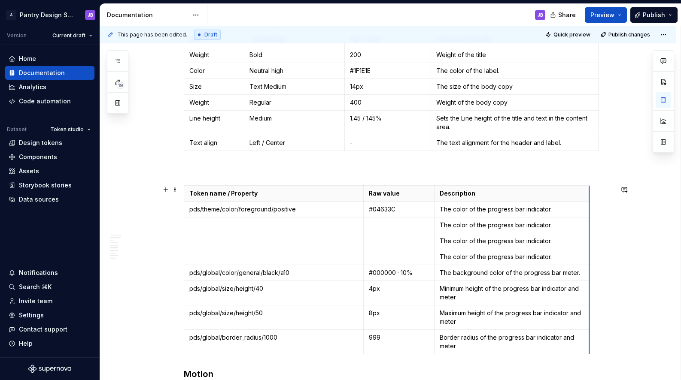
drag, startPoint x: 579, startPoint y: 241, endPoint x: 589, endPoint y: 240, distance: 10.4
click at [210, 226] on p "To enrich screen reader interactions, please activate Accessibility in Grammarl…" at bounding box center [273, 225] width 169 height 9
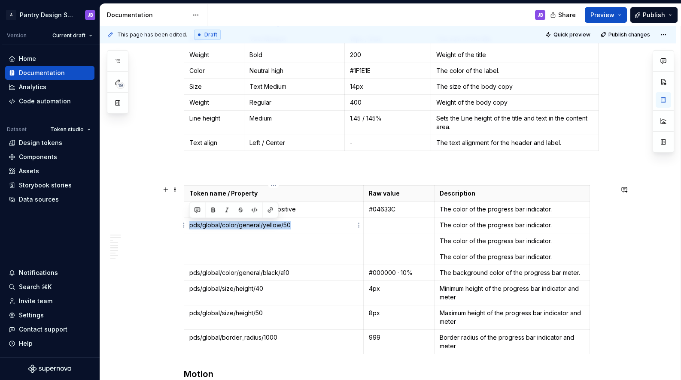
drag, startPoint x: 198, startPoint y: 224, endPoint x: 288, endPoint y: 223, distance: 90.6
click at [289, 224] on p "pds/global/color/general/yellow/50" at bounding box center [273, 225] width 169 height 9
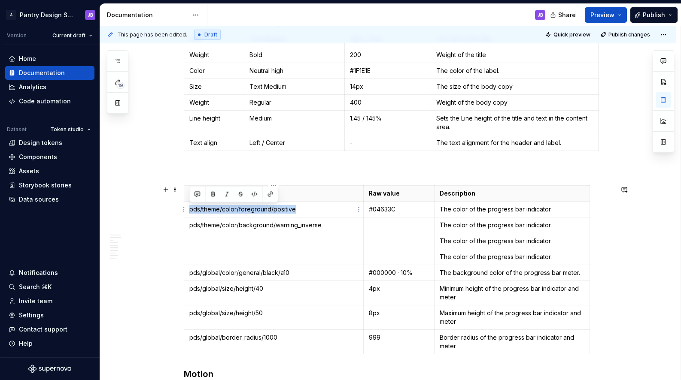
drag, startPoint x: 194, startPoint y: 210, endPoint x: 294, endPoint y: 211, distance: 100.5
click at [295, 211] on p "pds/theme/color/foreground/positive" at bounding box center [273, 209] width 169 height 9
click at [488, 210] on p "The color of the progress bar indicator." at bounding box center [512, 209] width 145 height 9
click at [486, 226] on p "The color of the progress bar indicator." at bounding box center [512, 225] width 145 height 9
click at [560, 240] on p "The color of the progress bar indicator." at bounding box center [512, 241] width 145 height 9
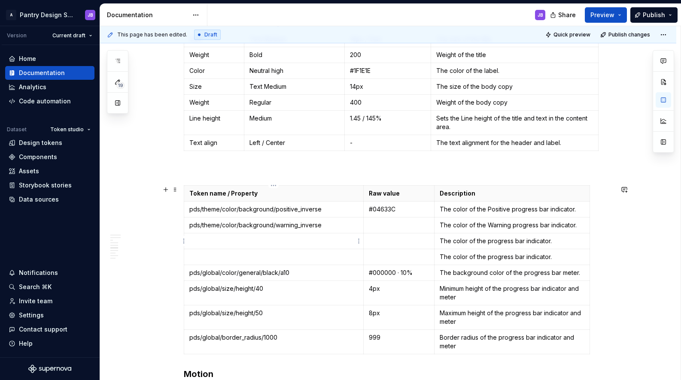
click at [210, 243] on p "To enrich screen reader interactions, please activate Accessibility in Grammarl…" at bounding box center [273, 241] width 169 height 9
drag, startPoint x: 191, startPoint y: 241, endPoint x: 285, endPoint y: 235, distance: 94.7
click at [286, 237] on p "pds/global/color/general/red/60" at bounding box center [273, 241] width 169 height 9
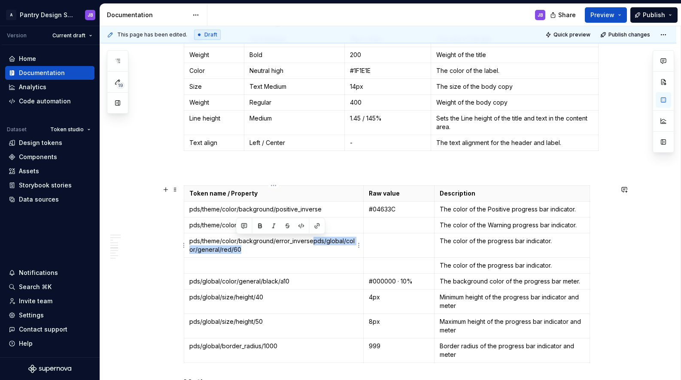
drag, startPoint x: 313, startPoint y: 242, endPoint x: 316, endPoint y: 250, distance: 8.6
click at [317, 250] on p "pds/theme/color/background/error_inversepds/global/color/general/red/60" at bounding box center [273, 245] width 169 height 17
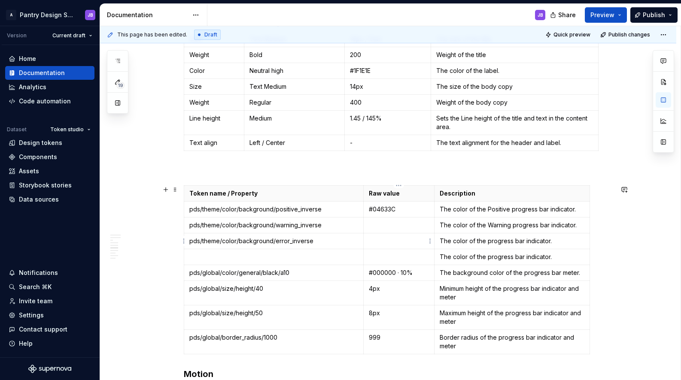
click at [371, 241] on p "To enrich screen reader interactions, please activate Accessibility in Grammarl…" at bounding box center [399, 241] width 61 height 9
click at [487, 243] on p "The color of the progress bar indicator." at bounding box center [512, 241] width 145 height 9
click at [373, 224] on p "To enrich screen reader interactions, please activate Accessibility in Grammarl…" at bounding box center [399, 225] width 61 height 9
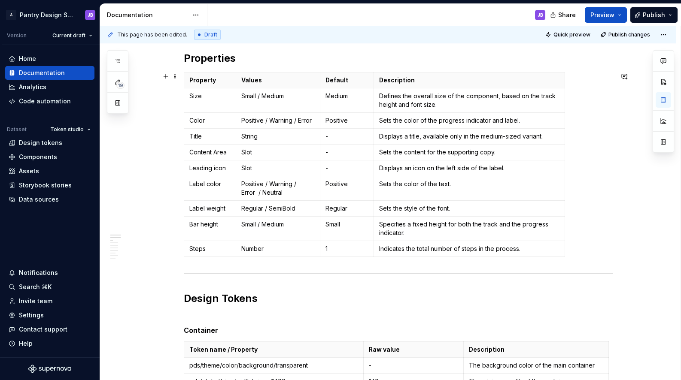
scroll to position [98, 0]
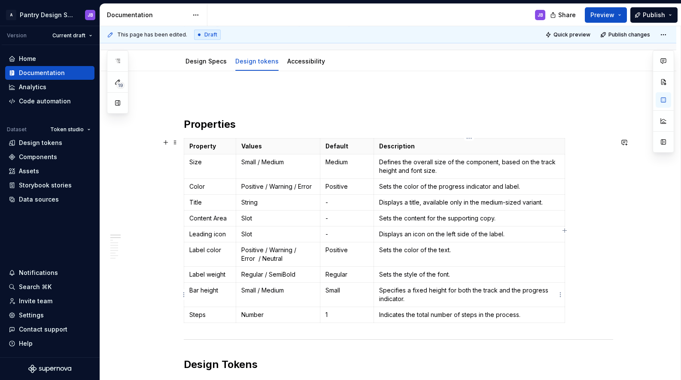
click at [485, 291] on p "Specifies a fixed height for both the track and the progress indicator." at bounding box center [469, 294] width 180 height 17
copy p "track"
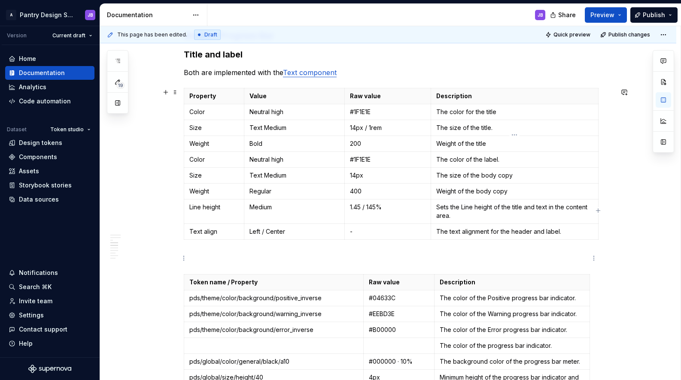
scroll to position [0, 0]
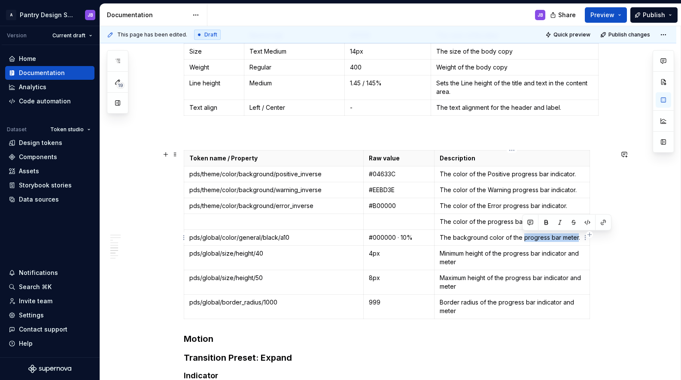
drag, startPoint x: 523, startPoint y: 240, endPoint x: 575, endPoint y: 234, distance: 51.8
click at [576, 234] on p "The background color of the progress bar meter." at bounding box center [512, 238] width 145 height 9
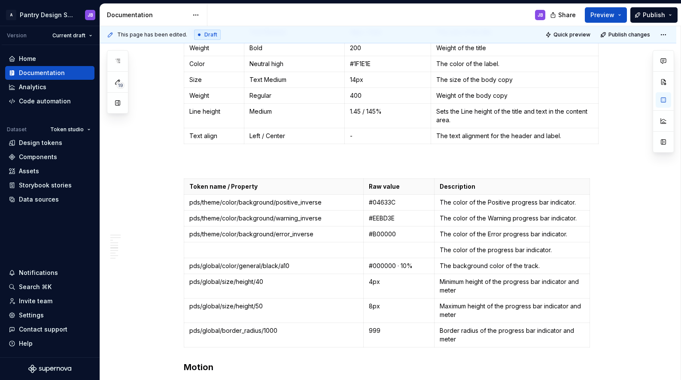
scroll to position [605, 0]
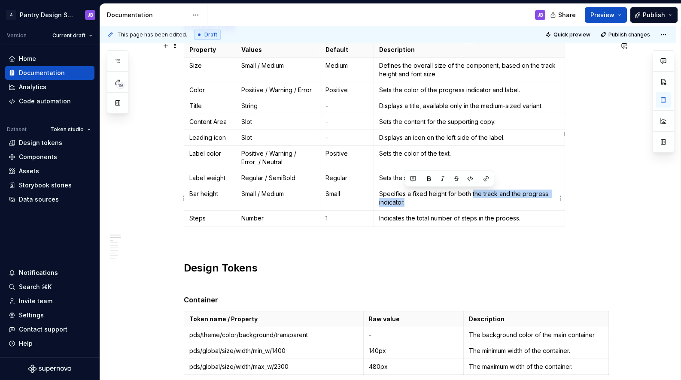
drag, startPoint x: 471, startPoint y: 194, endPoint x: 478, endPoint y: 200, distance: 8.8
click at [479, 200] on p "Specifies a fixed height for both the track and the progress indicator." at bounding box center [469, 198] width 180 height 17
copy p "the track and the progress indicator."
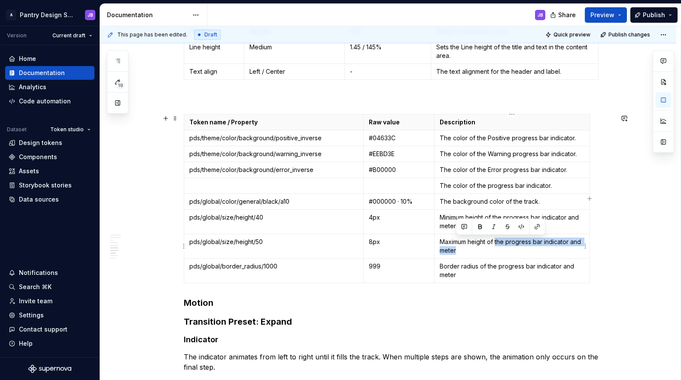
drag, startPoint x: 499, startPoint y: 244, endPoint x: 501, endPoint y: 249, distance: 5.6
click at [502, 250] on p "Maximum height of the progress bar indicator and meter" at bounding box center [512, 246] width 145 height 17
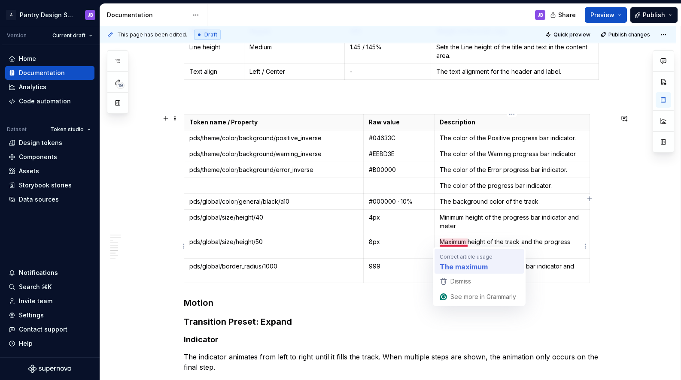
click at [471, 268] on strong "The maximum" at bounding box center [464, 266] width 48 height 11
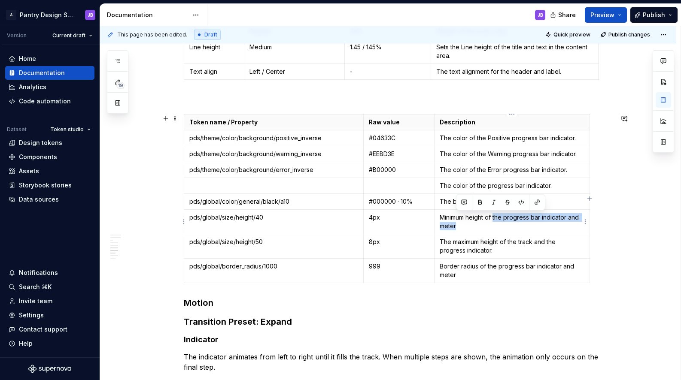
drag, startPoint x: 496, startPoint y: 221, endPoint x: 497, endPoint y: 225, distance: 4.4
click at [499, 225] on p "Minimum height of the progress bar indicator and meter" at bounding box center [512, 221] width 145 height 17
click at [441, 217] on p "Minimum height of the track and the progress indicator." at bounding box center [512, 221] width 145 height 17
click at [473, 202] on p "The background color of the track." at bounding box center [512, 202] width 145 height 9
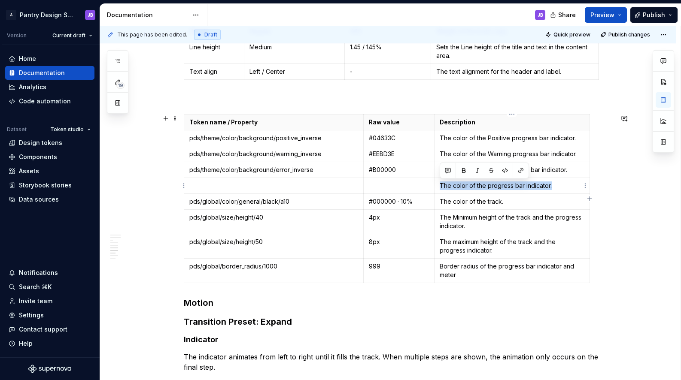
drag, startPoint x: 441, startPoint y: 185, endPoint x: 553, endPoint y: 184, distance: 112.9
click at [553, 184] on p "The color of the progress bar indicator." at bounding box center [512, 186] width 145 height 9
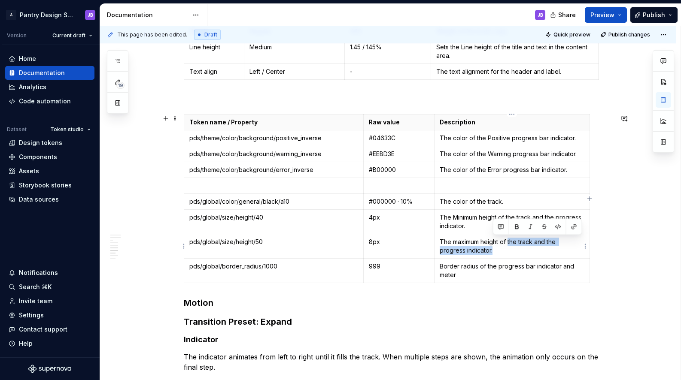
drag, startPoint x: 508, startPoint y: 242, endPoint x: 514, endPoint y: 248, distance: 8.2
click at [514, 248] on p "The maximum height of the track and the progress indicator." at bounding box center [512, 246] width 145 height 17
copy p "the track and the progress indicator."
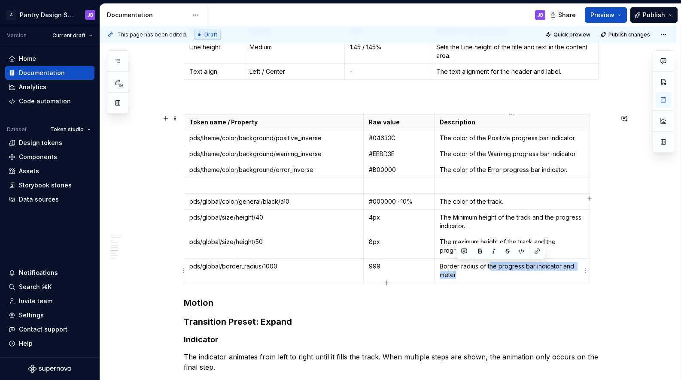
drag, startPoint x: 488, startPoint y: 266, endPoint x: 493, endPoint y: 272, distance: 7.9
click at [494, 273] on p "Border radius of the progress bar indicator and meter" at bounding box center [512, 270] width 145 height 17
click at [184, 185] on html "A Pantry Design System JB Version Current draft Home Documentation Analytics Co…" at bounding box center [340, 190] width 681 height 380
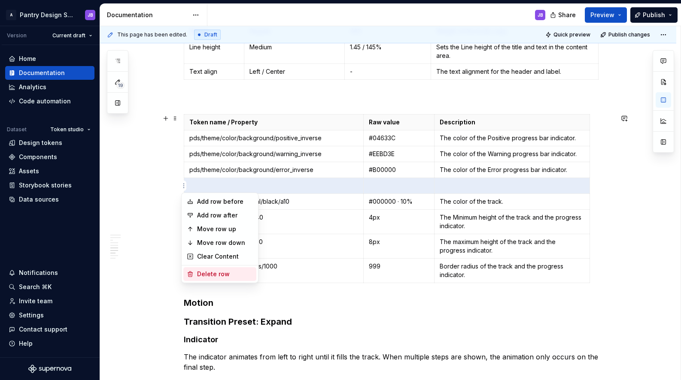
click at [225, 274] on div "Delete row" at bounding box center [225, 274] width 56 height 9
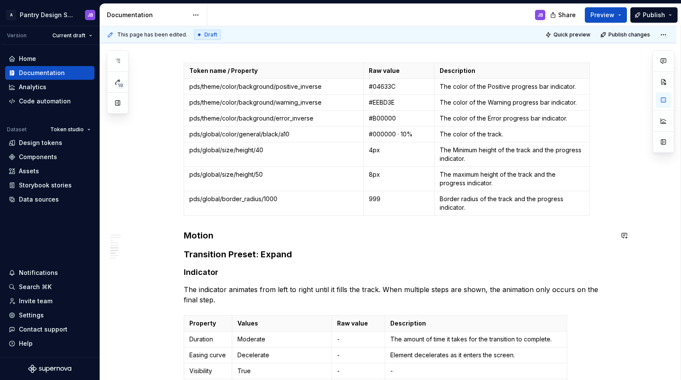
scroll to position [769, 0]
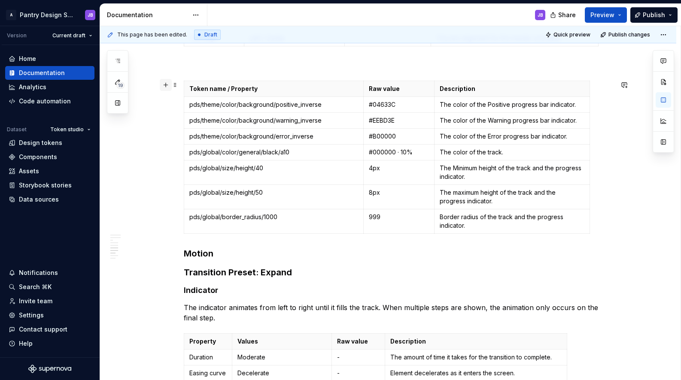
click at [167, 88] on button "button" at bounding box center [166, 85] width 12 height 12
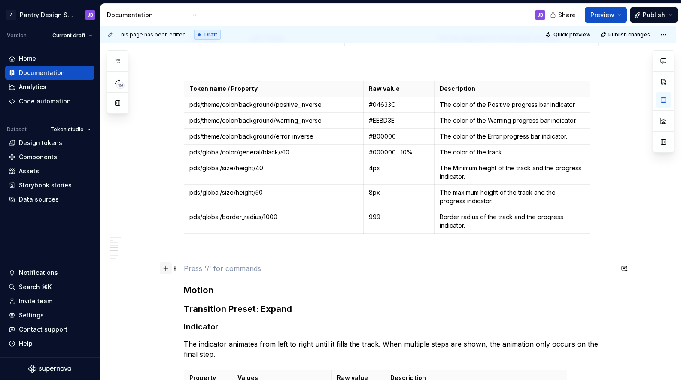
click at [167, 268] on button "button" at bounding box center [166, 269] width 12 height 12
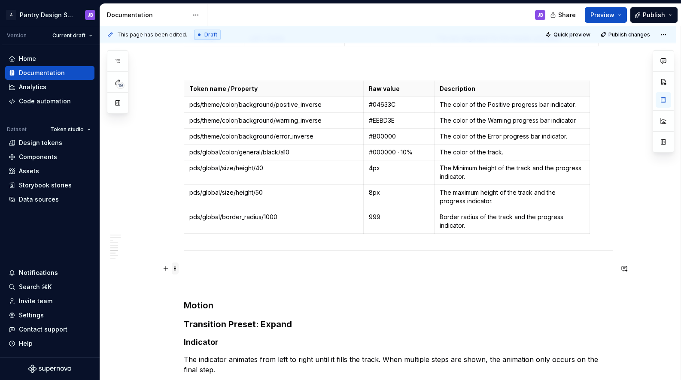
click at [175, 268] on span at bounding box center [175, 269] width 7 height 12
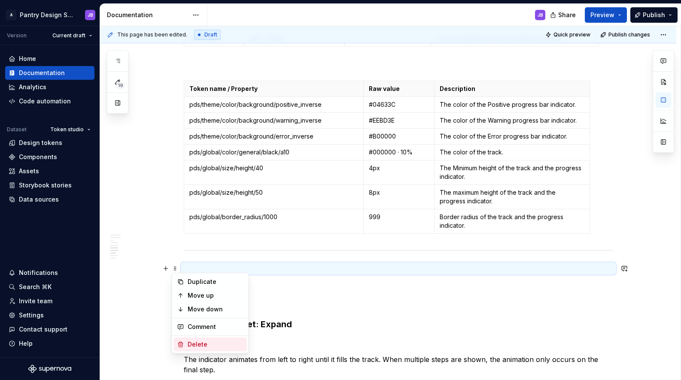
click at [204, 340] on div "Delete" at bounding box center [210, 345] width 73 height 14
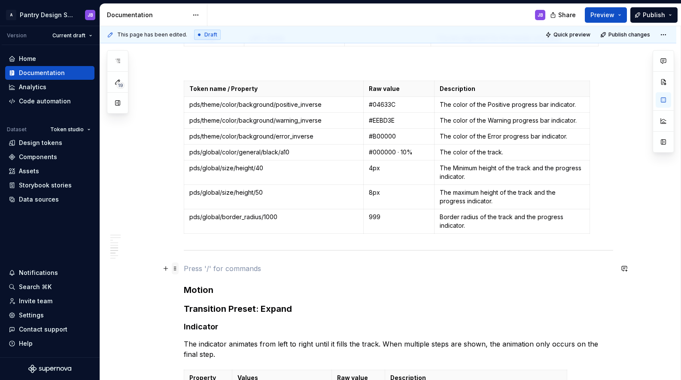
click at [174, 271] on span at bounding box center [175, 269] width 7 height 12
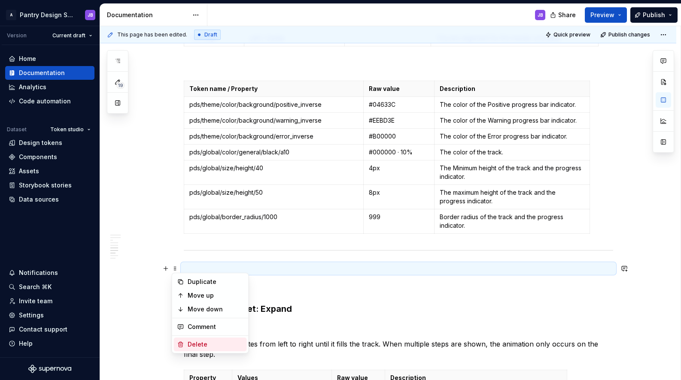
click at [201, 341] on div "Delete" at bounding box center [216, 345] width 56 height 9
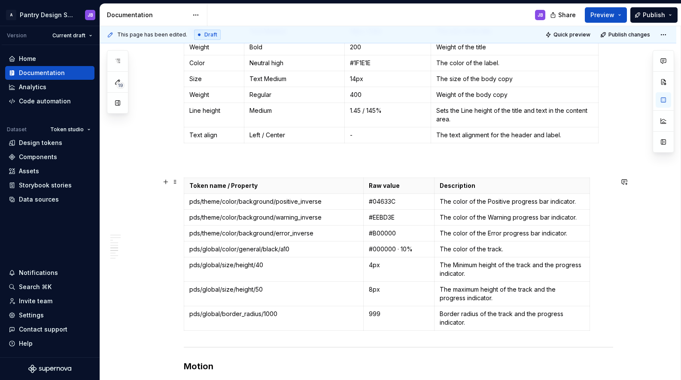
scroll to position [641, 0]
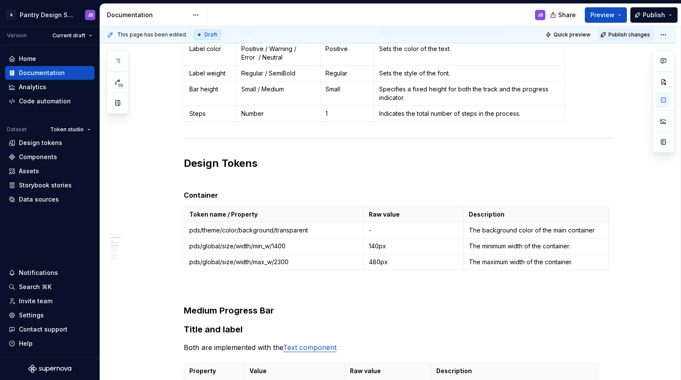
click at [621, 34] on span "Publish changes" at bounding box center [629, 34] width 42 height 7
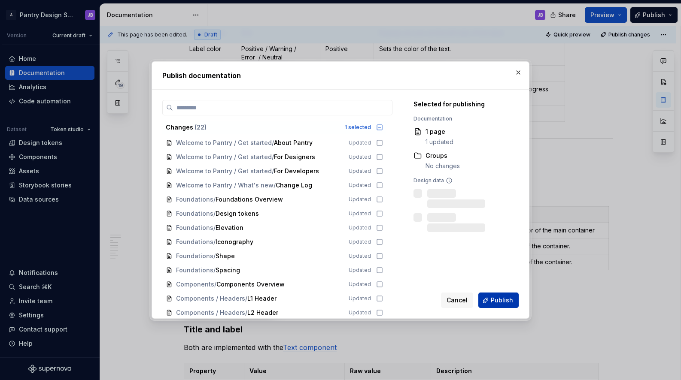
click at [503, 299] on span "Publish" at bounding box center [502, 300] width 22 height 9
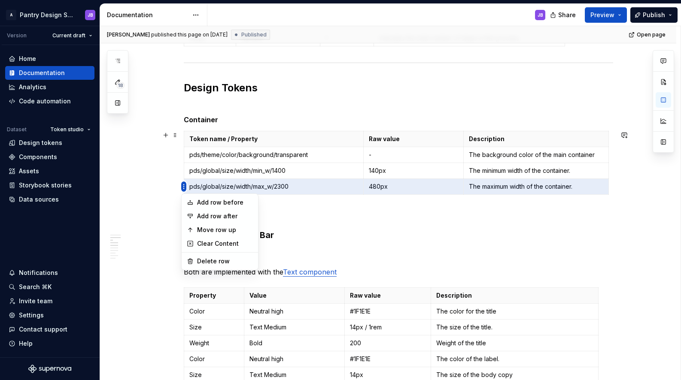
click at [183, 188] on html "A Pantry Design System JB Version Current draft Home Documentation Analytics Co…" at bounding box center [340, 190] width 681 height 380
click at [218, 216] on div "Add row after" at bounding box center [225, 216] width 56 height 9
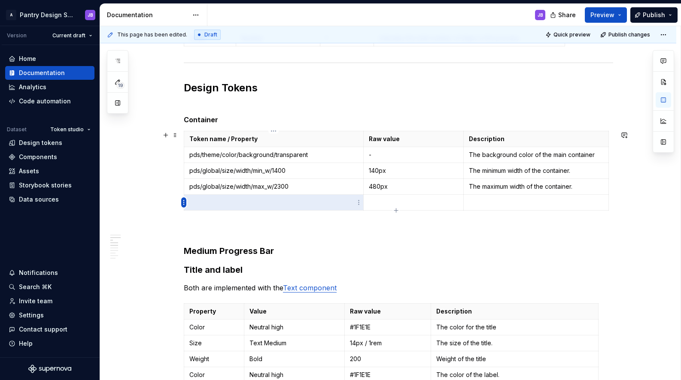
click at [183, 204] on html "A Pantry Design System JB Version Current draft Home Documentation Analytics Co…" at bounding box center [340, 190] width 681 height 380
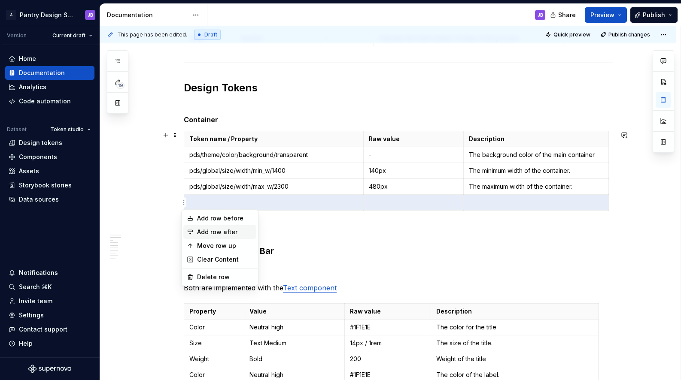
click at [206, 234] on div "Add row after" at bounding box center [225, 232] width 56 height 9
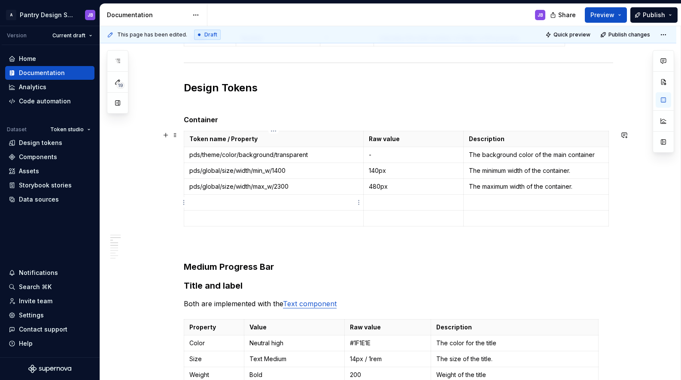
click at [231, 201] on p "To enrich screen reader interactions, please activate Accessibility in Grammarl…" at bounding box center [273, 202] width 169 height 9
click at [379, 204] on p "To enrich screen reader interactions, please activate Accessibility in Grammarl…" at bounding box center [414, 202] width 90 height 9
drag, startPoint x: 189, startPoint y: 203, endPoint x: 250, endPoint y: 204, distance: 61.8
click at [250, 204] on td "pds/global/space/100" at bounding box center [273, 203] width 179 height 16
copy p "pds/global/space/100"
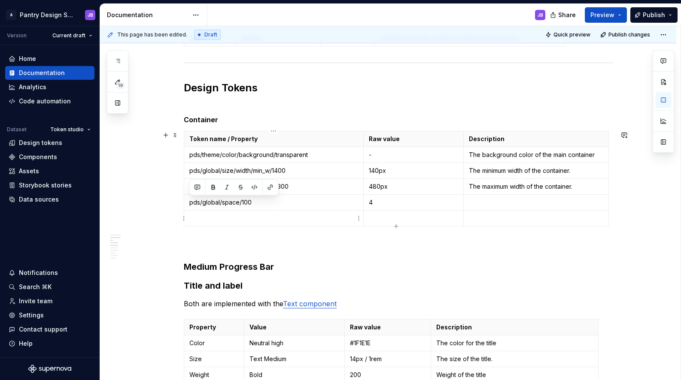
click at [223, 217] on p "To enrich screen reader interactions, please activate Accessibility in Grammarl…" at bounding box center [273, 218] width 169 height 9
click at [370, 217] on p "To enrich screen reader interactions, please activate Accessibility in Grammarl…" at bounding box center [414, 218] width 90 height 9
click at [243, 219] on p "pds/global/space/100" at bounding box center [273, 218] width 169 height 9
click at [482, 208] on td "To enrich screen reader interactions, please activate Accessibility in Grammarl…" at bounding box center [536, 203] width 145 height 16
click at [528, 203] on p "The space between title and lable" at bounding box center [536, 202] width 134 height 9
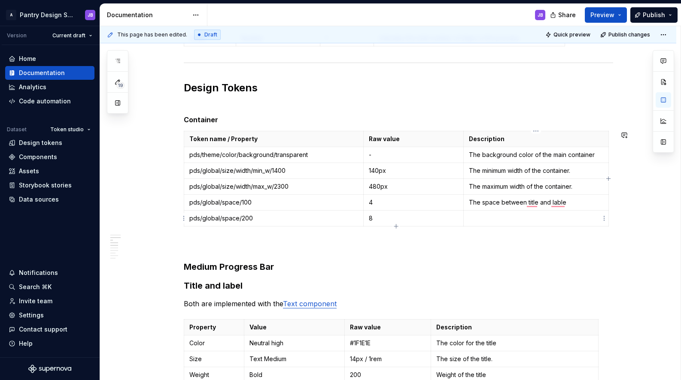
click at [540, 223] on td "To enrich screen reader interactions, please activate Accessibility in Grammarl…" at bounding box center [536, 219] width 145 height 16
click at [472, 204] on p "The space between the title and label." at bounding box center [536, 202] width 134 height 9
click at [474, 201] on p "The space between the title and label." at bounding box center [536, 202] width 134 height 9
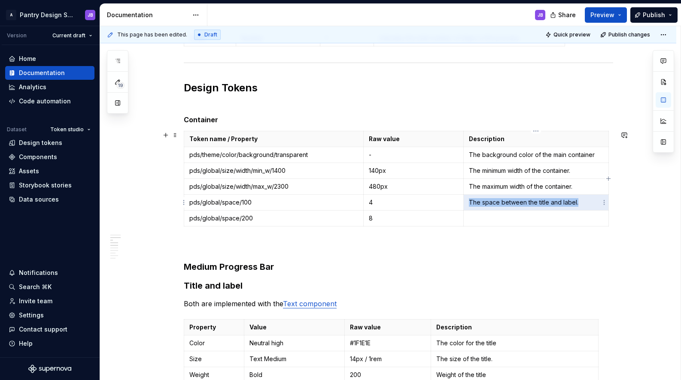
drag, startPoint x: 469, startPoint y: 203, endPoint x: 577, endPoint y: 202, distance: 107.4
click at [577, 203] on p "The space between the title and label." at bounding box center [536, 202] width 134 height 9
click at [578, 204] on p "The space between the title and label." at bounding box center [536, 202] width 134 height 9
drag, startPoint x: 468, startPoint y: 202, endPoint x: 577, endPoint y: 203, distance: 109.1
click at [577, 203] on td "The space between the title and label." at bounding box center [536, 203] width 145 height 16
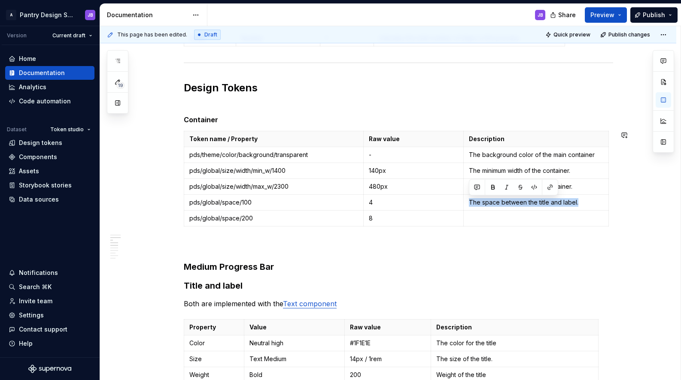
copy p "The space between the title and label."
click at [497, 216] on p "To enrich screen reader interactions, please activate Accessibility in Grammarl…" at bounding box center [536, 218] width 134 height 9
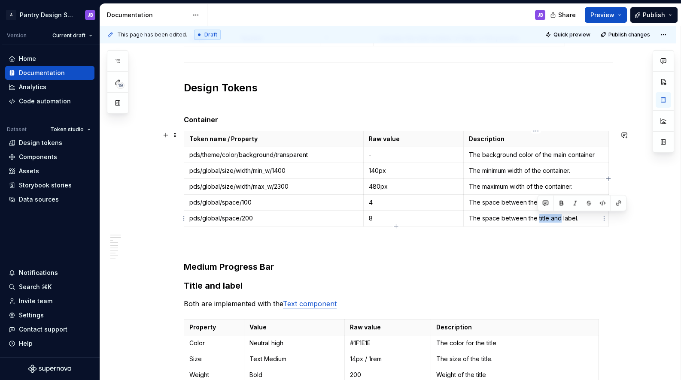
drag, startPoint x: 537, startPoint y: 219, endPoint x: 559, endPoint y: 220, distance: 22.4
click at [559, 221] on p "The space between the title and label." at bounding box center [536, 218] width 134 height 9
click at [550, 222] on p "The space between the label." at bounding box center [536, 218] width 134 height 9
click at [631, 36] on span "Publish changes" at bounding box center [629, 34] width 42 height 7
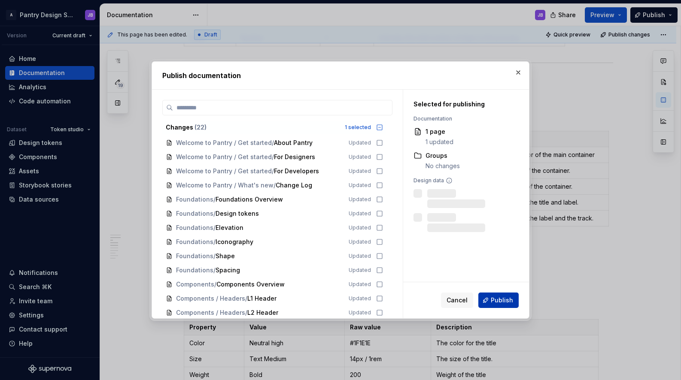
click at [503, 299] on span "Publish" at bounding box center [502, 300] width 22 height 9
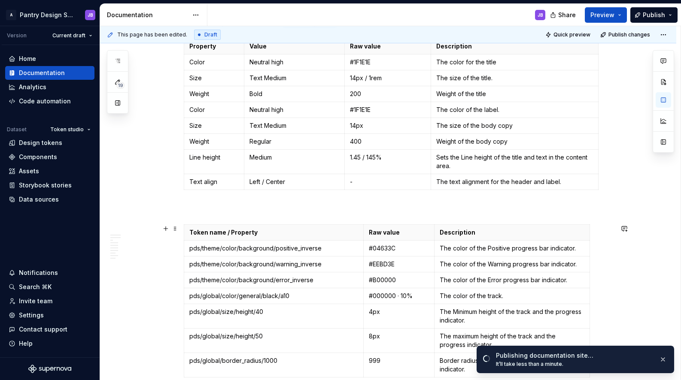
scroll to position [684, 0]
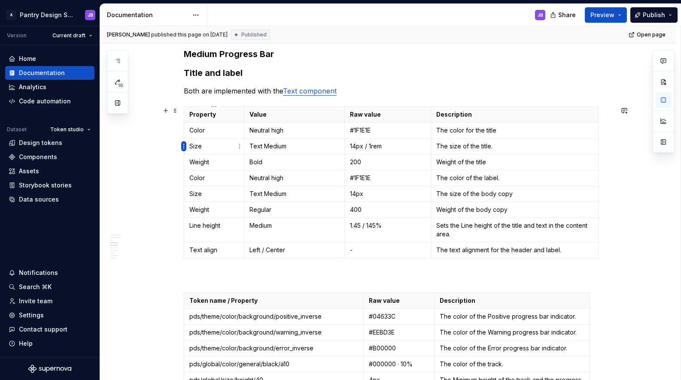
click at [183, 146] on html "A Pantry Design System JB Version Current draft Home Documentation Analytics Co…" at bounding box center [340, 190] width 681 height 380
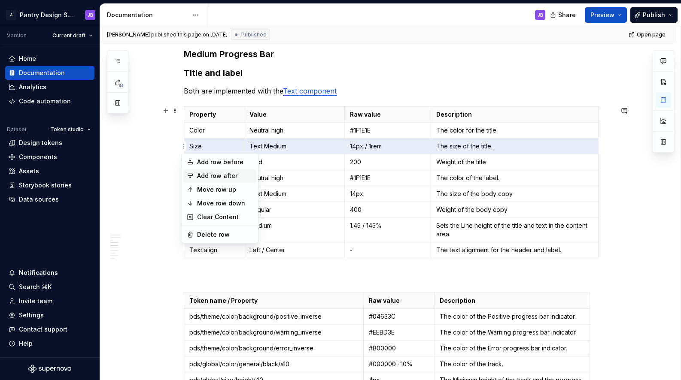
click at [231, 177] on div "Add row after" at bounding box center [225, 176] width 56 height 9
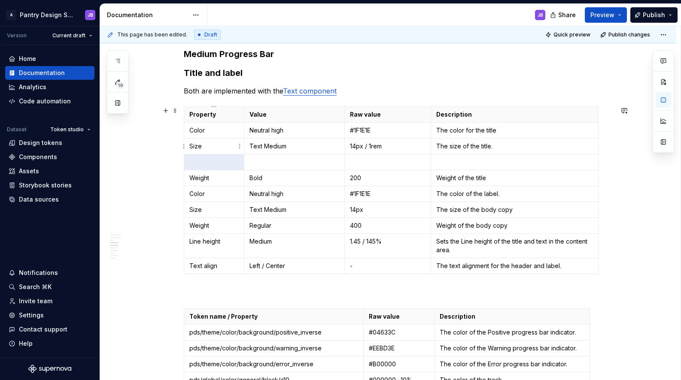
click at [193, 146] on p "Size" at bounding box center [213, 146] width 49 height 9
copy p "Size"
click at [200, 158] on p "To enrich screen reader interactions, please activate Accessibility in Grammarl…" at bounding box center [213, 162] width 49 height 9
click at [441, 161] on p "To enrich screen reader interactions, please activate Accessibility in Grammarl…" at bounding box center [514, 162] width 157 height 9
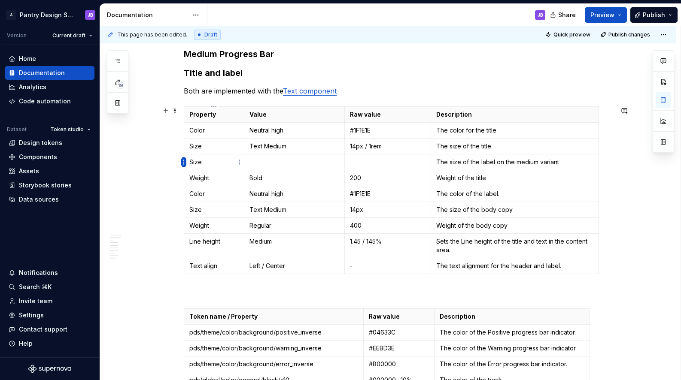
click at [184, 161] on html "A Pantry Design System JB Version Current draft Home Documentation Analytics Co…" at bounding box center [340, 190] width 681 height 380
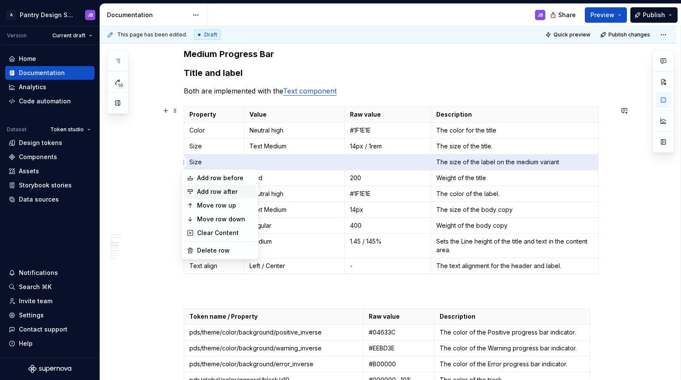
click at [225, 190] on div "Add row after" at bounding box center [225, 192] width 56 height 9
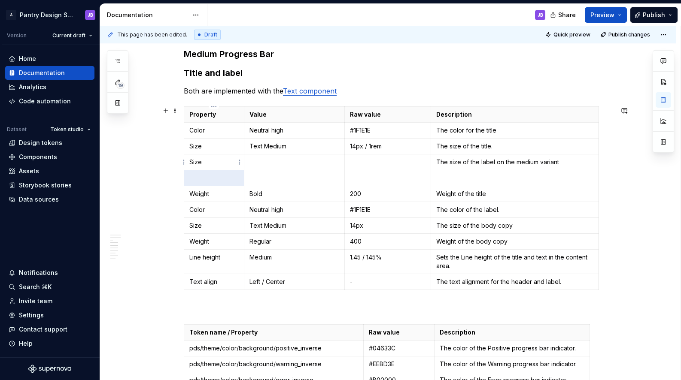
click at [196, 164] on p "Size" at bounding box center [213, 162] width 49 height 9
click at [195, 161] on p "Size" at bounding box center [213, 162] width 49 height 9
copy p "Size"
click at [213, 179] on p "To enrich screen reader interactions, please activate Accessibility in Grammarl…" at bounding box center [213, 178] width 49 height 9
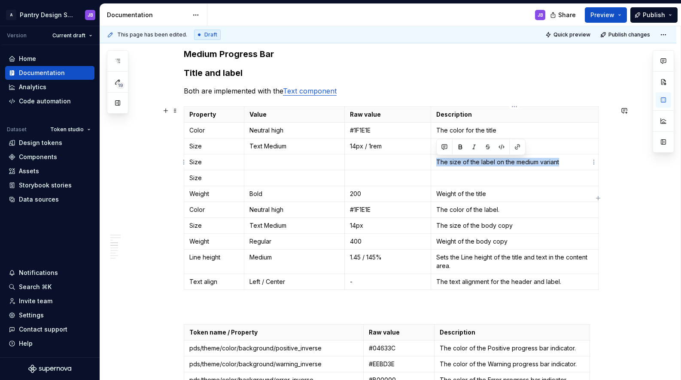
drag, startPoint x: 438, startPoint y: 162, endPoint x: 560, endPoint y: 161, distance: 122.8
click at [562, 161] on p "The size of the label on the medium variant" at bounding box center [514, 162] width 157 height 9
click at [560, 162] on p "The size of the label on the medium variant" at bounding box center [514, 162] width 157 height 9
drag, startPoint x: 436, startPoint y: 161, endPoint x: 563, endPoint y: 161, distance: 127.1
click at [564, 162] on p "The size of the label on the medium variant." at bounding box center [514, 162] width 157 height 9
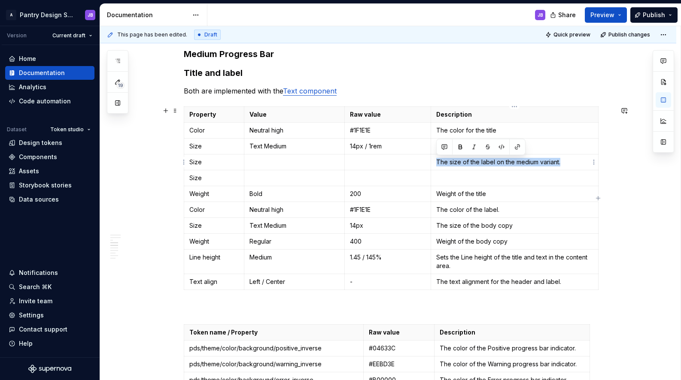
copy p "The size of the label on the medium variant."
click at [456, 177] on p "To enrich screen reader interactions, please activate Accessibility in Grammarl…" at bounding box center [514, 178] width 157 height 9
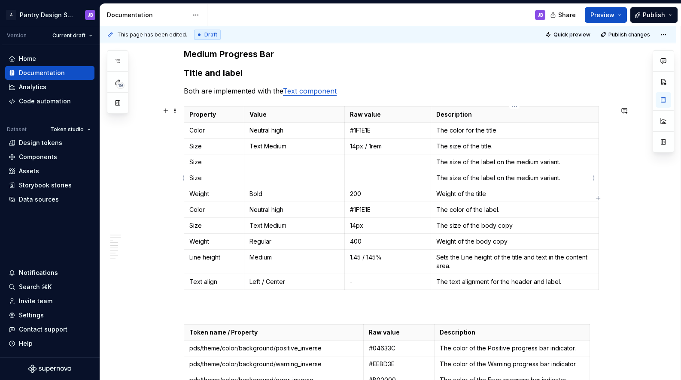
click at [526, 179] on p "The size of the label on the medium variant." at bounding box center [514, 178] width 157 height 9
drag, startPoint x: 353, startPoint y: 146, endPoint x: 371, endPoint y: 148, distance: 18.1
click at [362, 146] on p "14px / 1rem" at bounding box center [388, 146] width 76 height 9
copy p "14px"
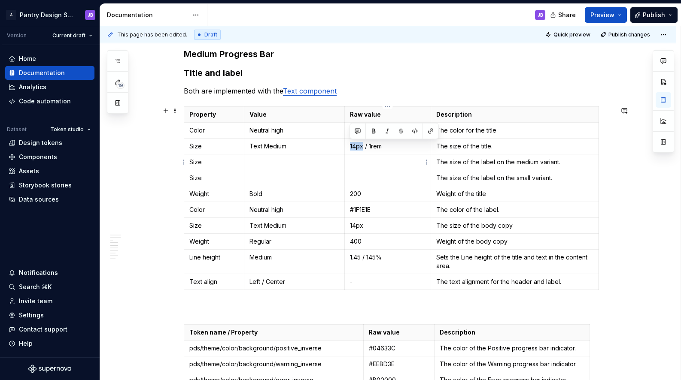
click at [360, 161] on p "To enrich screen reader interactions, please activate Accessibility in Grammarl…" at bounding box center [388, 162] width 76 height 9
click at [359, 177] on p "To enrich screen reader interactions, please activate Accessibility in Grammarl…" at bounding box center [388, 178] width 76 height 9
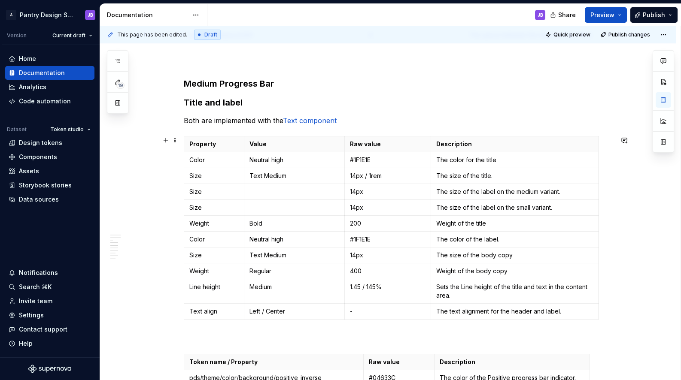
scroll to position [557, 0]
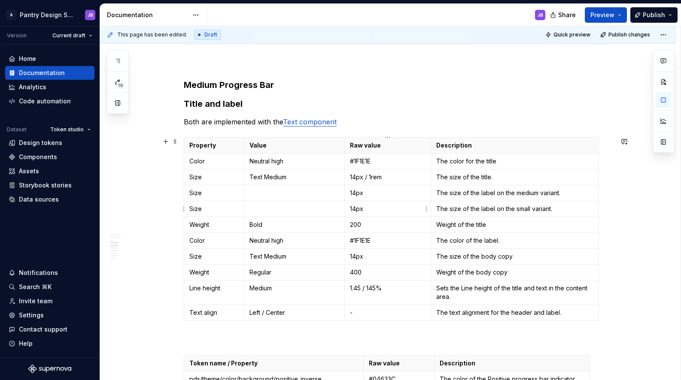
click at [352, 211] on p "14px" at bounding box center [388, 209] width 76 height 9
click at [355, 195] on p "14px" at bounding box center [388, 193] width 76 height 9
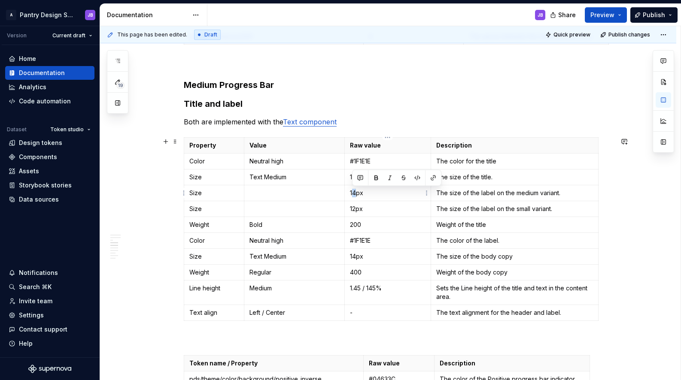
click at [382, 194] on p "14px" at bounding box center [388, 193] width 76 height 9
drag, startPoint x: 250, startPoint y: 177, endPoint x: 287, endPoint y: 175, distance: 37.0
click at [287, 176] on p "Text Medium" at bounding box center [294, 177] width 90 height 9
click at [272, 195] on p "To enrich screen reader interactions, please activate Accessibility in Grammarl…" at bounding box center [294, 193] width 90 height 9
click at [260, 211] on p "To enrich screen reader interactions, please activate Accessibility in Grammarl…" at bounding box center [294, 209] width 90 height 9
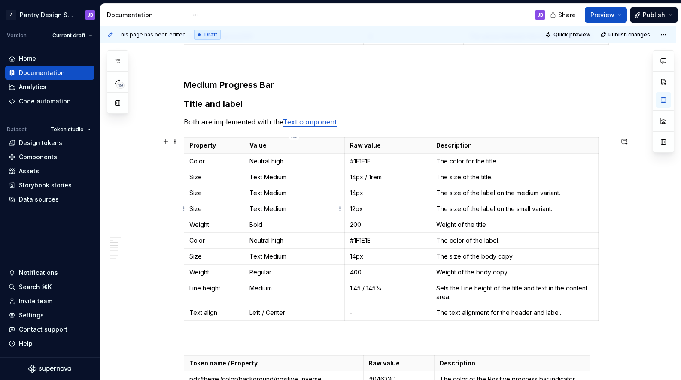
click at [270, 209] on p "Text Medium" at bounding box center [294, 209] width 90 height 9
click at [270, 210] on p "Text Medium" at bounding box center [294, 209] width 90 height 9
click at [275, 212] on p "Text Medium" at bounding box center [294, 209] width 90 height 9
click at [572, 170] on td "The size of the title." at bounding box center [514, 178] width 167 height 16
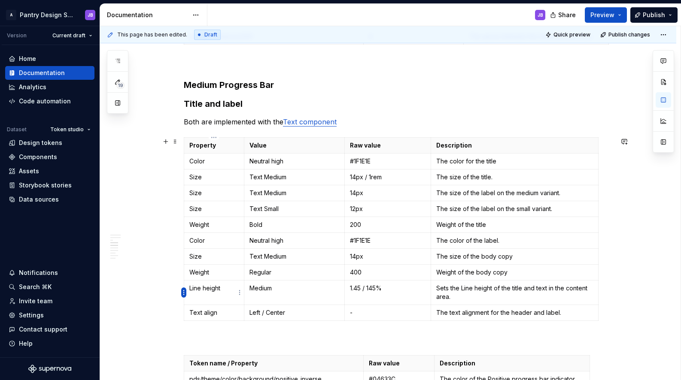
click at [182, 294] on html "A Pantry Design System JB Version Current draft Home Documentation Analytics Co…" at bounding box center [340, 190] width 681 height 380
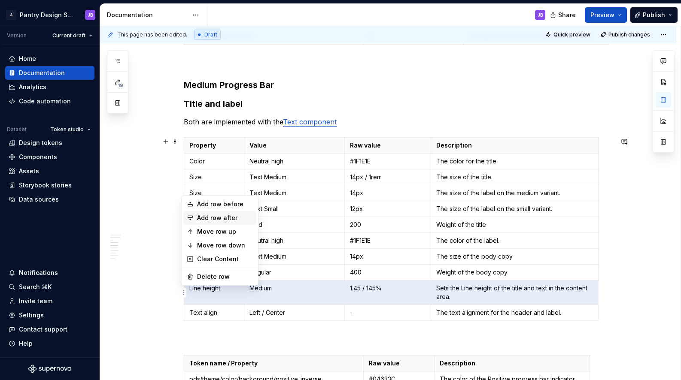
click at [213, 216] on div "Add row after" at bounding box center [225, 218] width 56 height 9
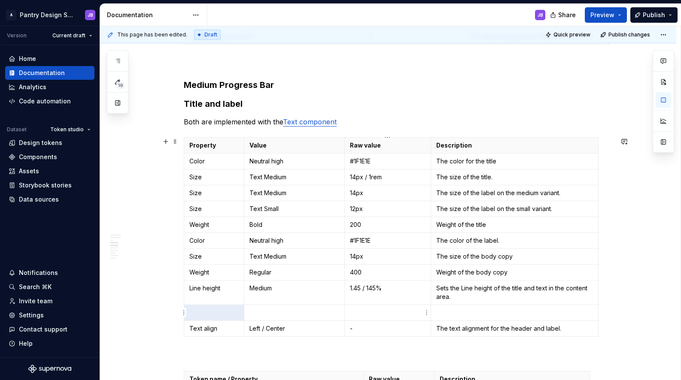
click at [352, 313] on p "To enrich screen reader interactions, please activate Accessibility in Grammarl…" at bounding box center [388, 313] width 76 height 9
click at [539, 289] on p "Sets the Line height of the title and text in the content area." at bounding box center [514, 292] width 157 height 17
drag, startPoint x: 538, startPoint y: 289, endPoint x: 547, endPoint y: 288, distance: 10.0
click at [547, 289] on p "Sets the Line height of the title and text in the content area." at bounding box center [514, 292] width 157 height 17
click at [575, 289] on p "Sets the Line height of the title and label in the content area." at bounding box center [514, 292] width 157 height 17
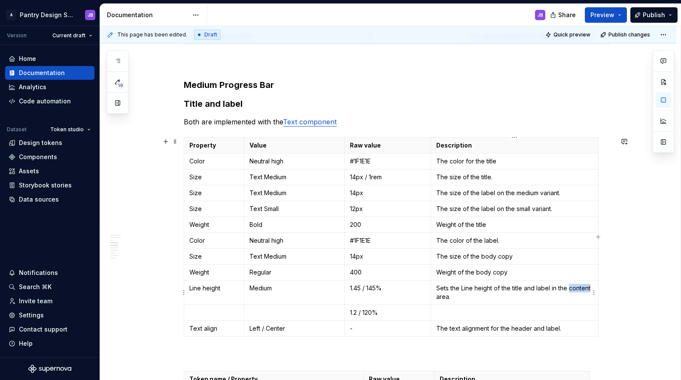
click at [575, 289] on p "Sets the Line height of the title and label in the content area." at bounding box center [514, 292] width 157 height 17
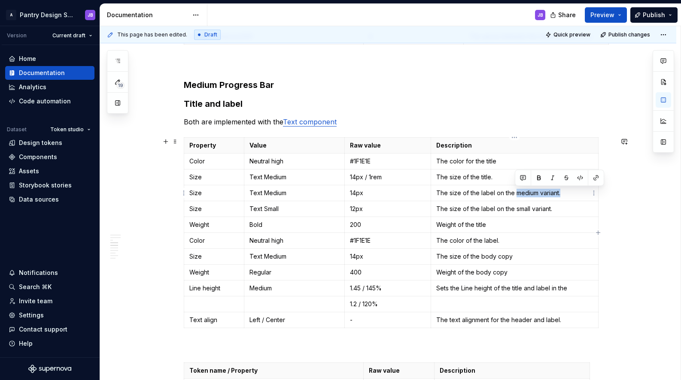
drag, startPoint x: 515, startPoint y: 194, endPoint x: 560, endPoint y: 192, distance: 45.6
click at [560, 192] on p "The size of the label on the medium variant." at bounding box center [514, 193] width 157 height 9
click at [578, 290] on p "Sets the Line height of the title and label in the" at bounding box center [514, 288] width 157 height 9
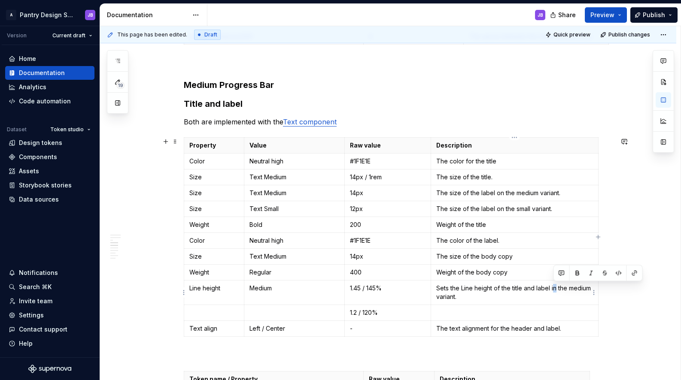
click at [555, 290] on p "Sets the Line height of the title and label in the medium variant." at bounding box center [514, 292] width 157 height 17
click at [554, 289] on p "Sets the Line height of the title and label in the medium variant." at bounding box center [514, 292] width 157 height 17
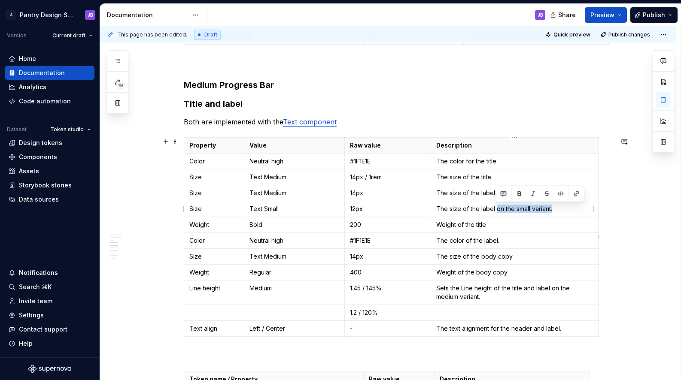
drag, startPoint x: 502, startPoint y: 211, endPoint x: 567, endPoint y: 210, distance: 65.3
click at [555, 209] on p "The size of the label on the small variant." at bounding box center [514, 209] width 157 height 9
click at [501, 312] on p "To enrich screen reader interactions, please activate Accessibility in Grammarl…" at bounding box center [514, 313] width 157 height 9
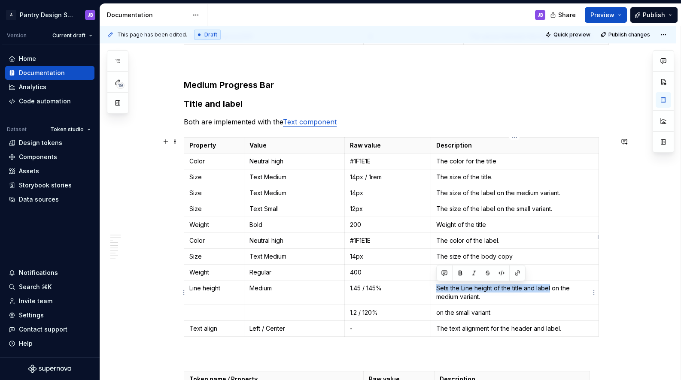
drag, startPoint x: 436, startPoint y: 289, endPoint x: 550, endPoint y: 289, distance: 114.2
click at [550, 289] on p "Sets the Line height of the title and label on the medium variant." at bounding box center [514, 292] width 157 height 17
click at [437, 315] on p "on the small variant." at bounding box center [514, 313] width 157 height 9
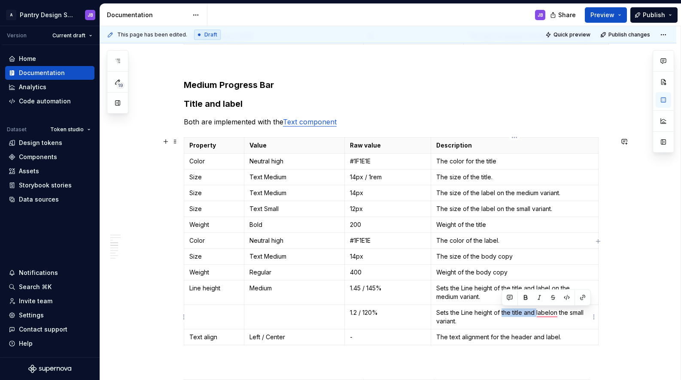
drag, startPoint x: 501, startPoint y: 313, endPoint x: 535, endPoint y: 314, distance: 34.4
click at [536, 314] on p "Sets the Line height of the title and labelon the small variant." at bounding box center [514, 317] width 157 height 17
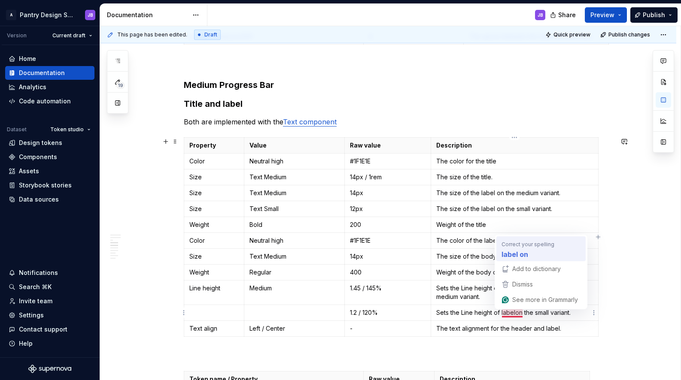
click at [516, 253] on strong "label on" at bounding box center [515, 254] width 27 height 11
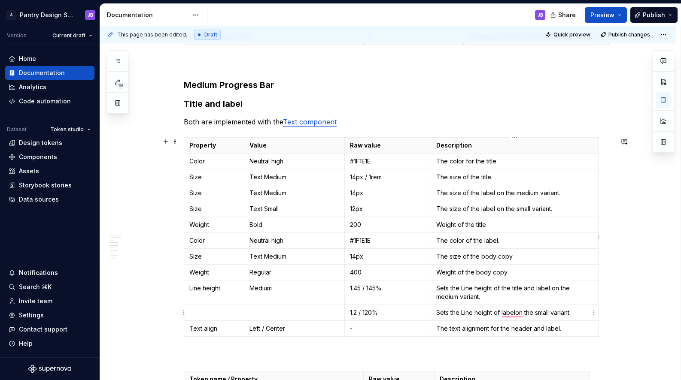
click at [515, 255] on p "The size of the body copy" at bounding box center [514, 256] width 157 height 9
click at [270, 310] on p "To enrich screen reader interactions, please activate Accessibility in Grammarl…" at bounding box center [294, 313] width 90 height 9
click at [195, 289] on p "Line height" at bounding box center [213, 288] width 49 height 9
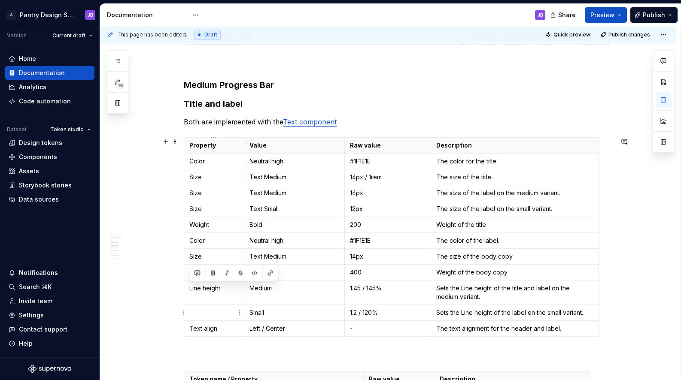
click at [196, 316] on p "To enrich screen reader interactions, please activate Accessibility in Grammarl…" at bounding box center [213, 313] width 49 height 9
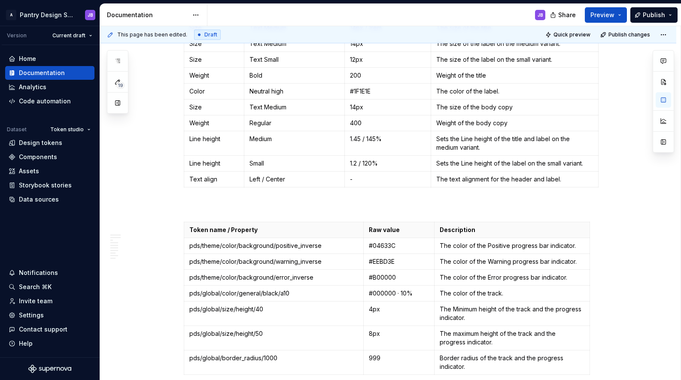
scroll to position [730, 0]
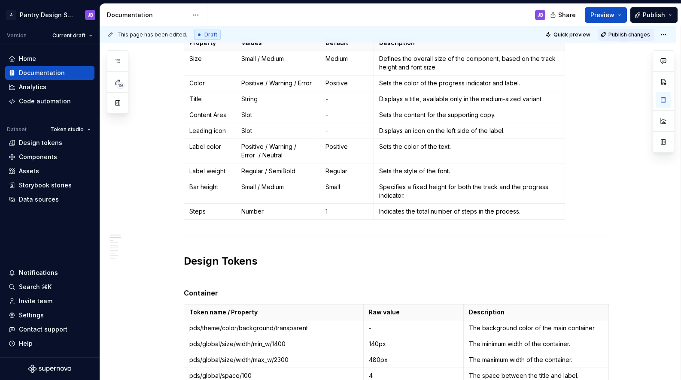
click at [630, 35] on span "Publish changes" at bounding box center [629, 34] width 42 height 7
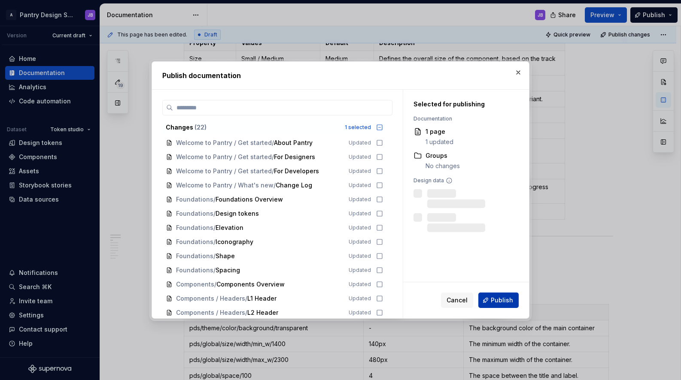
click at [501, 298] on span "Publish" at bounding box center [502, 300] width 22 height 9
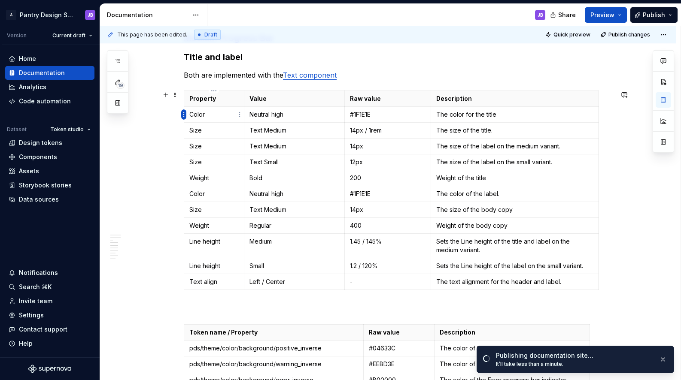
click at [183, 116] on html "A Pantry Design System JB Version Current draft Home Documentation Analytics Co…" at bounding box center [340, 190] width 681 height 380
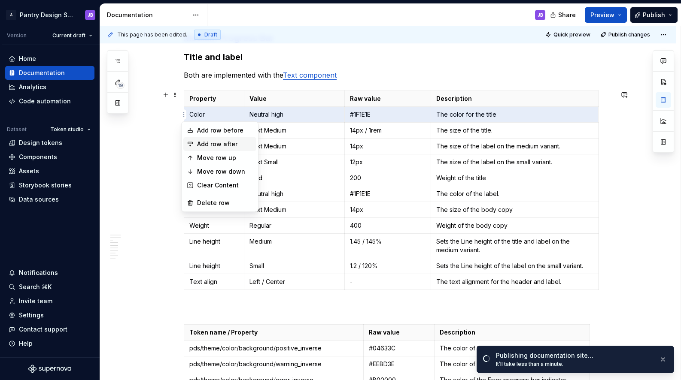
click at [214, 142] on div "Add row after" at bounding box center [225, 144] width 56 height 9
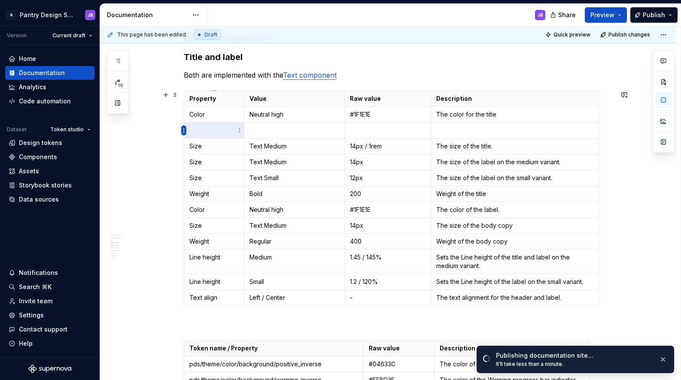
click at [185, 131] on html "A Pantry Design System JB Version Current draft Home Documentation Analytics Co…" at bounding box center [340, 190] width 681 height 380
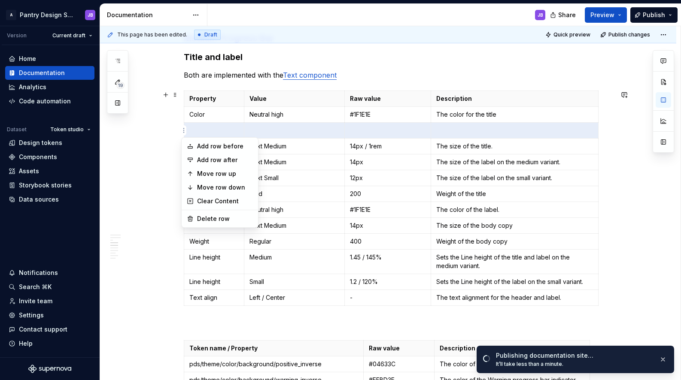
click at [183, 131] on html "A Pantry Design System JB Version Current draft Home Documentation Analytics Co…" at bounding box center [340, 190] width 681 height 380
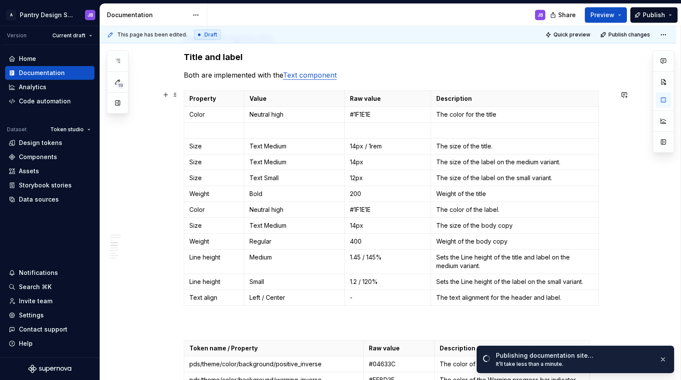
click at [184, 131] on table "Property Value Raw value Description Color Neutral high #1F1E1E The color for t…" at bounding box center [391, 199] width 415 height 216
click at [184, 129] on html "A Pantry Design System JB Version Current draft Home Documentation Analytics Co…" at bounding box center [340, 190] width 681 height 380
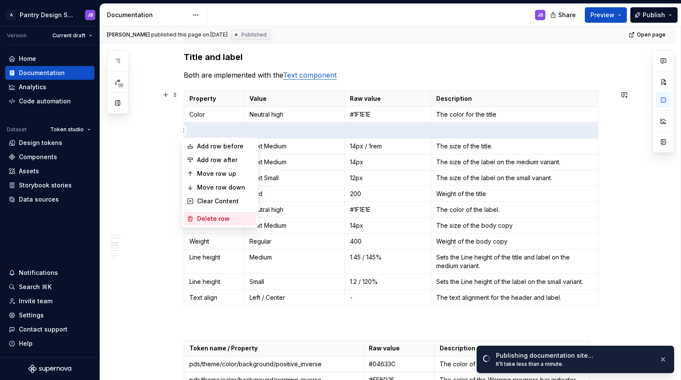
click at [231, 216] on div "Delete row" at bounding box center [225, 219] width 56 height 9
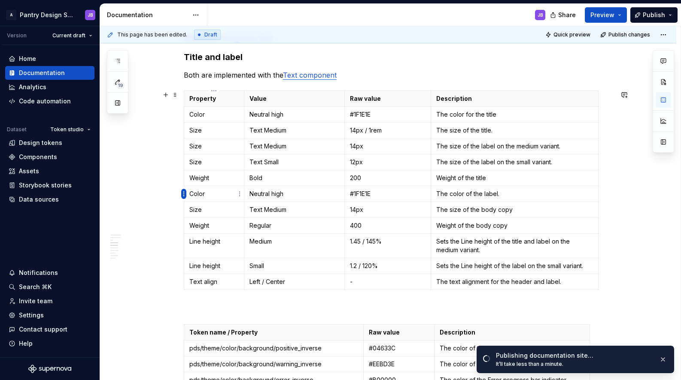
click at [183, 195] on html "A Pantry Design System JB Version Current draft Home Documentation Analytics Co…" at bounding box center [340, 190] width 681 height 380
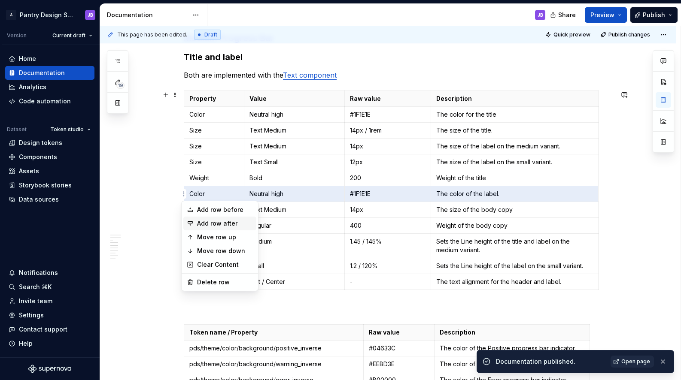
click at [221, 224] on div "Add row after" at bounding box center [225, 223] width 56 height 9
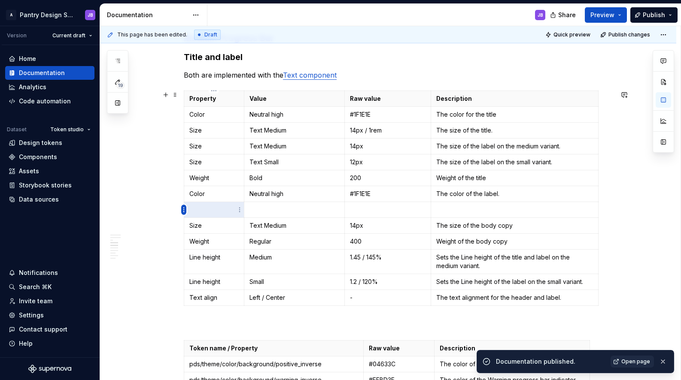
click at [182, 210] on html "A Pantry Design System JB Version Current draft Home Documentation Analytics Co…" at bounding box center [340, 190] width 681 height 380
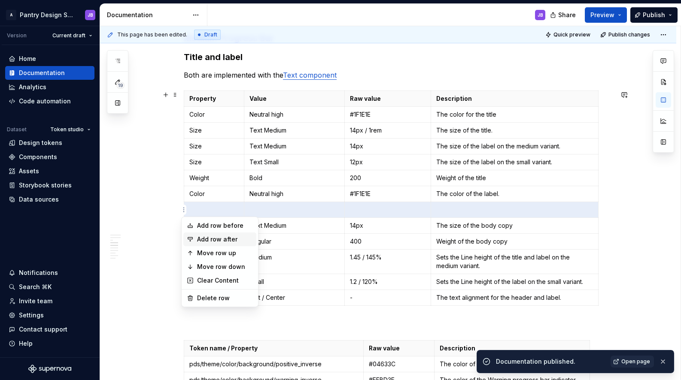
click at [211, 239] on div "Add row after" at bounding box center [225, 239] width 56 height 9
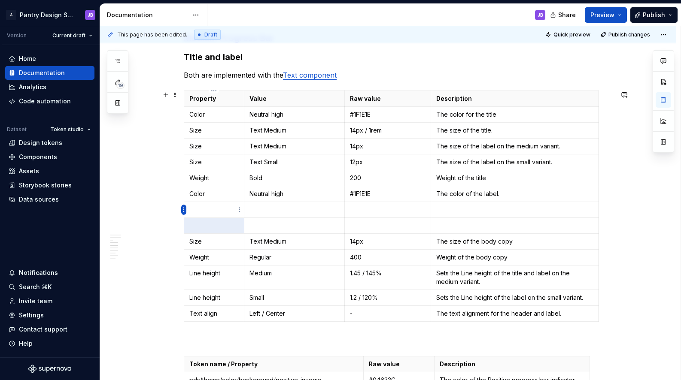
click at [183, 211] on html "A Pantry Design System JB Version Current draft Home Documentation Analytics Co…" at bounding box center [340, 190] width 681 height 380
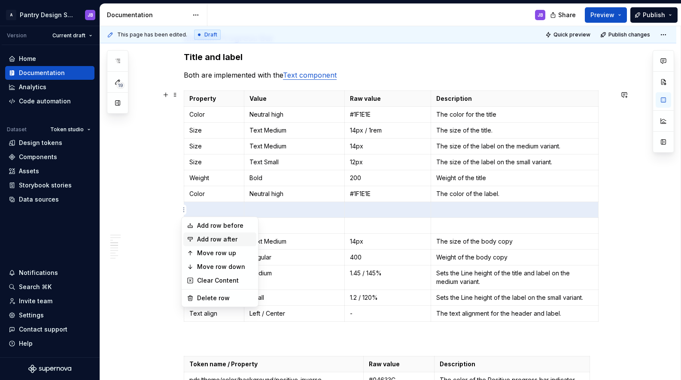
click at [204, 241] on div "Add row after" at bounding box center [225, 239] width 56 height 9
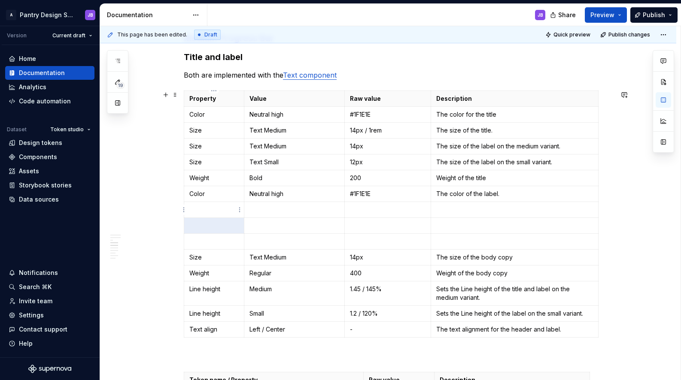
click at [204, 208] on p "To enrich screen reader interactions, please activate Accessibility in Grammarl…" at bounding box center [213, 210] width 49 height 9
click at [200, 195] on p "Color" at bounding box center [213, 194] width 49 height 9
click at [198, 196] on p "Color" at bounding box center [213, 194] width 49 height 9
click at [209, 209] on p "To enrich screen reader interactions, please activate Accessibility in Grammarl…" at bounding box center [213, 210] width 49 height 9
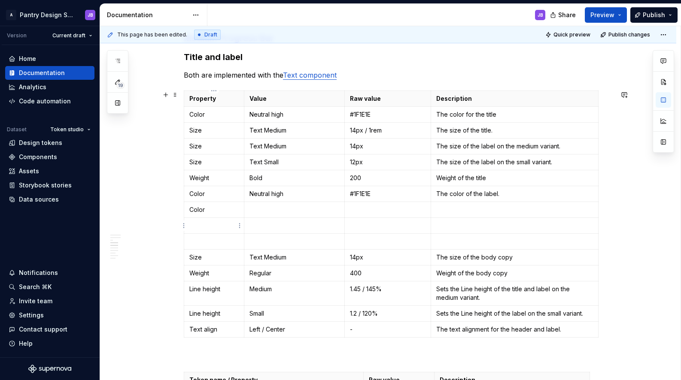
click at [207, 227] on p "To enrich screen reader interactions, please activate Accessibility in Grammarl…" at bounding box center [213, 226] width 49 height 9
click at [209, 243] on p "To enrich screen reader interactions, please activate Accessibility in Grammarl…" at bounding box center [213, 241] width 49 height 9
drag, startPoint x: 436, startPoint y: 194, endPoint x: 499, endPoint y: 192, distance: 62.7
click at [499, 192] on p "The color of the label." at bounding box center [514, 194] width 157 height 9
click at [274, 213] on p "To enrich screen reader interactions, please activate Accessibility in Grammarl…" at bounding box center [294, 210] width 90 height 9
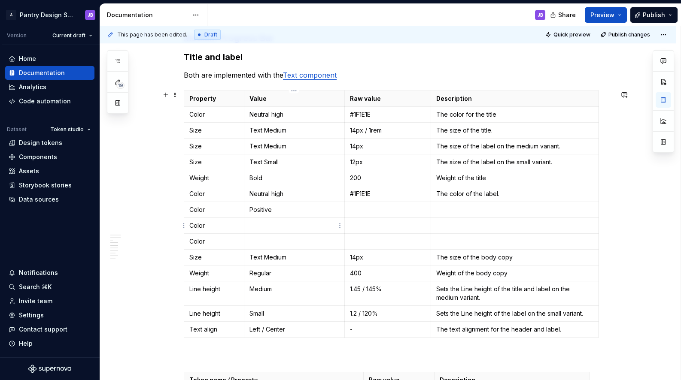
click at [258, 219] on td "To enrich screen reader interactions, please activate Accessibility in Grammarl…" at bounding box center [294, 226] width 100 height 16
click at [258, 243] on p "To enrich screen reader interactions, please activate Accessibility in Grammarl…" at bounding box center [294, 241] width 90 height 9
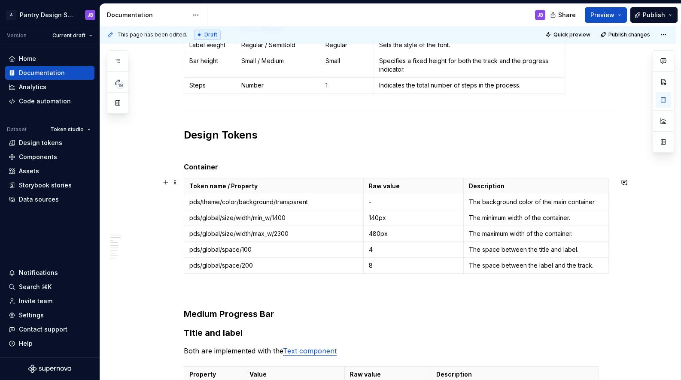
scroll to position [304, 0]
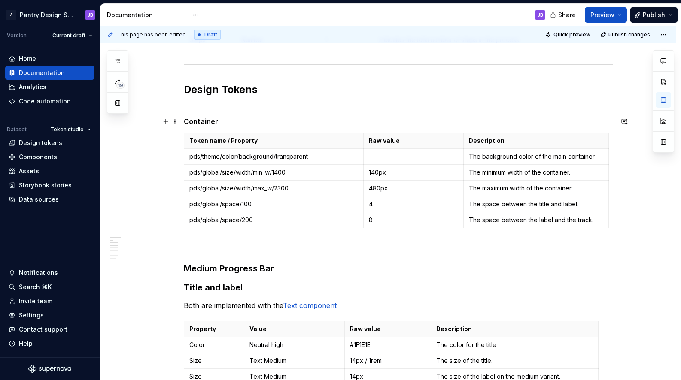
click at [198, 124] on h5 "Container" at bounding box center [398, 121] width 429 height 9
click at [281, 107] on button "button" at bounding box center [280, 106] width 12 height 12
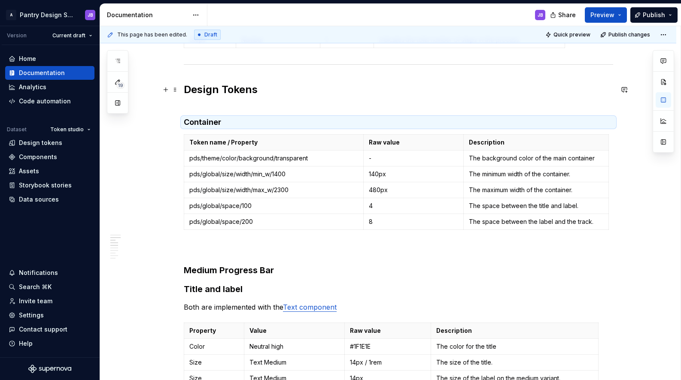
click at [314, 104] on h2 "Design Tokens" at bounding box center [398, 96] width 429 height 27
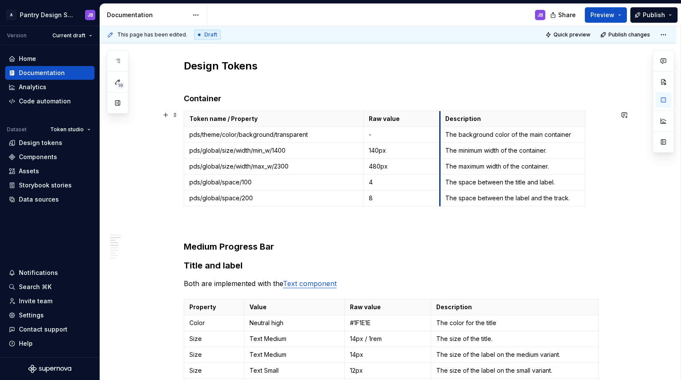
drag, startPoint x: 465, startPoint y: 126, endPoint x: 459, endPoint y: 132, distance: 7.9
click at [442, 130] on tbody "Token name / Property Raw value Description pds/theme/color/background/transpar…" at bounding box center [384, 158] width 401 height 95
drag, startPoint x: 585, startPoint y: 120, endPoint x: 598, endPoint y: 119, distance: 12.9
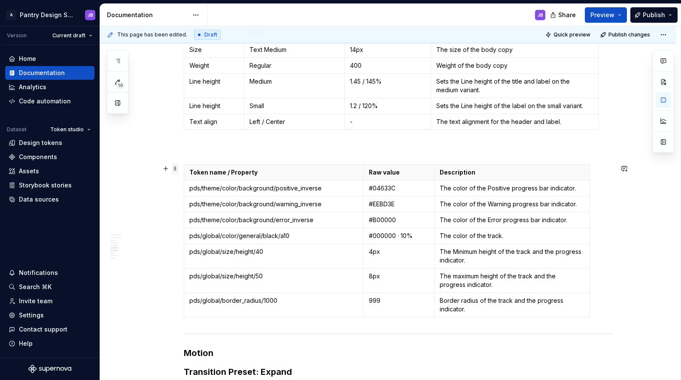
click at [176, 170] on span at bounding box center [175, 169] width 7 height 12
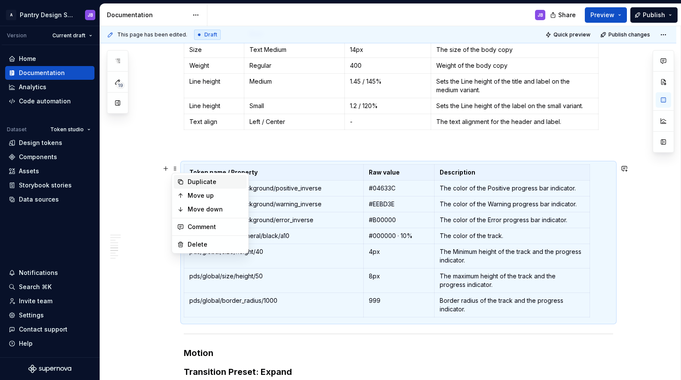
click at [199, 181] on div "Duplicate" at bounding box center [216, 182] width 56 height 9
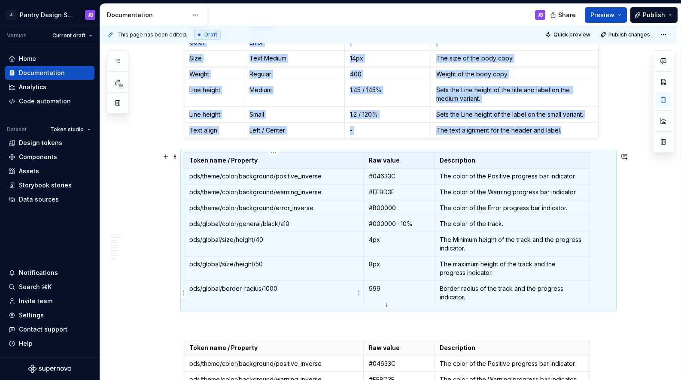
click at [185, 294] on html "A Pantry Design System JB Version Current draft Home Documentation Analytics Co…" at bounding box center [340, 190] width 681 height 380
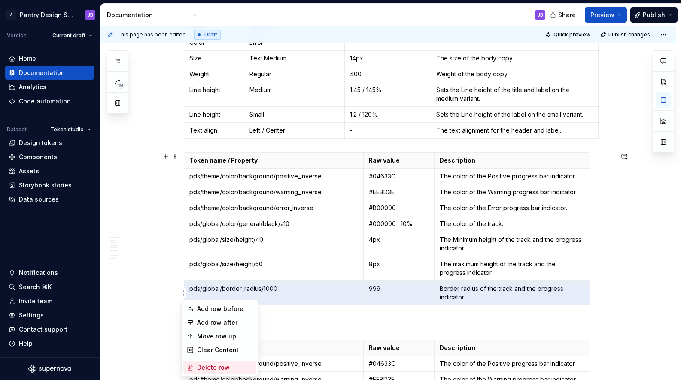
click at [216, 367] on div "Delete row" at bounding box center [225, 368] width 56 height 9
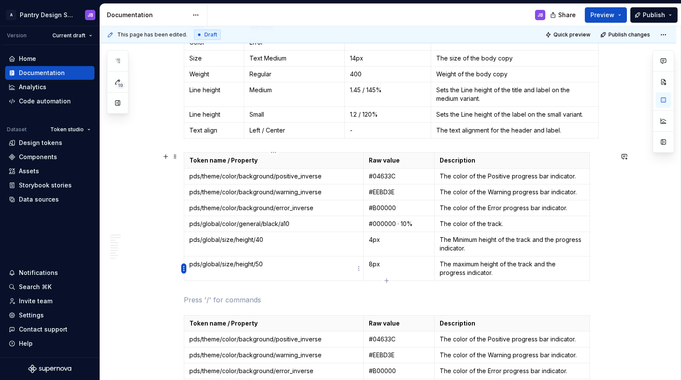
click at [184, 267] on html "A Pantry Design System JB Version Current draft Home Documentation Analytics Co…" at bounding box center [340, 190] width 681 height 380
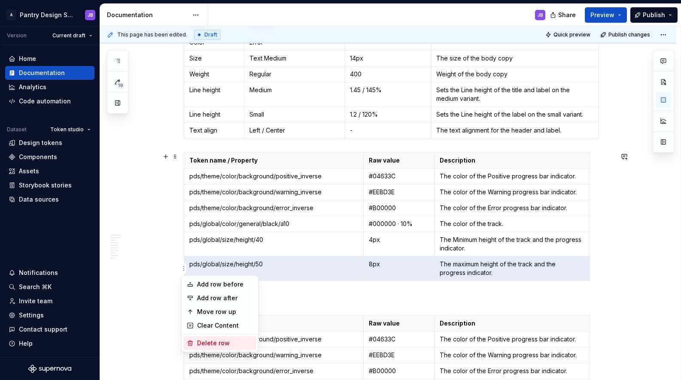
click at [217, 343] on div "Delete row" at bounding box center [225, 343] width 56 height 9
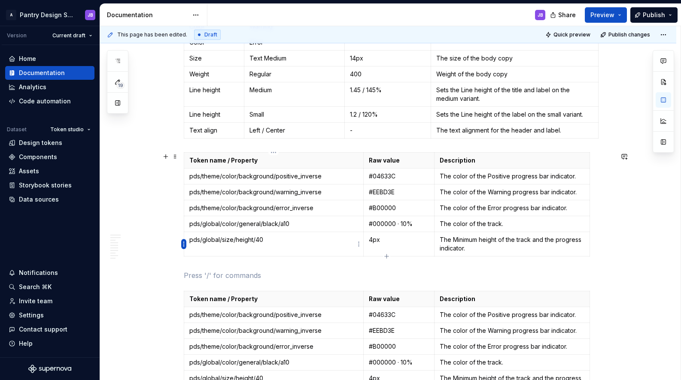
click at [183, 244] on html "A Pantry Design System JB Version Current draft Home Documentation Analytics Co…" at bounding box center [340, 190] width 681 height 380
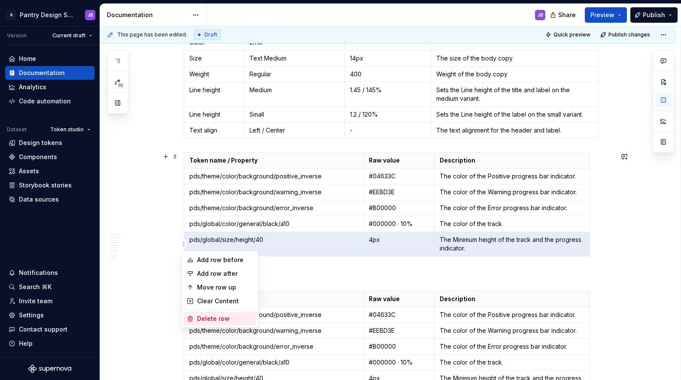
click at [222, 317] on div "Delete row" at bounding box center [225, 319] width 56 height 9
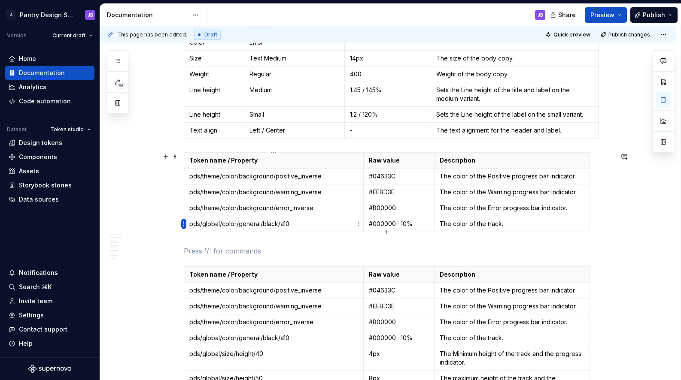
click at [184, 225] on html "A Pantry Design System JB Version Current draft Home Documentation Analytics Co…" at bounding box center [340, 190] width 681 height 380
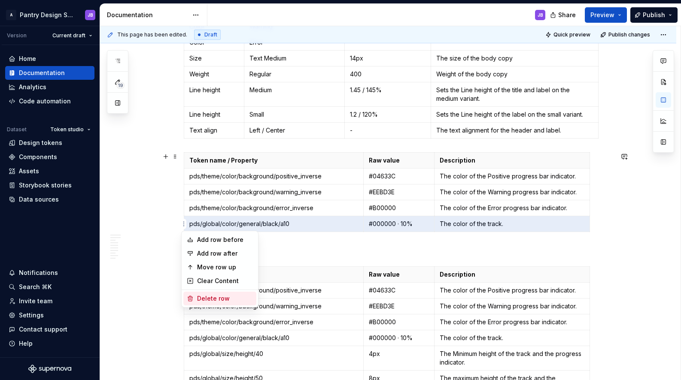
click at [226, 297] on div "Delete row" at bounding box center [225, 299] width 56 height 9
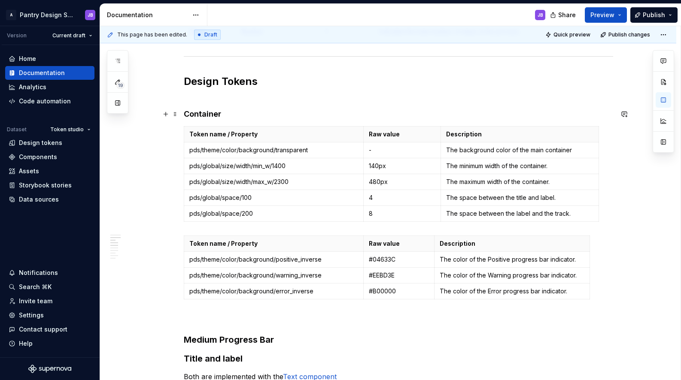
click at [200, 115] on h4 "Container" at bounding box center [398, 114] width 429 height 10
click at [175, 115] on span at bounding box center [175, 114] width 7 height 12
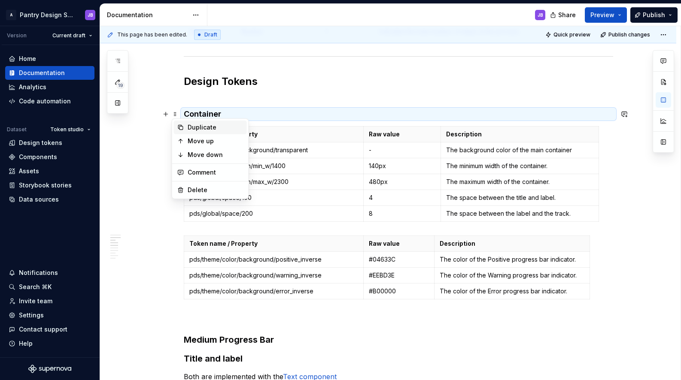
click at [200, 126] on div "Duplicate" at bounding box center [216, 127] width 56 height 9
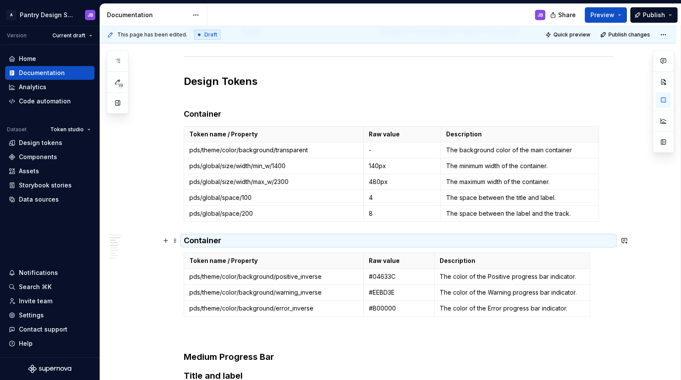
click at [195, 239] on h4 "Container" at bounding box center [398, 241] width 429 height 10
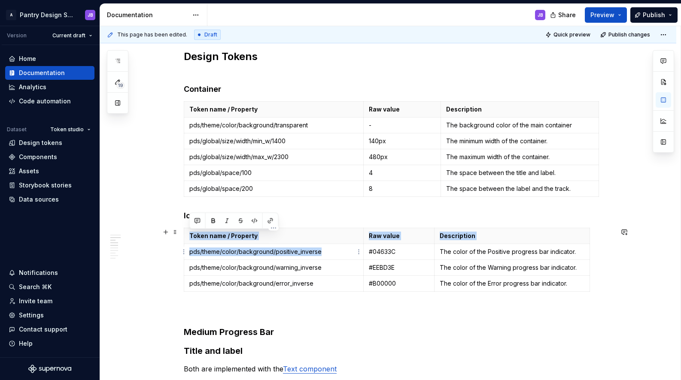
drag, startPoint x: 193, startPoint y: 252, endPoint x: 320, endPoint y: 254, distance: 126.7
click at [320, 254] on p "pds/theme/color/background/positive_inverse" at bounding box center [273, 252] width 169 height 9
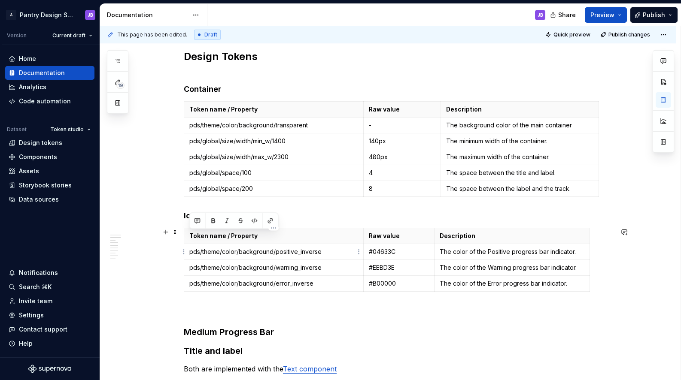
click at [321, 255] on p "pds/theme/color/background/positive_inverse" at bounding box center [273, 252] width 169 height 9
drag, startPoint x: 189, startPoint y: 254, endPoint x: 320, endPoint y: 250, distance: 130.6
click at [320, 251] on p "pds/theme/color/background/positive_inverse" at bounding box center [273, 252] width 169 height 9
click at [453, 253] on p "The color of the Positive progress bar indicator." at bounding box center [512, 252] width 145 height 9
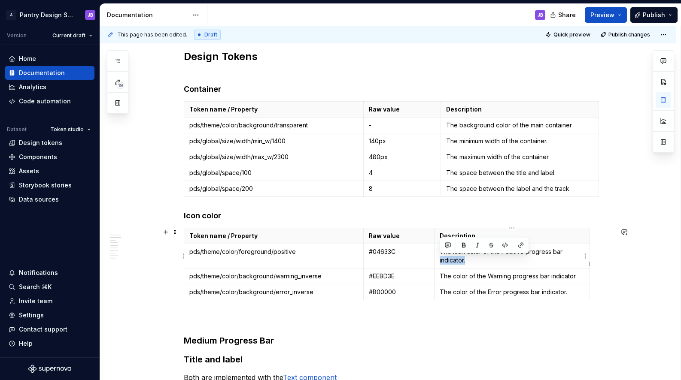
drag, startPoint x: 468, startPoint y: 263, endPoint x: 438, endPoint y: 264, distance: 29.6
click at [438, 264] on td "The icon color of the Positive progress bar indicator." at bounding box center [512, 256] width 155 height 24
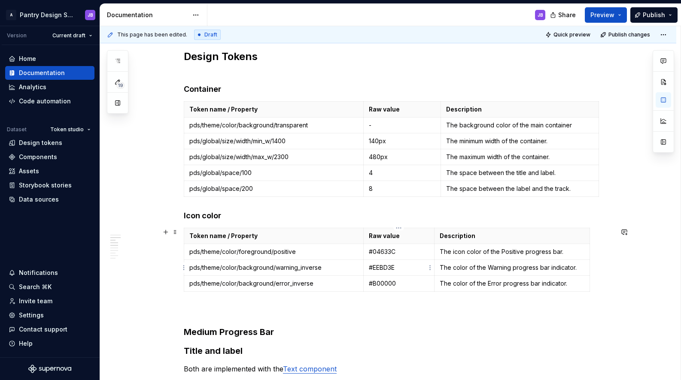
click at [388, 270] on p "#EEBD3E" at bounding box center [399, 268] width 61 height 9
click at [387, 283] on p "#B00000" at bounding box center [399, 284] width 61 height 9
click at [386, 253] on p "#04633C" at bounding box center [399, 252] width 61 height 9
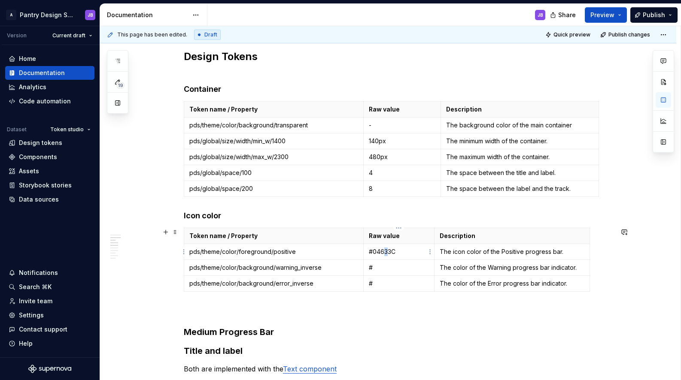
click at [385, 252] on p "#04633C" at bounding box center [399, 252] width 61 height 9
click at [453, 270] on p "The color of the Warning progress bar indicator." at bounding box center [512, 268] width 145 height 9
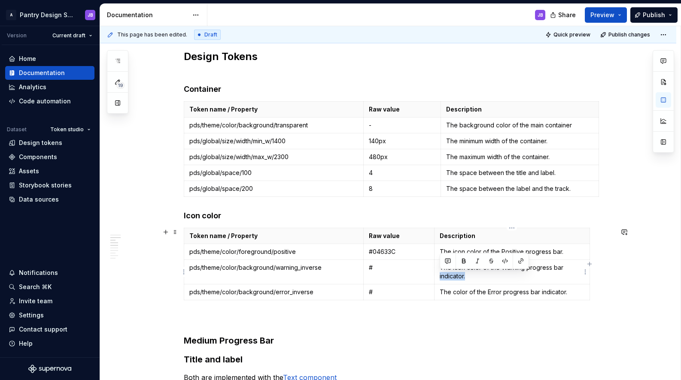
drag, startPoint x: 469, startPoint y: 278, endPoint x: 442, endPoint y: 279, distance: 27.1
click at [441, 279] on p "The icon color of the Warning progress bar indicator." at bounding box center [512, 272] width 145 height 17
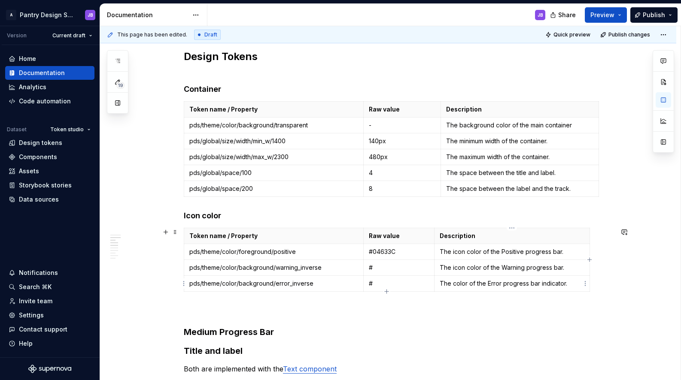
click at [453, 286] on p "The color of the Error progress bar indicator." at bounding box center [512, 284] width 145 height 9
drag, startPoint x: 553, startPoint y: 285, endPoint x: 574, endPoint y: 282, distance: 20.3
click at [574, 282] on p "The icon color of the Error progress bar indicator." at bounding box center [512, 284] width 145 height 9
click at [578, 286] on p "The icon color of the Error progress bar indicator." at bounding box center [512, 284] width 145 height 9
drag, startPoint x: 195, startPoint y: 270, endPoint x: 322, endPoint y: 267, distance: 127.1
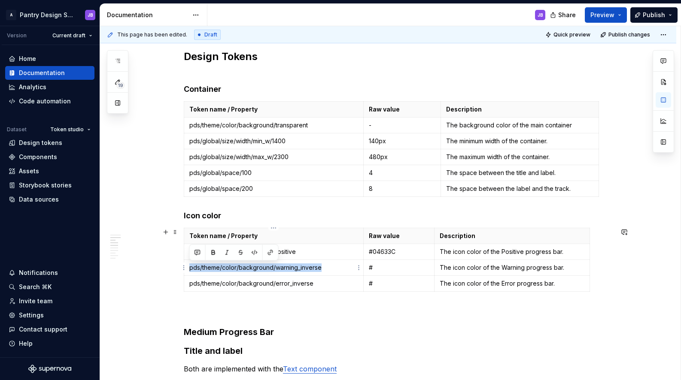
click at [321, 267] on p "pds/theme/color/background/warning_inverse" at bounding box center [273, 268] width 169 height 9
click at [383, 271] on p "#" at bounding box center [399, 268] width 61 height 9
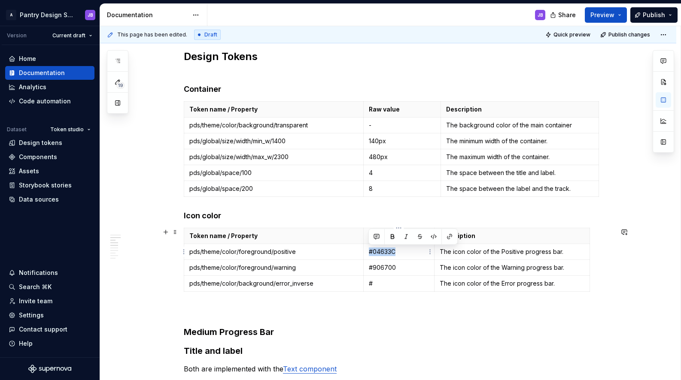
drag, startPoint x: 368, startPoint y: 253, endPoint x: 393, endPoint y: 251, distance: 25.0
click at [395, 252] on p "#04633C" at bounding box center [399, 252] width 61 height 9
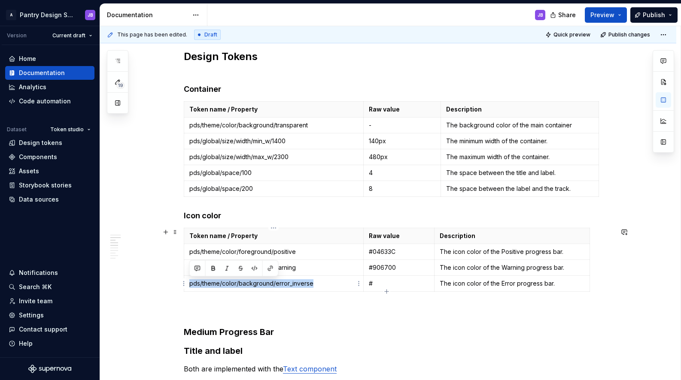
drag, startPoint x: 193, startPoint y: 285, endPoint x: 312, endPoint y: 284, distance: 118.5
click at [312, 286] on p "pds/theme/color/background/error_inverse" at bounding box center [273, 284] width 169 height 9
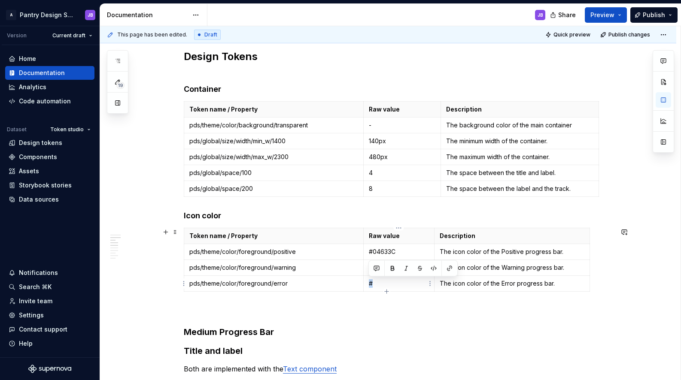
click at [373, 284] on p "#" at bounding box center [399, 284] width 61 height 9
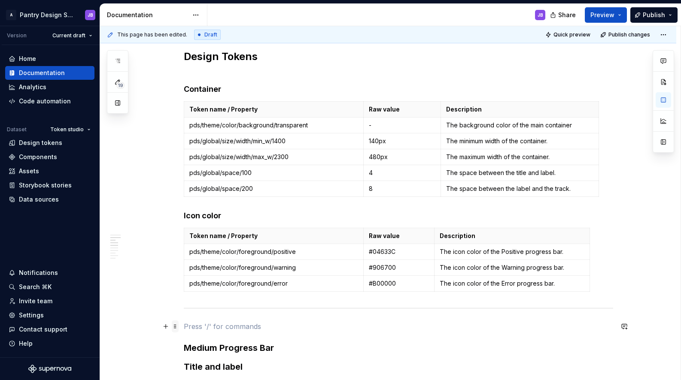
click at [176, 327] on span at bounding box center [175, 327] width 7 height 12
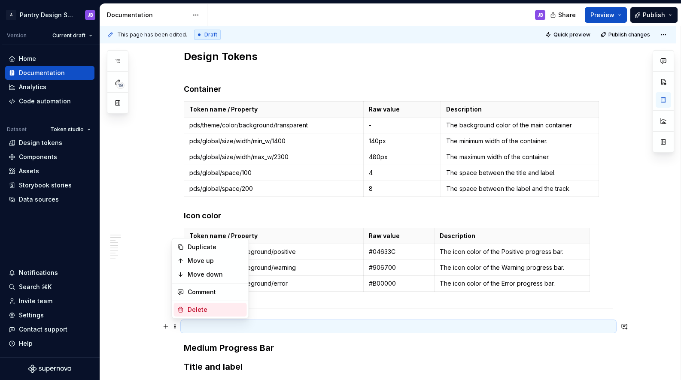
click at [195, 310] on div "Delete" at bounding box center [216, 310] width 56 height 9
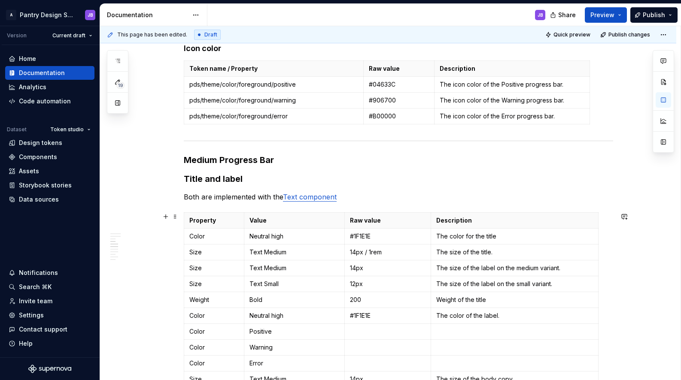
scroll to position [583, 0]
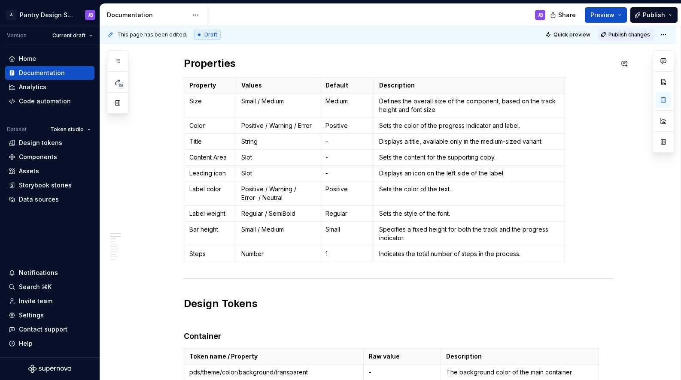
click at [621, 30] on button "Publish changes" at bounding box center [626, 35] width 56 height 12
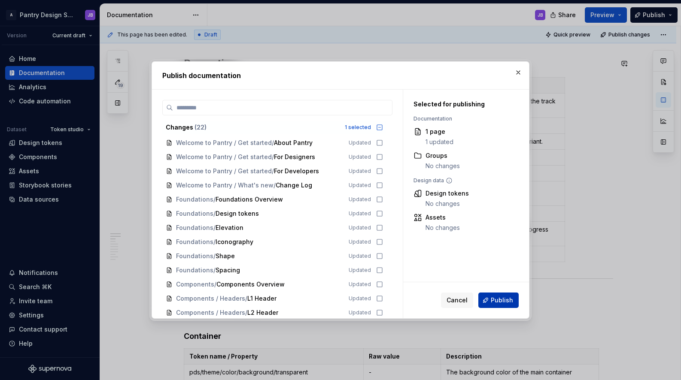
click at [499, 299] on span "Publish" at bounding box center [502, 300] width 22 height 9
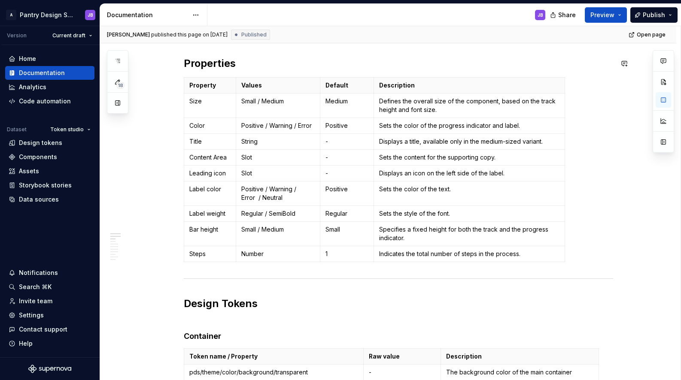
type textarea "*"
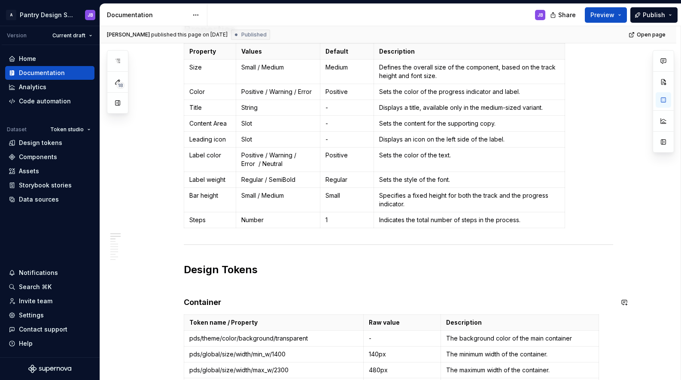
scroll to position [194, 0]
